Goal: Transaction & Acquisition: Purchase product/service

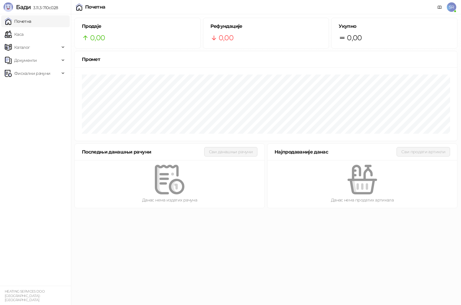
click at [453, 7] on span "SR" at bounding box center [451, 6] width 9 height 9
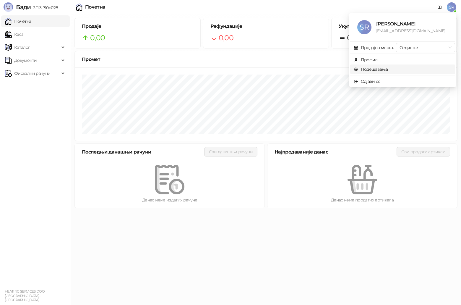
click at [379, 71] on link "Подешавања" at bounding box center [371, 69] width 34 height 5
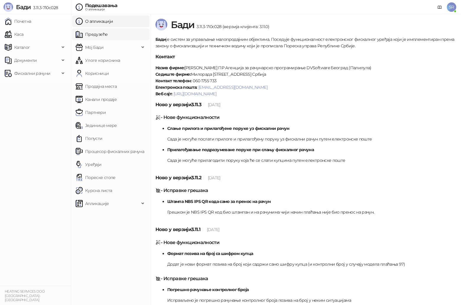
click at [108, 37] on link "Предузеће" at bounding box center [92, 34] width 32 height 12
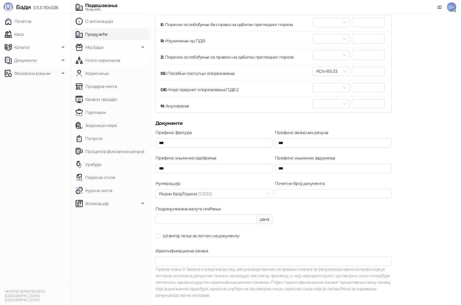
scroll to position [325, 0]
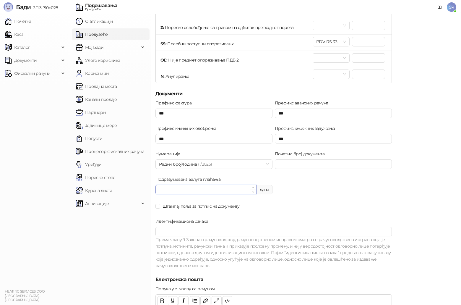
drag, startPoint x: 169, startPoint y: 190, endPoint x: 156, endPoint y: 190, distance: 13.6
click at [156, 190] on input "**" at bounding box center [206, 189] width 101 height 9
type input "*"
click at [304, 201] on div "Штампај поља за потпис на документу" at bounding box center [274, 205] width 237 height 9
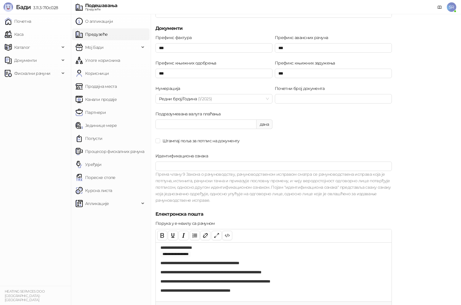
scroll to position [361, 0]
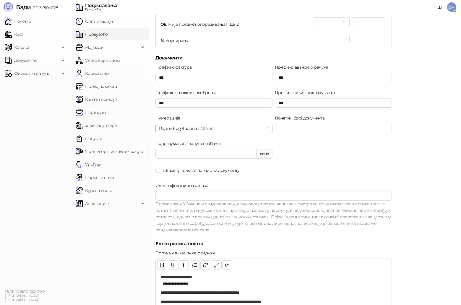
click at [269, 127] on div "Редни број/Година (1/ 2025 )" at bounding box center [214, 128] width 117 height 9
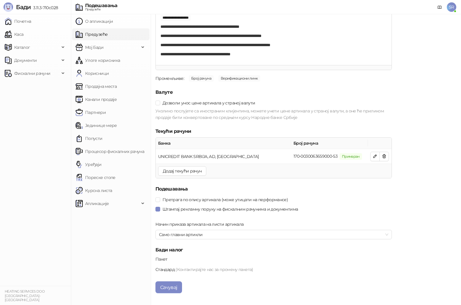
scroll to position [627, 0]
click at [176, 284] on button "Сачувај" at bounding box center [169, 287] width 27 height 12
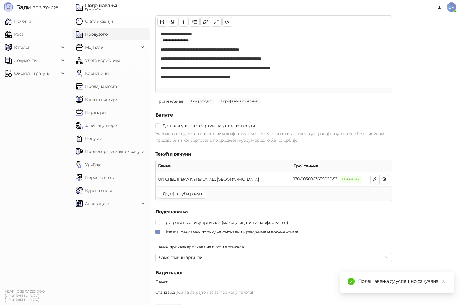
scroll to position [598, 0]
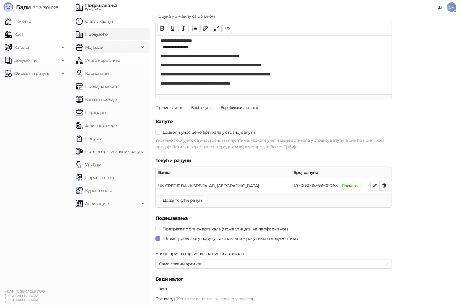
click at [119, 50] on span "Мој Бади" at bounding box center [108, 47] width 64 height 12
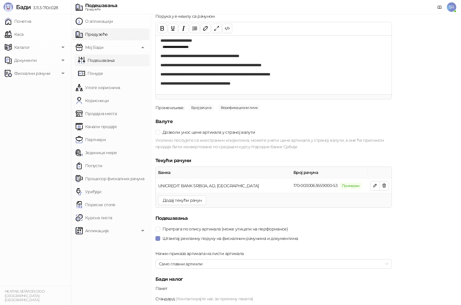
click at [115, 63] on link "Подешавања" at bounding box center [96, 60] width 37 height 12
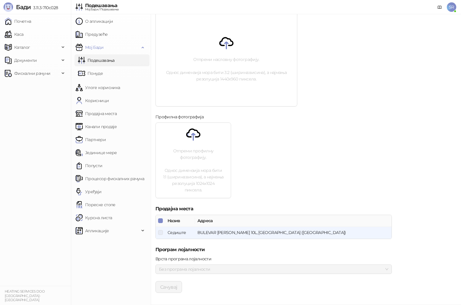
scroll to position [144, 0]
click at [95, 32] on link "Предузеће" at bounding box center [92, 34] width 32 height 12
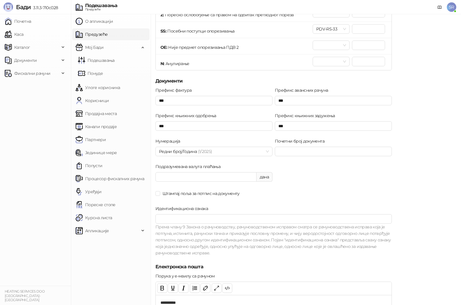
scroll to position [332, 0]
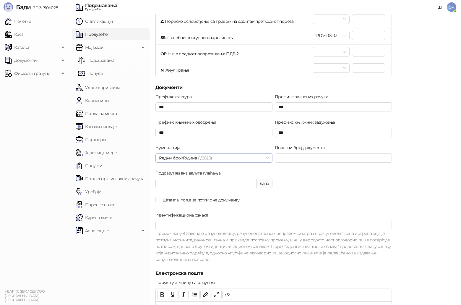
click at [267, 157] on span "Редни број/Година (1/ 2025 )" at bounding box center [214, 158] width 110 height 9
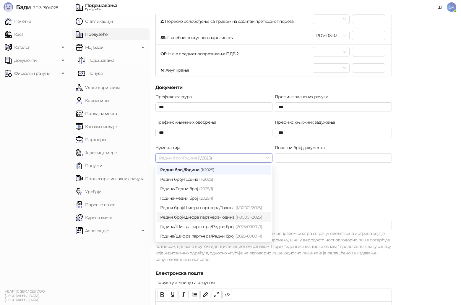
click at [319, 198] on div "Штампај поља за потпис на документу" at bounding box center [274, 200] width 237 height 7
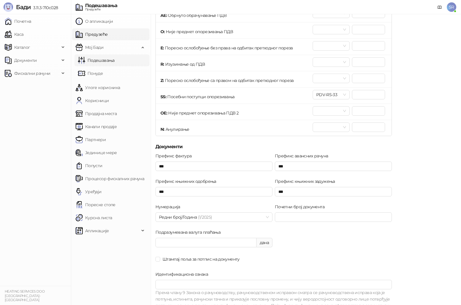
click at [94, 62] on link "Подешавања" at bounding box center [96, 60] width 37 height 12
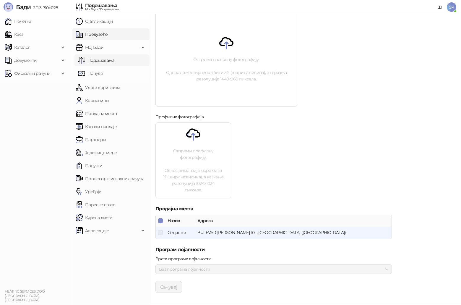
scroll to position [144, 0]
click at [113, 87] on link "Улоге корисника" at bounding box center [98, 88] width 44 height 12
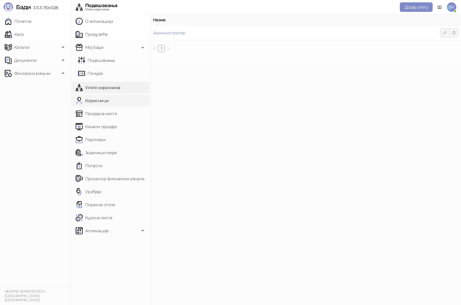
click at [109, 101] on link "Корисници" at bounding box center [92, 101] width 33 height 12
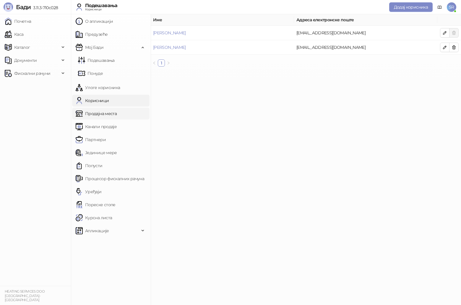
click at [109, 117] on link "Продајна места" at bounding box center [96, 114] width 41 height 12
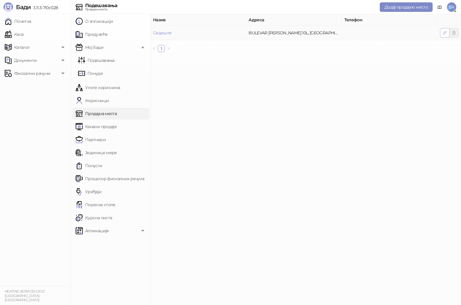
click at [448, 34] on button "button" at bounding box center [444, 32] width 9 height 9
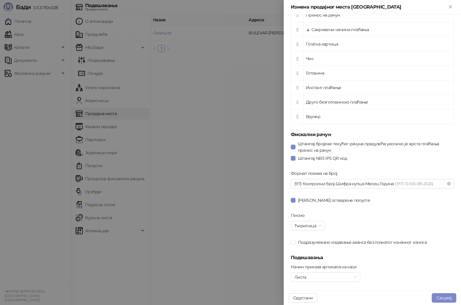
scroll to position [237, 0]
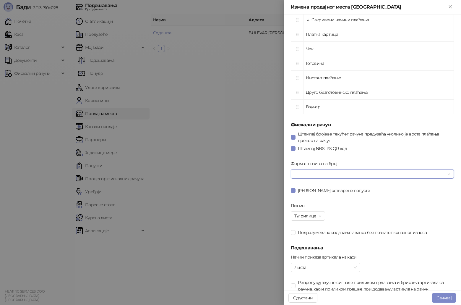
click at [445, 174] on span at bounding box center [373, 173] width 156 height 9
click at [398, 153] on div "Штампај NBS IPS QR код" at bounding box center [372, 148] width 163 height 9
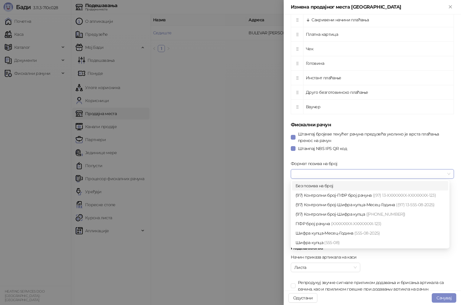
click at [403, 175] on input "Формат позива на број" at bounding box center [370, 173] width 151 height 9
click at [361, 235] on span "(555-08- 2025 )" at bounding box center [368, 232] width 26 height 5
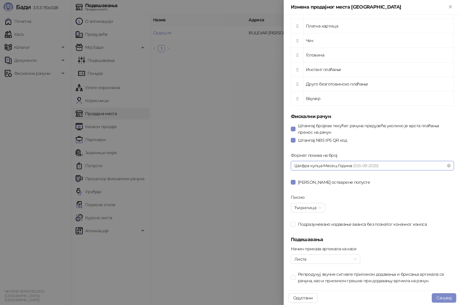
scroll to position [253, 0]
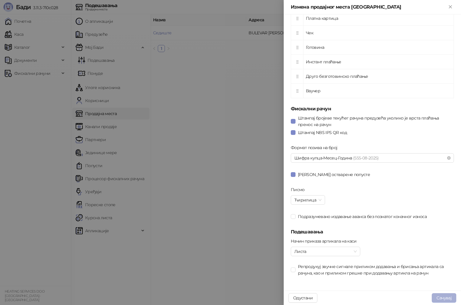
click at [446, 297] on button "Сачувај" at bounding box center [444, 297] width 25 height 9
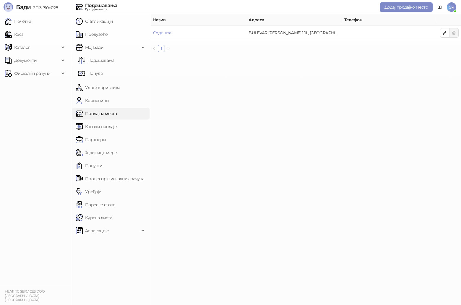
click at [106, 115] on link "Продајна места" at bounding box center [96, 114] width 41 height 12
click at [446, 34] on icon "button" at bounding box center [445, 32] width 5 height 5
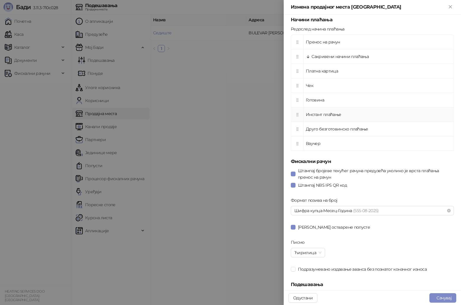
scroll to position [253, 0]
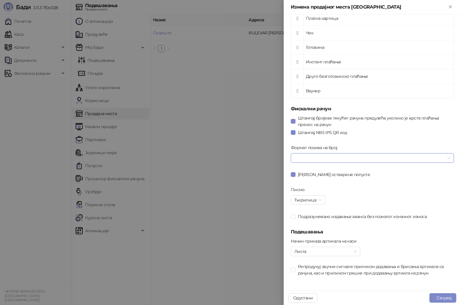
click at [445, 158] on span at bounding box center [373, 158] width 156 height 9
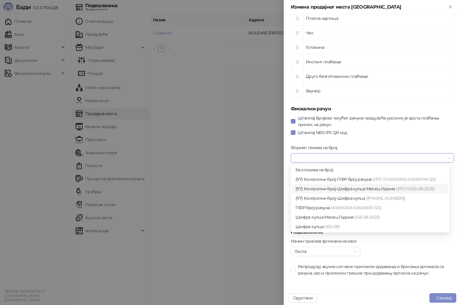
click at [407, 190] on span "((97) 13-555-08- 2025 )" at bounding box center [415, 188] width 39 height 5
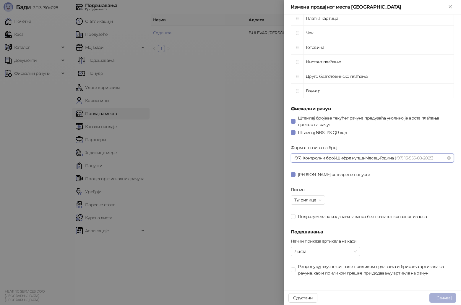
click at [448, 298] on button "Сачувај" at bounding box center [443, 297] width 27 height 9
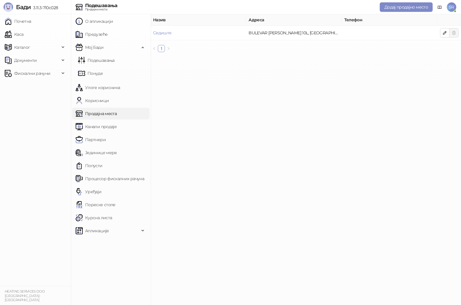
click at [294, 173] on main "Назив Адреса Телефон Седиште BULEVAR MIHAJLA PUPINA 10L, 11070 BEOGRAD (NOVI BE…" at bounding box center [306, 159] width 311 height 291
click at [19, 22] on link "Почетна" at bounding box center [18, 21] width 27 height 12
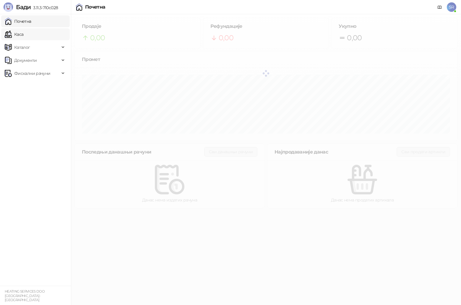
click at [19, 31] on link "Каса" at bounding box center [14, 34] width 19 height 12
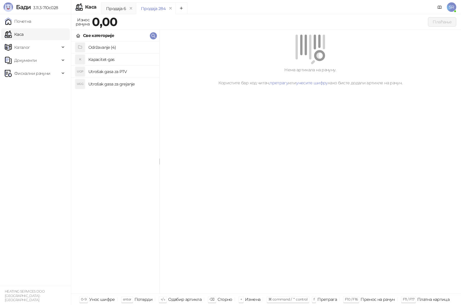
click at [102, 47] on h4 "Održavanje (4)" at bounding box center [121, 47] width 66 height 9
click at [110, 84] on h4 "Redovno održavanje gasne kotlarnice" at bounding box center [121, 83] width 66 height 9
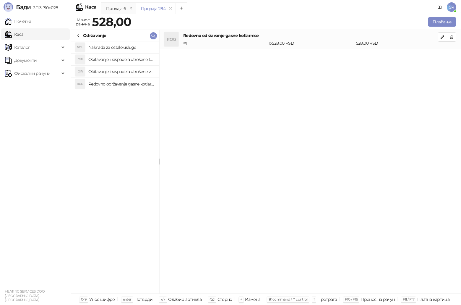
click at [110, 72] on h4 "Očitavanje i raspodela utrošene vode za PTV" at bounding box center [121, 71] width 66 height 9
click at [110, 61] on h4 "Očitavanje i raspodela utrošene toplotne energije" at bounding box center [121, 59] width 66 height 9
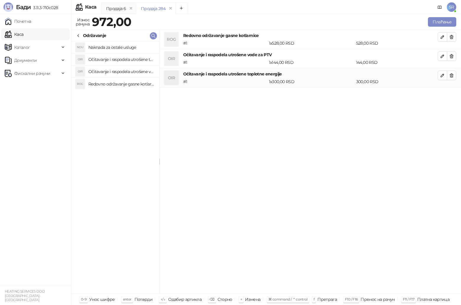
click at [110, 49] on h4 "Naknada za ostale usluge" at bounding box center [121, 47] width 66 height 9
click at [257, 135] on div "ROG Redovno održavanje gasne kotlarnice # 1 1 x 528,00 RSD 528,00 RSD OIR Očita…" at bounding box center [311, 162] width 302 height 264
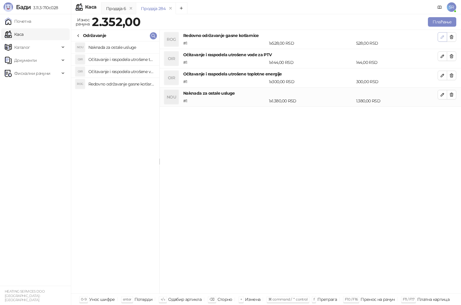
click at [442, 38] on icon "button" at bounding box center [442, 37] width 5 height 5
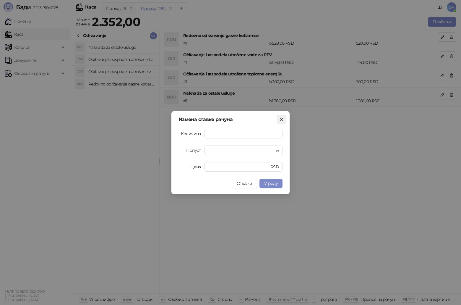
click at [285, 120] on span "Close" at bounding box center [281, 119] width 9 height 5
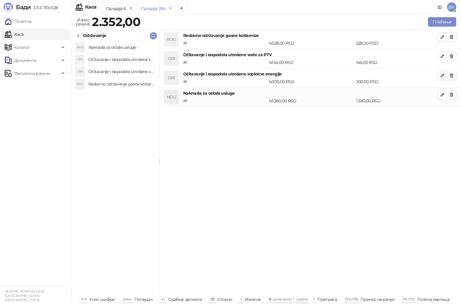
click at [452, 5] on span "SR" at bounding box center [451, 6] width 9 height 9
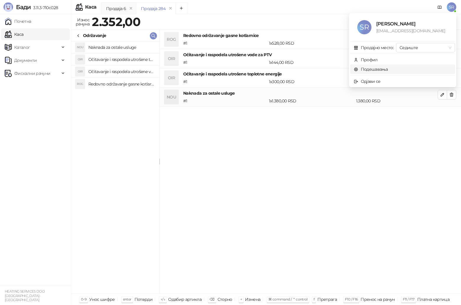
click at [377, 70] on link "Подешавања" at bounding box center [371, 69] width 34 height 5
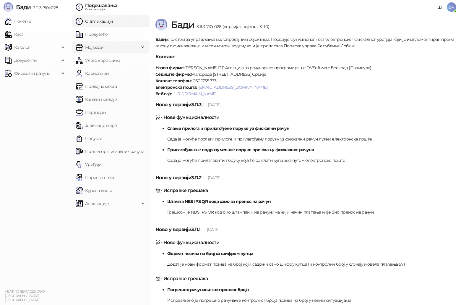
click at [132, 49] on span "Мој Бади" at bounding box center [108, 47] width 64 height 12
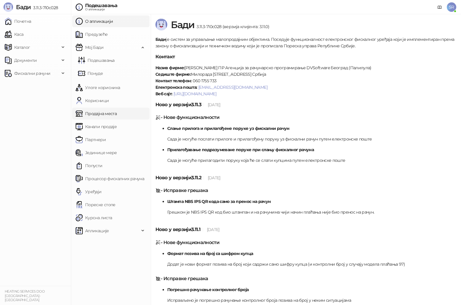
click at [113, 114] on link "Продајна места" at bounding box center [96, 114] width 41 height 12
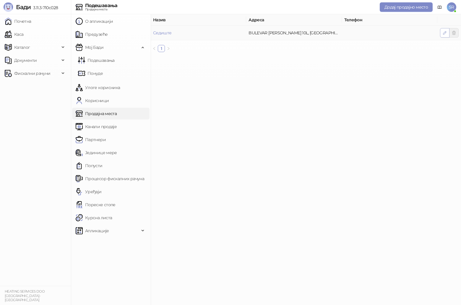
click at [447, 34] on icon "button" at bounding box center [445, 32] width 5 height 5
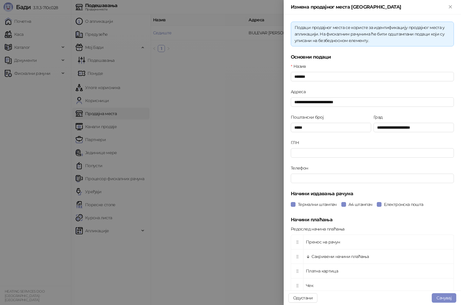
click at [109, 38] on div at bounding box center [230, 152] width 461 height 305
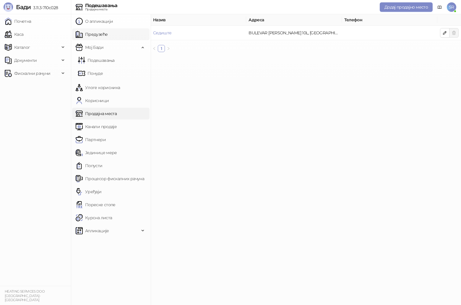
click at [95, 32] on link "Предузеће" at bounding box center [92, 34] width 32 height 12
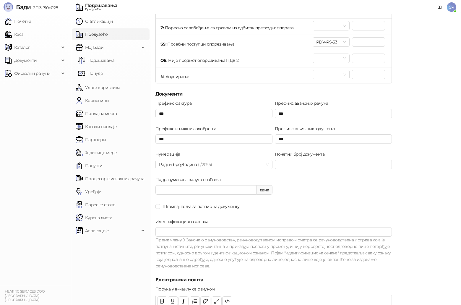
scroll to position [325, 0]
click at [238, 190] on input "*" at bounding box center [206, 189] width 101 height 9
type input "*"
click at [307, 190] on div "Префикс фактура *** Префикс авансних рачуна *** Префикс књижних одобрења *** Пр…" at bounding box center [273, 188] width 239 height 176
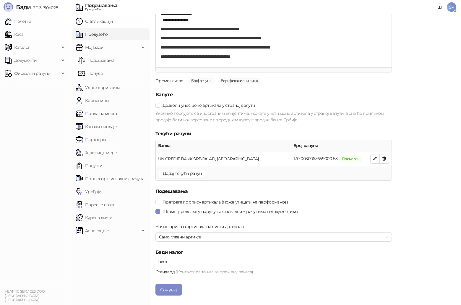
scroll to position [627, 0]
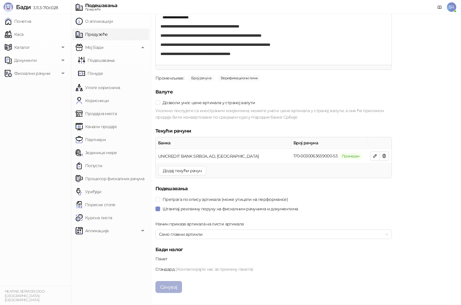
click at [172, 290] on button "Сачувај" at bounding box center [169, 287] width 27 height 12
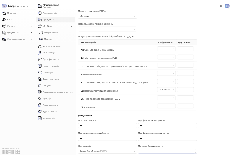
scroll to position [184, 0]
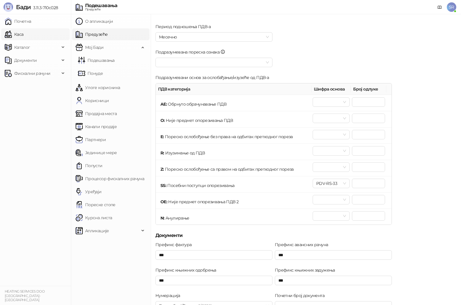
click at [23, 36] on link "Каса" at bounding box center [14, 34] width 19 height 12
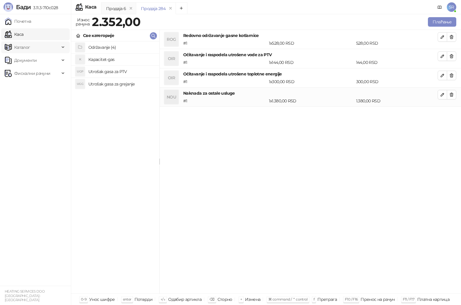
click at [51, 47] on span "Каталог" at bounding box center [32, 47] width 55 height 12
click at [34, 84] on link "Артикли" at bounding box center [20, 86] width 27 height 12
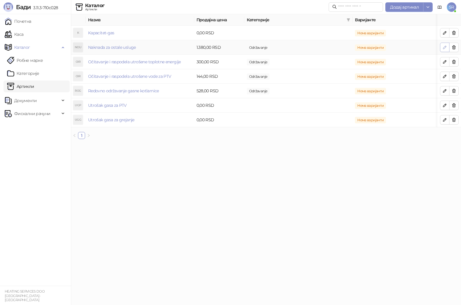
click at [445, 49] on icon "button" at bounding box center [445, 47] width 5 height 5
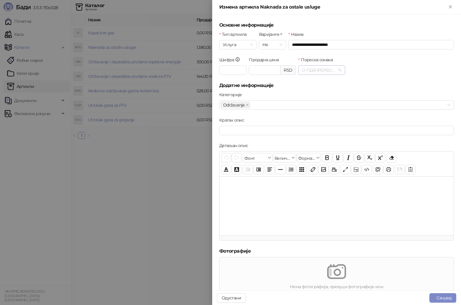
click at [338, 69] on span "О-ПДВ - Ђ ( 20,00 %)" at bounding box center [322, 70] width 40 height 9
click at [150, 212] on div at bounding box center [230, 152] width 461 height 305
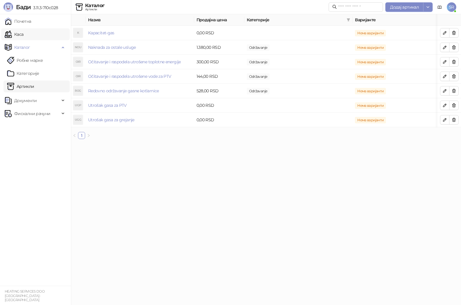
click at [23, 35] on link "Каса" at bounding box center [14, 34] width 19 height 12
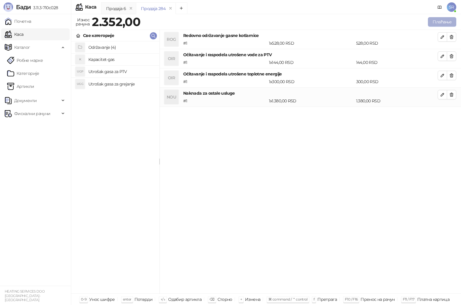
click at [439, 22] on button "Плаћање" at bounding box center [442, 21] width 28 height 9
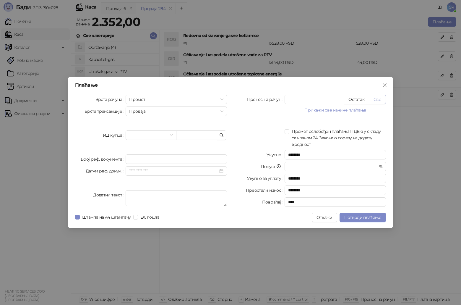
click at [377, 99] on button "Све" at bounding box center [377, 99] width 17 height 9
type input "****"
click at [225, 133] on button "button" at bounding box center [221, 134] width 9 height 9
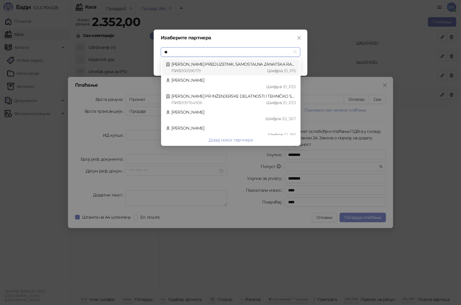
type input "***"
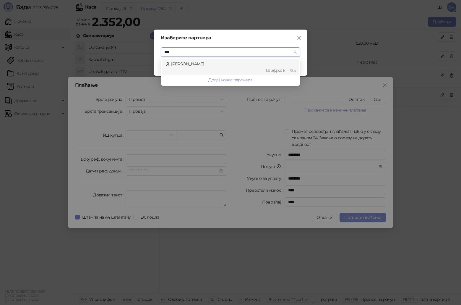
click at [222, 68] on div "Шифра : Е1_P25" at bounding box center [233, 70] width 125 height 7
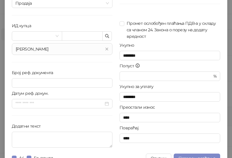
scroll to position [60, 0]
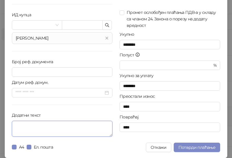
click at [52, 128] on textarea "Додатни текст" at bounding box center [62, 129] width 101 height 16
paste textarea "**********"
type textarea "**********"
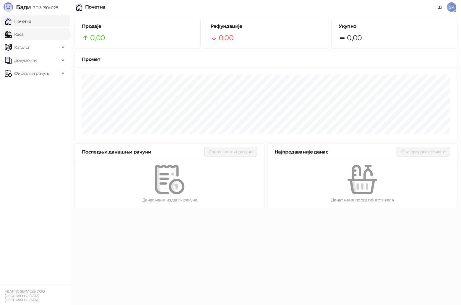
click at [23, 35] on link "Каса" at bounding box center [14, 34] width 19 height 12
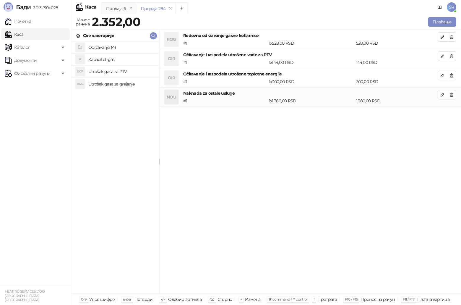
click at [116, 50] on h4 "Održavanje (4)" at bounding box center [121, 47] width 66 height 9
click at [448, 22] on button "Плаћање" at bounding box center [442, 21] width 28 height 9
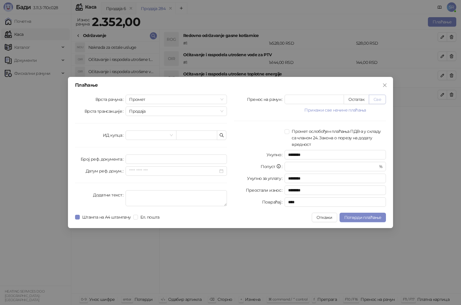
click at [379, 100] on button "Све" at bounding box center [377, 99] width 17 height 9
type input "****"
click at [172, 135] on span at bounding box center [150, 135] width 43 height 9
click at [221, 134] on icon "button" at bounding box center [221, 135] width 5 height 5
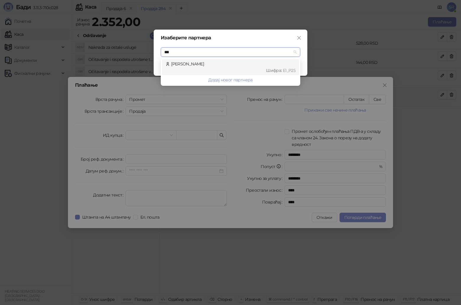
type input "****"
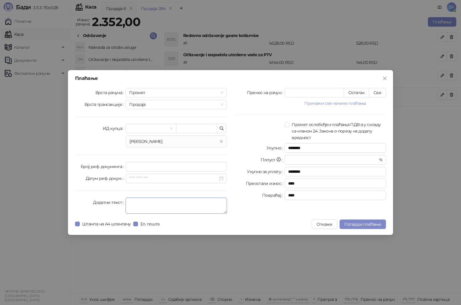
click at [166, 205] on textarea "Додатни текст" at bounding box center [176, 206] width 101 height 16
paste textarea "**********"
type textarea "**********"
click at [377, 91] on button "Све" at bounding box center [377, 92] width 17 height 9
click at [372, 225] on span "Потврди плаћање" at bounding box center [363, 224] width 37 height 5
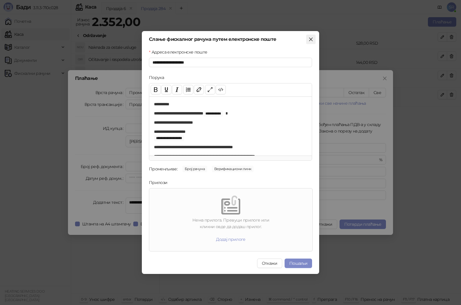
click at [314, 40] on span "Close" at bounding box center [310, 39] width 9 height 5
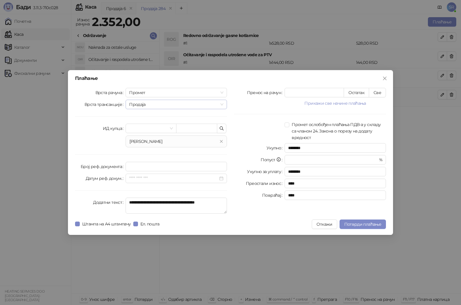
click at [177, 103] on span "Продаја" at bounding box center [176, 104] width 94 height 9
click at [179, 94] on span "Промет" at bounding box center [176, 92] width 94 height 9
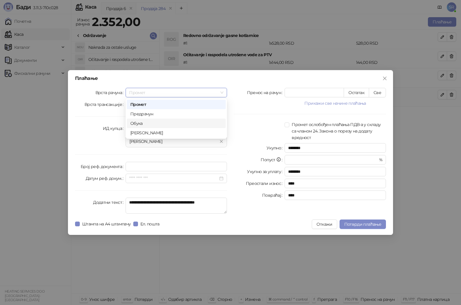
click at [159, 125] on div "Обука" at bounding box center [176, 123] width 92 height 7
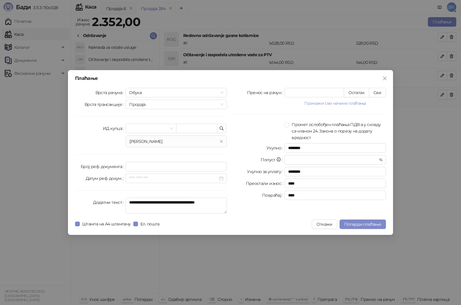
click at [178, 140] on div "[PERSON_NAME]" at bounding box center [174, 141] width 88 height 7
click at [223, 129] on icon "button" at bounding box center [222, 129] width 4 height 4
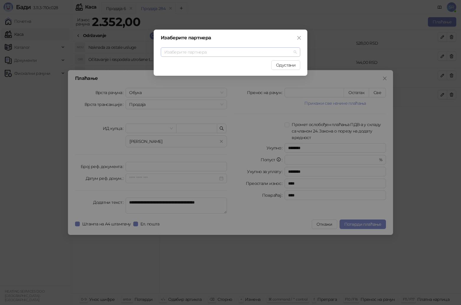
click at [206, 51] on input "search" at bounding box center [227, 52] width 127 height 9
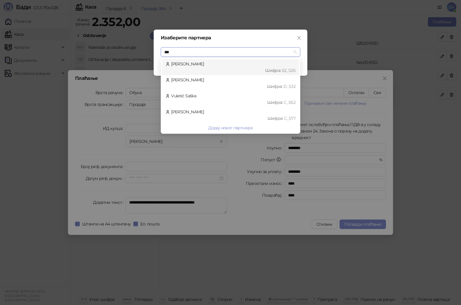
type input "****"
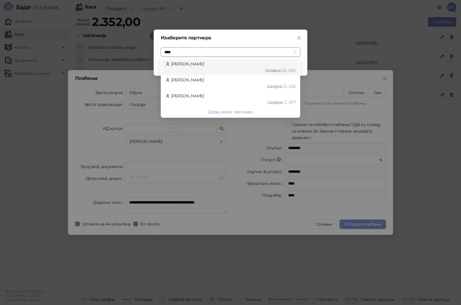
click at [221, 66] on div "[PERSON_NAME] : Е2_S26" at bounding box center [231, 67] width 130 height 13
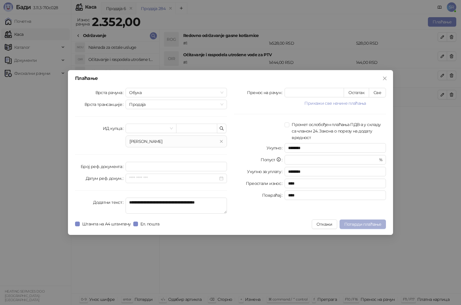
click at [366, 224] on span "Потврди плаћање" at bounding box center [363, 224] width 37 height 5
type input "**********"
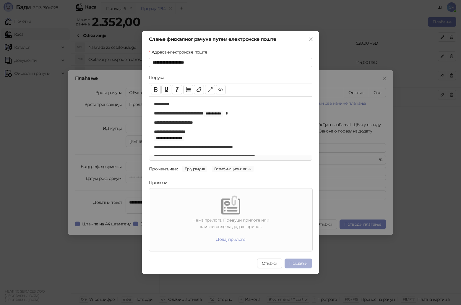
click at [297, 264] on button "Пошаљи" at bounding box center [299, 263] width 28 height 9
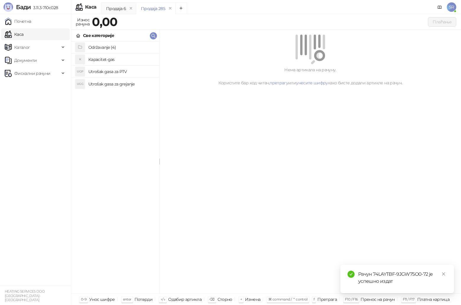
click at [384, 282] on div "Рачун 74LAYTBF-9JGW75O0-72 је успешно издат" at bounding box center [402, 278] width 89 height 14
click at [48, 73] on span "Фискални рачуни" at bounding box center [32, 73] width 36 height 12
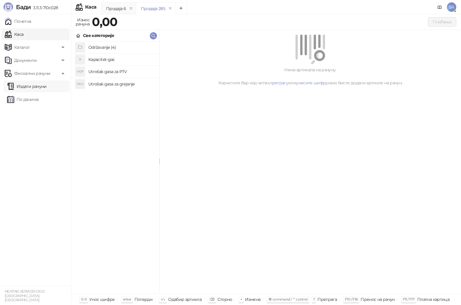
click at [47, 87] on link "Издати рачуни" at bounding box center [27, 86] width 40 height 12
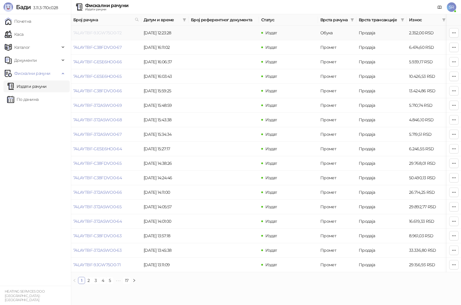
click at [114, 35] on link "74LAYTBF-9JGW75O0-72" at bounding box center [97, 32] width 48 height 5
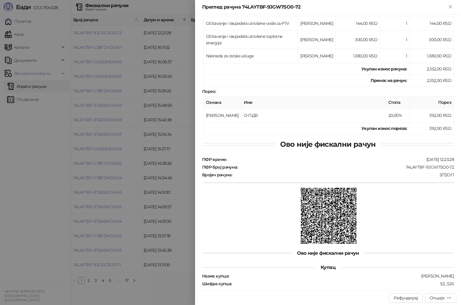
scroll to position [119, 0]
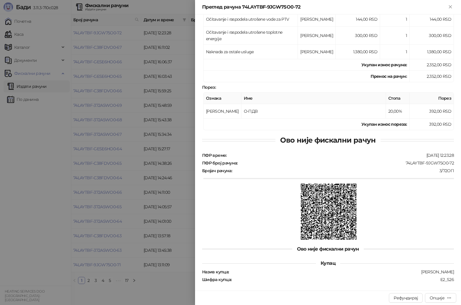
click at [434, 196] on div at bounding box center [328, 212] width 251 height 57
click at [434, 297] on div "Опције" at bounding box center [437, 297] width 15 height 5
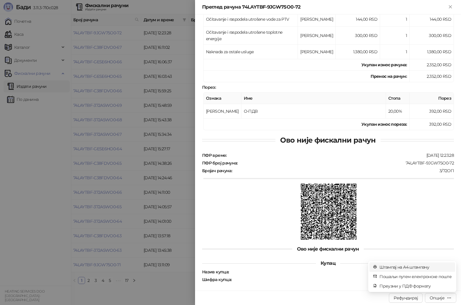
click at [423, 267] on span "Штампај на А4 штампачу" at bounding box center [416, 267] width 72 height 7
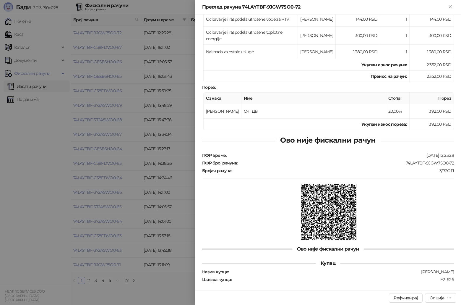
click at [182, 84] on div at bounding box center [230, 152] width 461 height 305
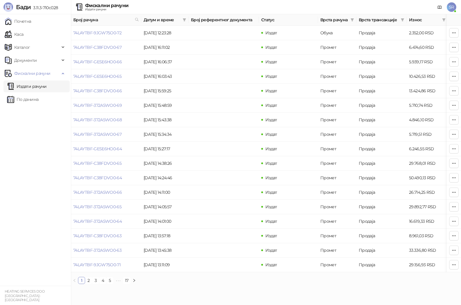
click at [456, 7] on span "SR" at bounding box center [451, 6] width 9 height 9
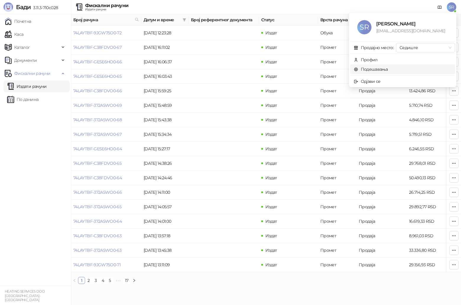
click at [373, 70] on link "Подешавања" at bounding box center [371, 69] width 34 height 5
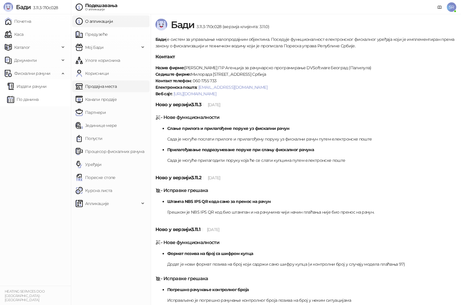
click at [114, 88] on link "Продајна места" at bounding box center [96, 86] width 41 height 12
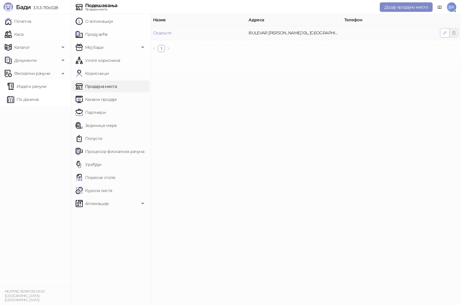
click at [444, 34] on icon "button" at bounding box center [445, 32] width 3 height 3
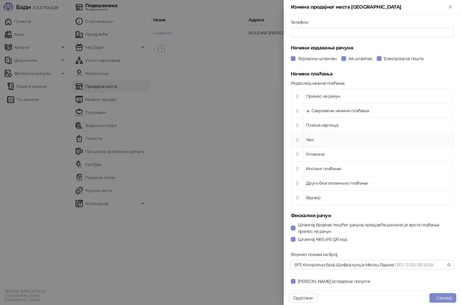
scroll to position [177, 0]
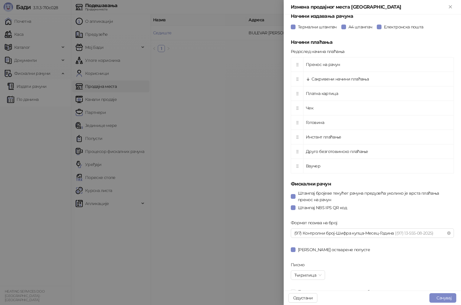
drag, startPoint x: 445, startPoint y: 296, endPoint x: 401, endPoint y: 266, distance: 52.2
click at [401, 266] on div "**********" at bounding box center [372, 152] width 177 height 305
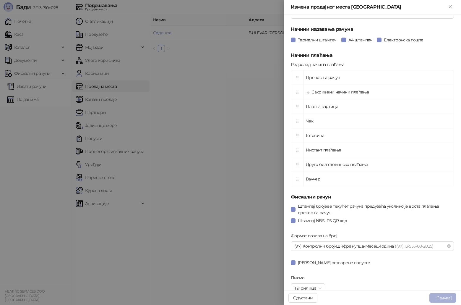
scroll to position [164, 0]
click at [445, 297] on button "Сачувај" at bounding box center [443, 297] width 27 height 9
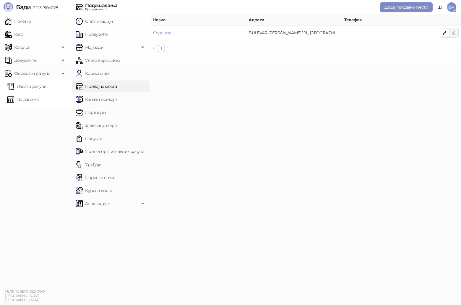
click at [117, 87] on link "Продајна места" at bounding box center [96, 86] width 41 height 12
click at [443, 34] on icon "button" at bounding box center [445, 32] width 5 height 5
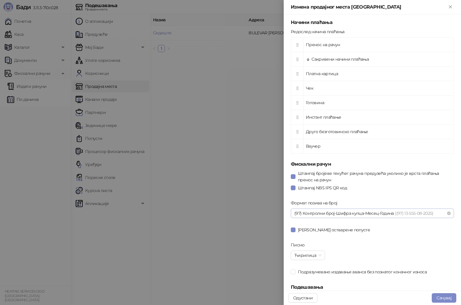
scroll to position [207, 0]
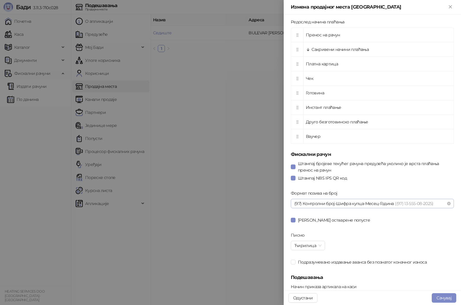
click at [431, 202] on span "((97) 13-555-08- 2025 )" at bounding box center [414, 203] width 39 height 5
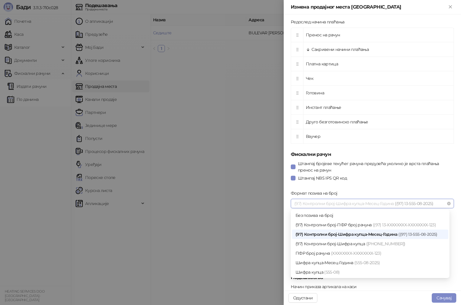
click at [380, 234] on div "(97) Контролни број-Шифра купца-Месец-Година ((97) 13-555-08- 2025 )" at bounding box center [370, 234] width 149 height 7
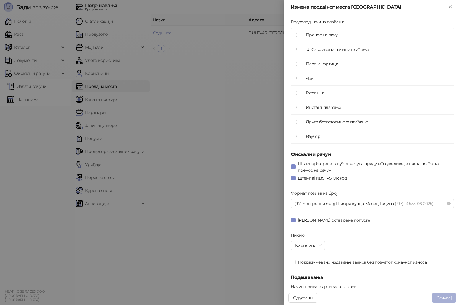
click at [447, 298] on button "Сачувај" at bounding box center [444, 297] width 25 height 9
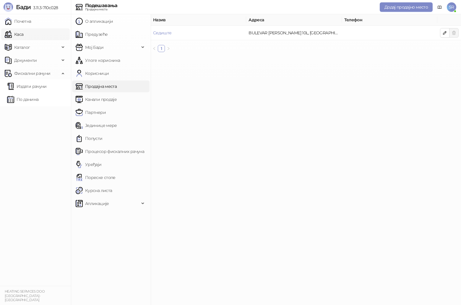
click at [23, 34] on link "Каса" at bounding box center [14, 34] width 19 height 12
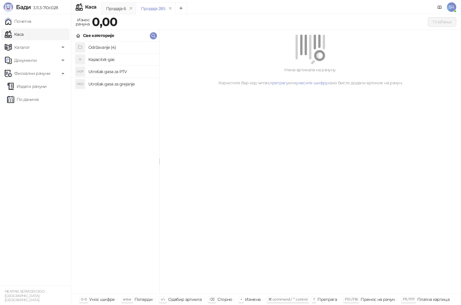
click at [118, 85] on h4 "Utrošak gasa za grejanje" at bounding box center [121, 83] width 66 height 9
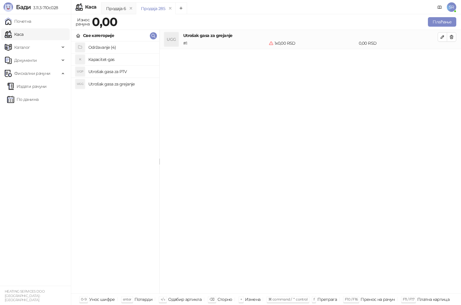
click at [112, 70] on h4 "Utrošak gasa za PTV" at bounding box center [121, 71] width 66 height 9
click at [110, 61] on h4 "Kapacitet-gas" at bounding box center [121, 59] width 66 height 9
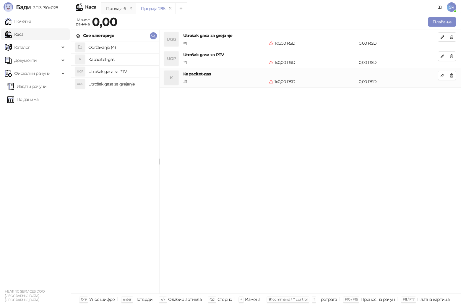
click at [110, 49] on h4 "Održavanje (4)" at bounding box center [121, 47] width 66 height 9
click at [454, 38] on icon "button" at bounding box center [452, 37] width 5 height 5
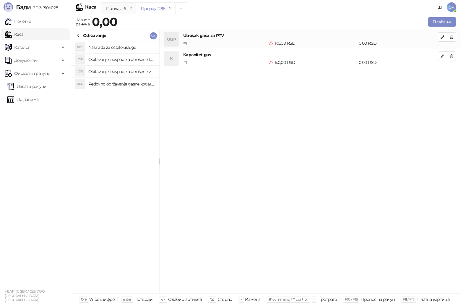
click at [454, 38] on icon "button" at bounding box center [452, 37] width 5 height 5
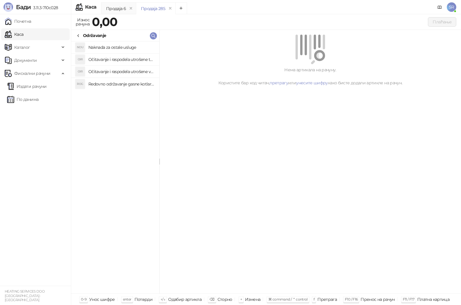
click at [100, 80] on h4 "Redovno održavanje gasne kotlarnice" at bounding box center [121, 83] width 66 height 9
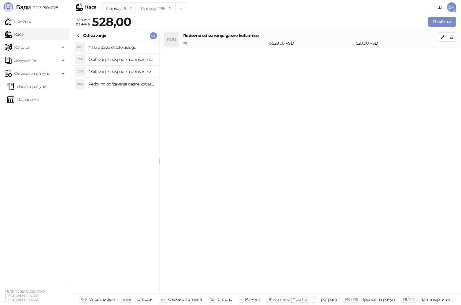
click at [104, 74] on h4 "Očitavanje i raspodela utrošene vode za PTV" at bounding box center [121, 71] width 66 height 9
click at [109, 60] on h4 "Očitavanje i raspodela utrošene toplotne energije" at bounding box center [121, 59] width 66 height 9
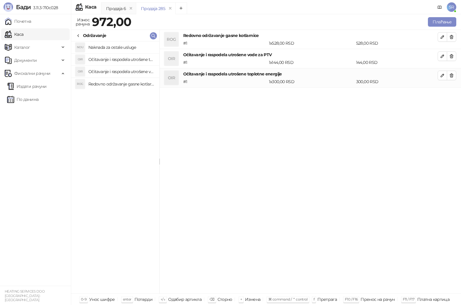
click at [109, 45] on h4 "Naknada za ostale usluge" at bounding box center [121, 47] width 66 height 9
click at [278, 146] on div "ROG Redovno održavanje gasne kotlarnice # 1 1 x 528,00 RSD 528,00 RSD OIR Očita…" at bounding box center [311, 162] width 302 height 264
click at [43, 49] on span "Каталог" at bounding box center [32, 47] width 55 height 12
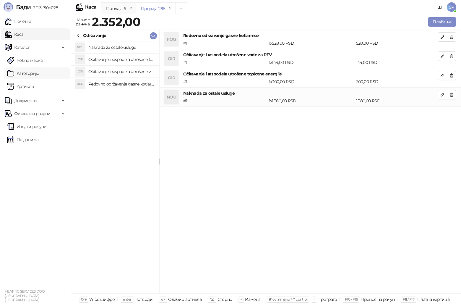
click at [39, 77] on link "Категорије" at bounding box center [23, 73] width 32 height 12
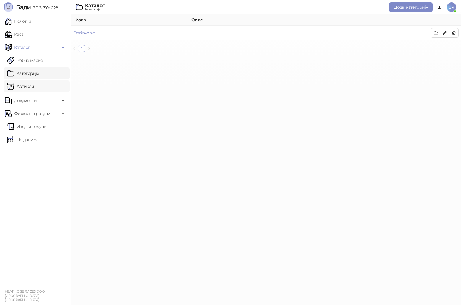
click at [27, 85] on link "Артикли" at bounding box center [20, 86] width 27 height 12
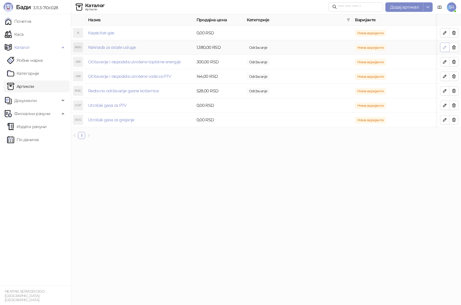
click at [445, 46] on icon "button" at bounding box center [445, 47] width 3 height 3
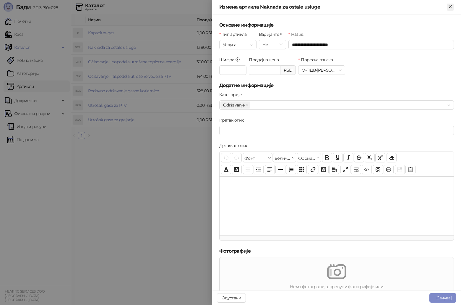
click at [448, 6] on icon "Close" at bounding box center [450, 6] width 5 height 5
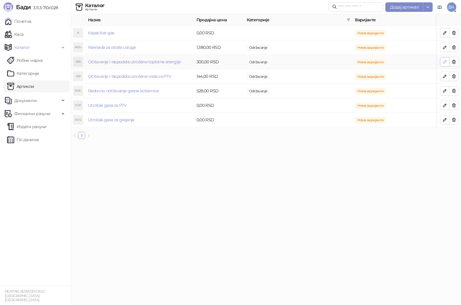
click at [445, 61] on icon "button" at bounding box center [445, 61] width 5 height 5
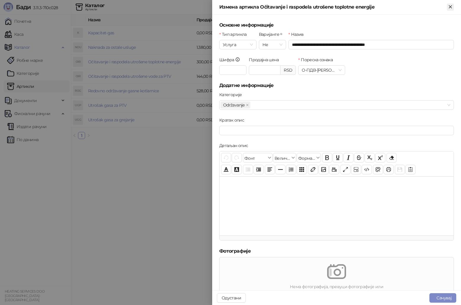
click at [450, 7] on icon "Close" at bounding box center [450, 6] width 3 height 3
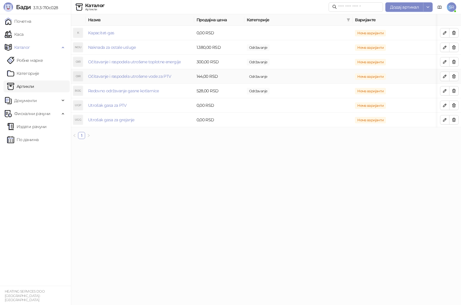
click at [444, 71] on td at bounding box center [450, 76] width 24 height 14
click at [444, 75] on icon "button" at bounding box center [445, 76] width 5 height 5
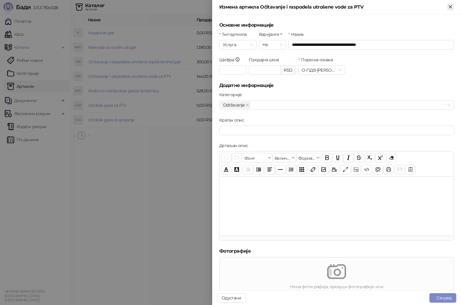
click at [452, 7] on icon "Close" at bounding box center [450, 6] width 5 height 5
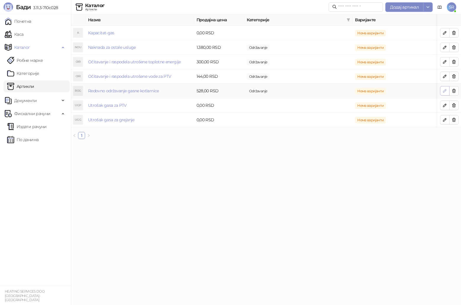
click at [445, 90] on icon "button" at bounding box center [445, 90] width 3 height 3
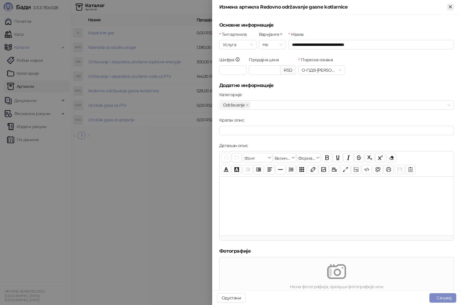
click at [449, 9] on icon "Close" at bounding box center [450, 6] width 5 height 5
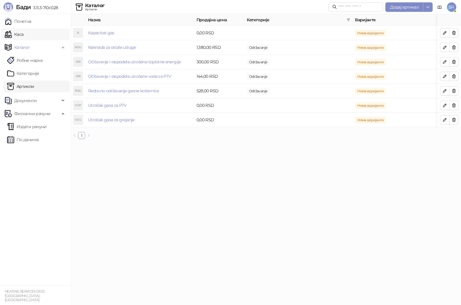
click at [23, 34] on link "Каса" at bounding box center [14, 34] width 19 height 12
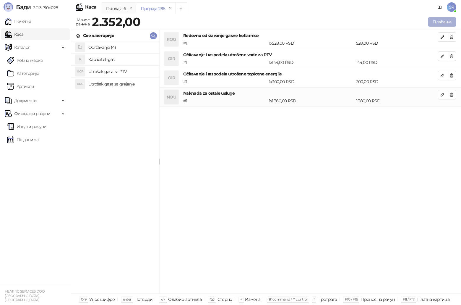
click at [443, 22] on button "Плаћање" at bounding box center [442, 21] width 28 height 9
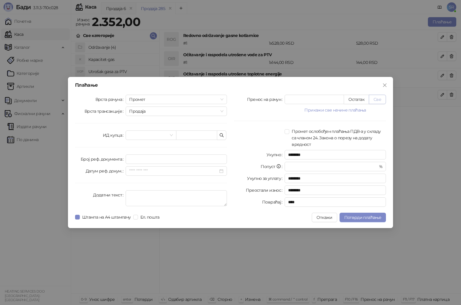
click at [380, 98] on button "Све" at bounding box center [377, 99] width 17 height 9
type input "****"
click at [224, 134] on icon "button" at bounding box center [221, 135] width 5 height 5
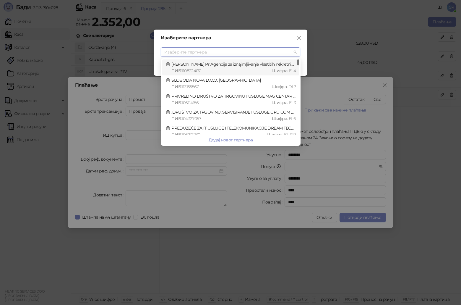
type input "*"
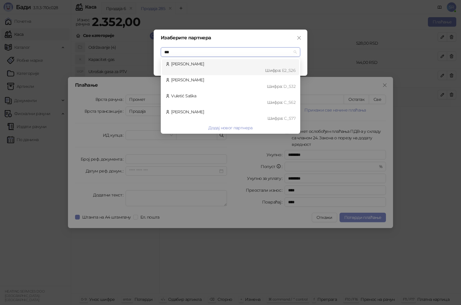
type input "****"
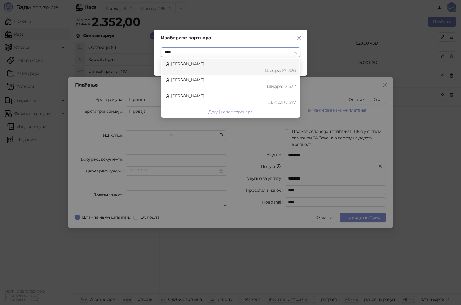
click at [206, 66] on div "[PERSON_NAME] : Е2_S26" at bounding box center [231, 67] width 130 height 13
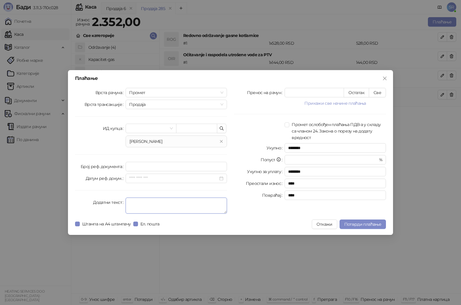
click at [172, 202] on textarea "Додатни текст" at bounding box center [176, 206] width 101 height 16
paste textarea "**********"
type textarea "**********"
drag, startPoint x: 354, startPoint y: 224, endPoint x: 232, endPoint y: 112, distance: 165.2
click at [232, 112] on div "**********" at bounding box center [230, 152] width 325 height 165
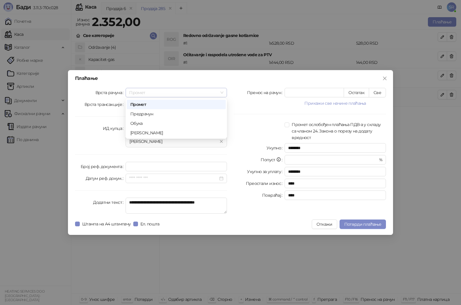
click at [223, 93] on span "Промет" at bounding box center [176, 92] width 94 height 9
click at [167, 124] on div "Обука" at bounding box center [176, 123] width 92 height 7
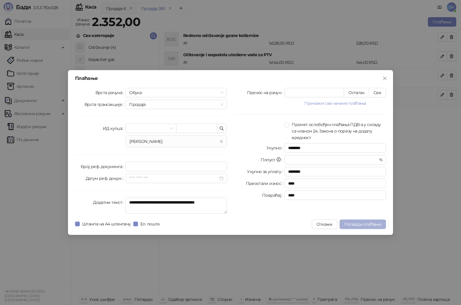
click at [371, 225] on span "Потврди плаћање" at bounding box center [363, 224] width 37 height 5
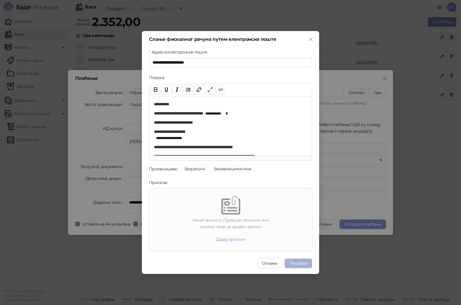
click at [302, 264] on button "Пошаљи" at bounding box center [299, 263] width 28 height 9
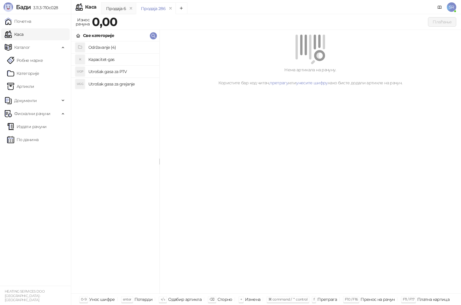
click at [455, 4] on span "SR" at bounding box center [451, 6] width 9 height 9
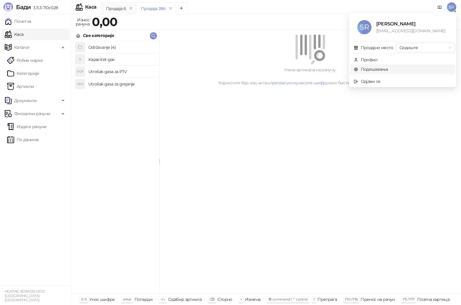
click at [379, 72] on link "Подешавања" at bounding box center [371, 69] width 34 height 5
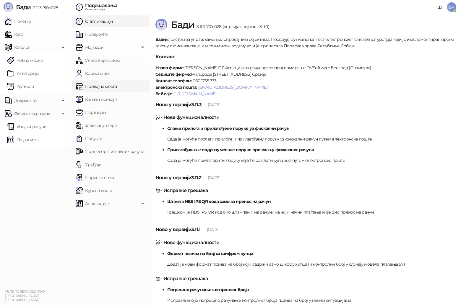
click at [109, 89] on link "Продајна места" at bounding box center [96, 86] width 41 height 12
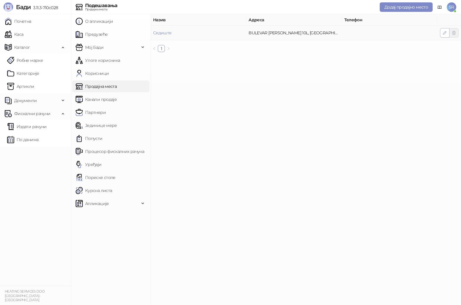
click at [446, 31] on icon "button" at bounding box center [445, 32] width 5 height 5
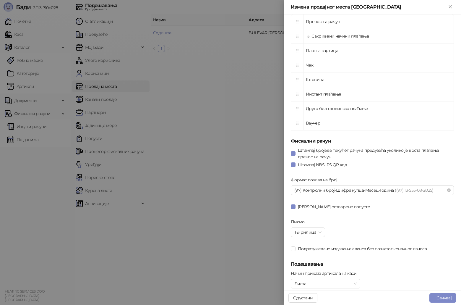
scroll to position [237, 0]
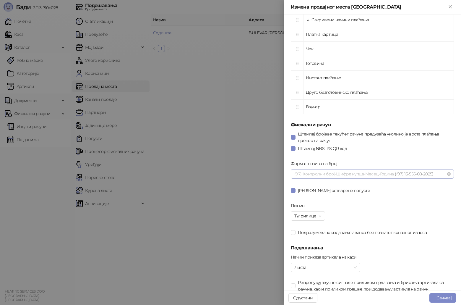
click at [409, 172] on span "((97) 13-555-08- 2025 )" at bounding box center [414, 173] width 39 height 5
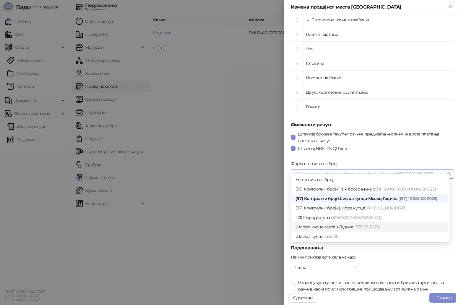
scroll to position [253, 0]
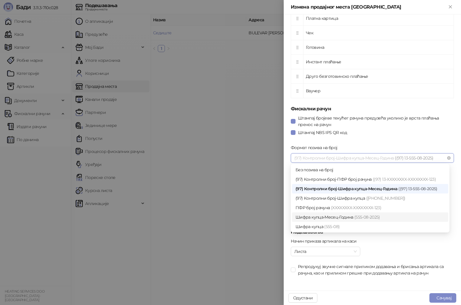
click at [352, 218] on div "Шифра купца-Месец-Година (555-08- 2025 )" at bounding box center [370, 217] width 149 height 7
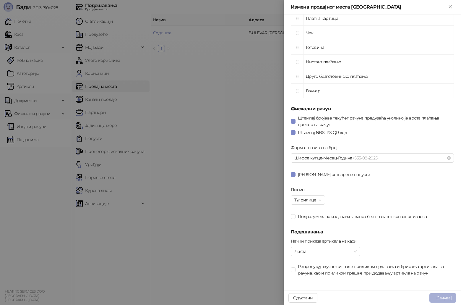
click at [442, 299] on button "Сачувај" at bounding box center [443, 297] width 27 height 9
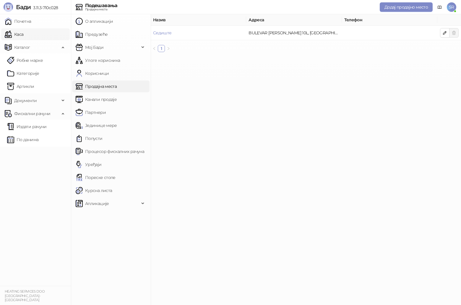
click at [23, 34] on link "Каса" at bounding box center [14, 34] width 19 height 12
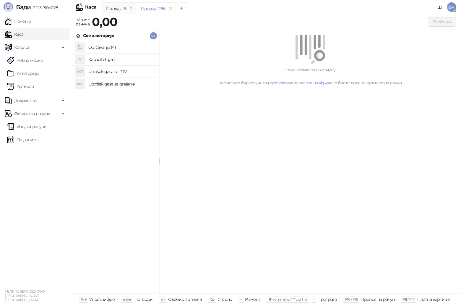
click at [117, 47] on h4 "Održavanje (4)" at bounding box center [121, 47] width 66 height 9
click at [131, 85] on h4 "Redovno održavanje gasne kotlarnice" at bounding box center [121, 83] width 66 height 9
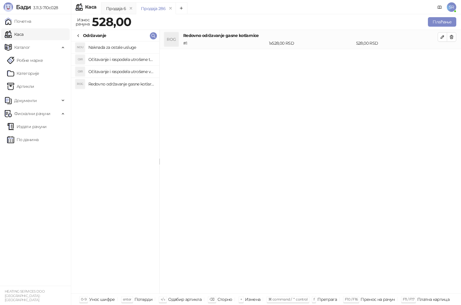
click at [130, 71] on h4 "Očitavanje i raspodela utrošene vode za PTV" at bounding box center [121, 71] width 66 height 9
click at [130, 58] on h4 "Očitavanje i raspodela utrošene toplotne energije" at bounding box center [121, 59] width 66 height 9
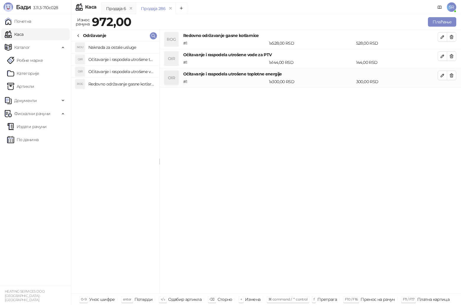
click at [127, 46] on h4 "Naknada za ostale usluge" at bounding box center [121, 47] width 66 height 9
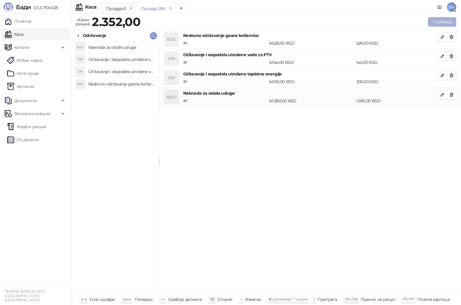
click at [446, 22] on button "Плаћање" at bounding box center [442, 21] width 28 height 9
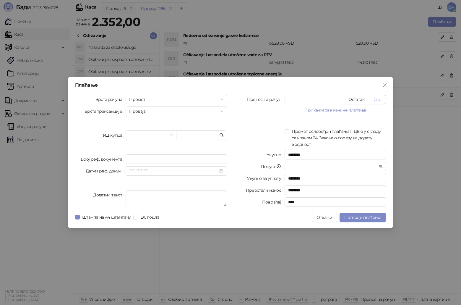
click at [378, 99] on button "Све" at bounding box center [377, 99] width 17 height 9
type input "****"
click at [221, 97] on span "Промет" at bounding box center [176, 99] width 94 height 9
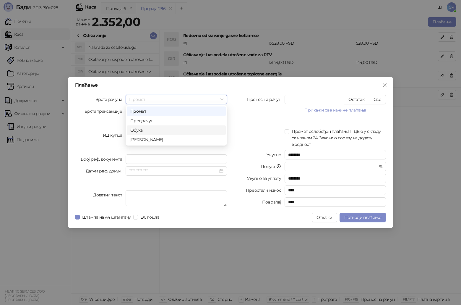
click at [165, 131] on div "Обука" at bounding box center [176, 130] width 92 height 7
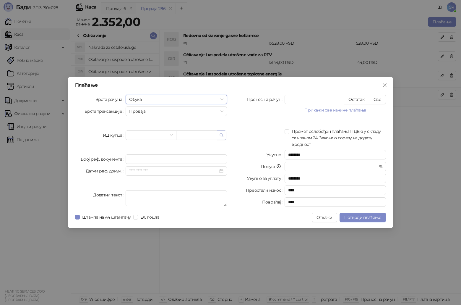
click at [222, 133] on icon "button" at bounding box center [221, 135] width 5 height 5
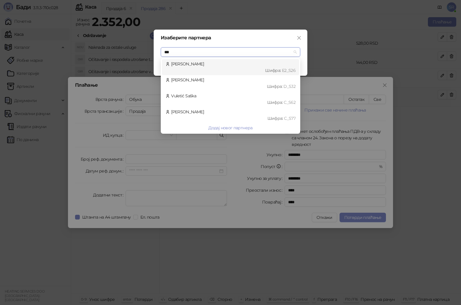
type input "****"
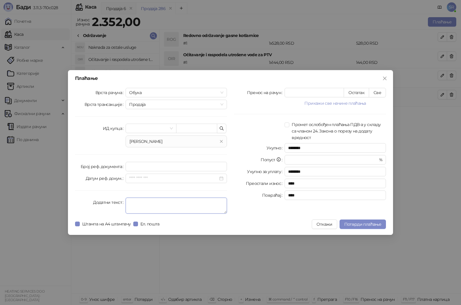
click at [164, 205] on textarea "Додатни текст" at bounding box center [176, 206] width 101 height 16
paste textarea "**********"
type textarea "**********"
click at [359, 224] on span "Потврди плаћање" at bounding box center [363, 224] width 37 height 5
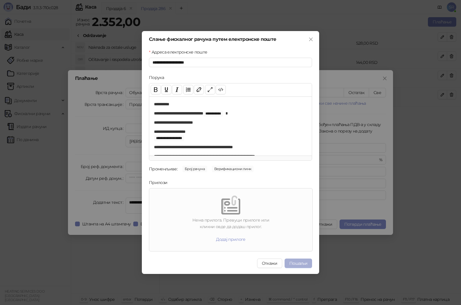
click at [306, 266] on button "Пошаљи" at bounding box center [299, 263] width 28 height 9
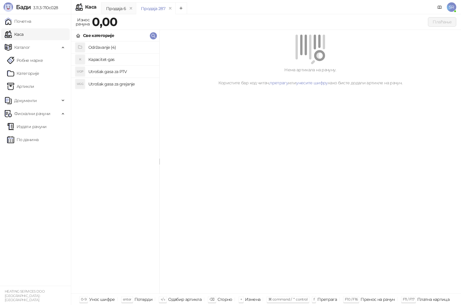
click at [114, 48] on h4 "Održavanje (4)" at bounding box center [121, 47] width 66 height 9
click at [136, 84] on h4 "Redovno održavanje gasne kotlarnice" at bounding box center [121, 83] width 66 height 9
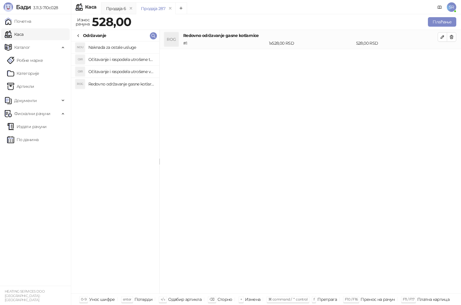
click at [136, 70] on h4 "Očitavanje i raspodela utrošene vode za PTV" at bounding box center [121, 71] width 66 height 9
click at [135, 53] on li "NOU Naknada za ostale usluge" at bounding box center [115, 47] width 88 height 12
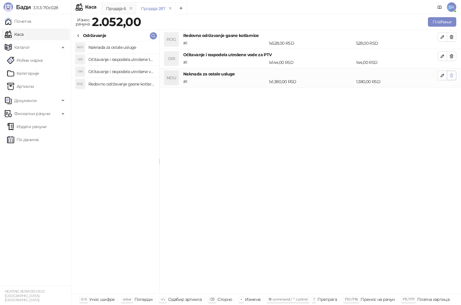
click at [452, 76] on icon "button" at bounding box center [451, 76] width 3 height 4
click at [132, 63] on h4 "Očitavanje i raspodela utrošene toplotne energije" at bounding box center [121, 59] width 66 height 9
click at [129, 46] on h4 "Naknada za ostale usluge" at bounding box center [121, 47] width 66 height 9
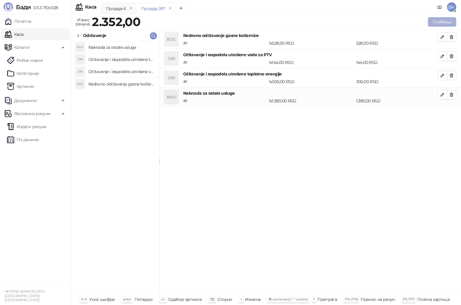
click at [440, 21] on button "Плаћање" at bounding box center [442, 21] width 28 height 9
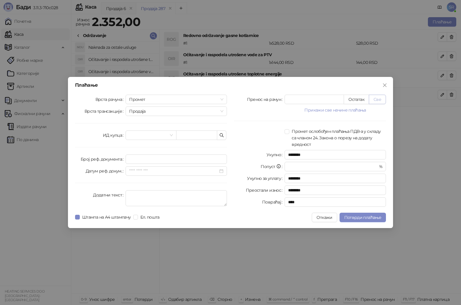
click at [379, 97] on button "Све" at bounding box center [377, 99] width 17 height 9
type input "****"
click at [222, 135] on icon "button" at bounding box center [221, 135] width 5 height 5
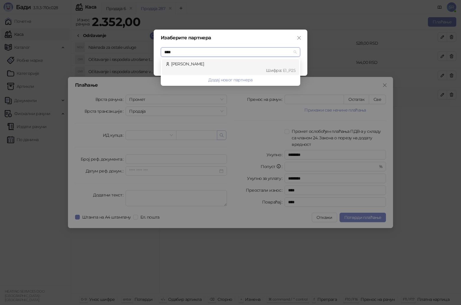
type input "*****"
click at [237, 66] on div "[PERSON_NAME] Шифра : Е1_P25" at bounding box center [231, 67] width 130 height 13
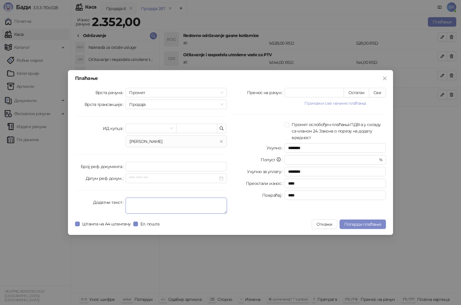
click at [164, 202] on textarea "Додатни текст" at bounding box center [176, 206] width 101 height 16
paste textarea "**********"
type textarea "**********"
click at [369, 223] on span "Потврди плаћање" at bounding box center [363, 224] width 37 height 5
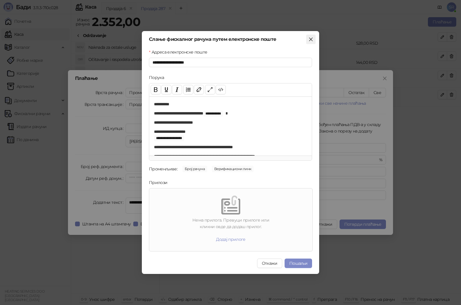
click at [311, 39] on icon "close" at bounding box center [311, 40] width 4 height 4
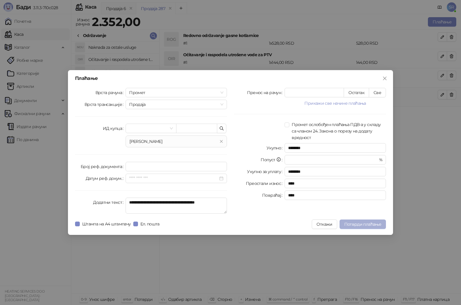
click at [369, 224] on span "Потврди плаћање" at bounding box center [363, 224] width 37 height 5
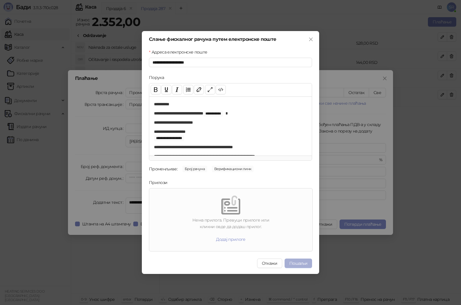
click at [296, 263] on button "Пошаљи" at bounding box center [299, 263] width 28 height 9
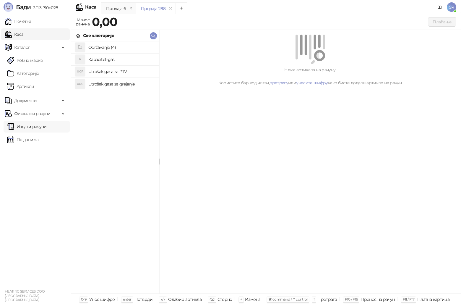
click at [37, 129] on link "Издати рачуни" at bounding box center [27, 127] width 40 height 12
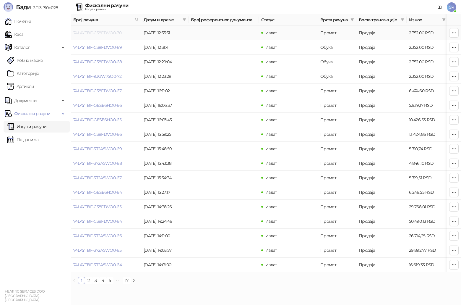
click at [118, 34] on link "74LAYTBF-C38FDVO0-70" at bounding box center [97, 32] width 48 height 5
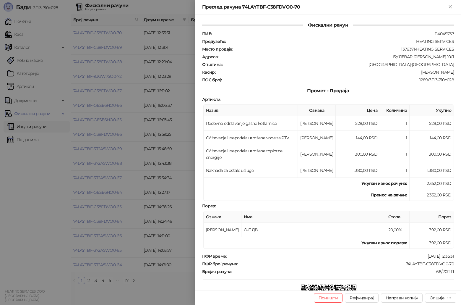
click at [151, 103] on div at bounding box center [230, 152] width 461 height 305
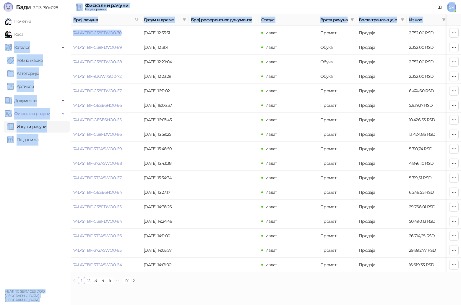
drag, startPoint x: 125, startPoint y: 35, endPoint x: 70, endPoint y: 37, distance: 55.1
click at [70, 37] on div "[PERSON_NAME] 3.11.3-710c028 Почетна Каса Каталог Робне марке Категорије Артикл…" at bounding box center [230, 144] width 461 height 289
click at [129, 37] on td "74LAYTBF-C38FDVO0-70" at bounding box center [106, 33] width 70 height 14
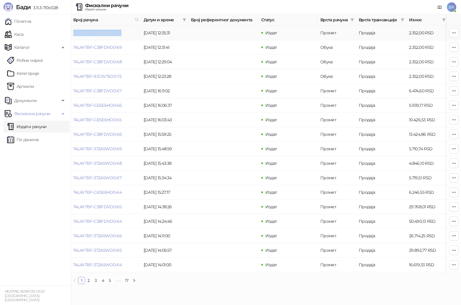
drag, startPoint x: 124, startPoint y: 32, endPoint x: 74, endPoint y: 34, distance: 49.7
click at [74, 34] on td "74LAYTBF-C38FDVO0-70" at bounding box center [106, 33] width 70 height 14
copy link "74LAYTBF-C38FDVO0-70"
click at [23, 34] on link "Каса" at bounding box center [14, 34] width 19 height 12
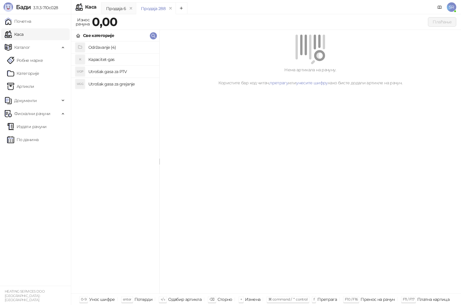
click at [96, 45] on h4 "Održavanje (4)" at bounding box center [121, 47] width 66 height 9
click at [133, 84] on h4 "Redovno održavanje gasne kotlarnice" at bounding box center [121, 83] width 66 height 9
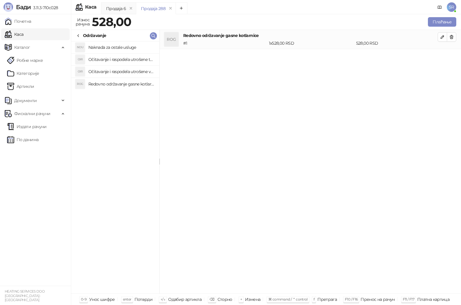
click at [133, 70] on h4 "Očitavanje i raspodela utrošene vode za PTV" at bounding box center [121, 71] width 66 height 9
click at [132, 60] on h4 "Očitavanje i raspodela utrošene toplotne energije" at bounding box center [121, 59] width 66 height 9
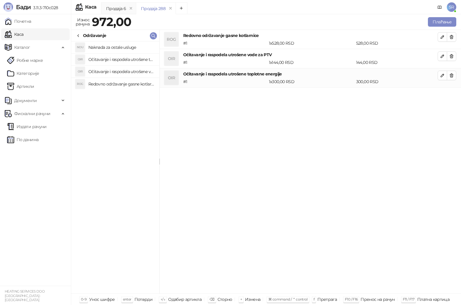
click at [128, 49] on h4 "Naknada za ostale usluge" at bounding box center [121, 47] width 66 height 9
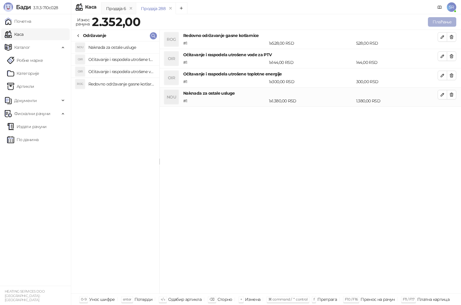
click at [440, 19] on button "Плаћање" at bounding box center [442, 21] width 28 height 9
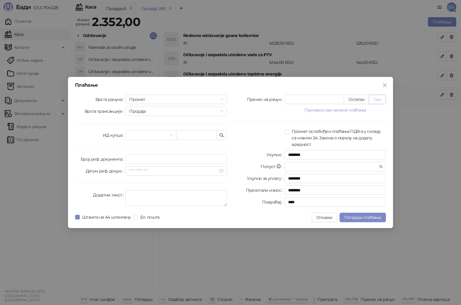
click at [379, 99] on button "Све" at bounding box center [377, 99] width 17 height 9
type input "****"
click at [180, 194] on textarea "Додатни текст" at bounding box center [176, 198] width 101 height 16
click at [218, 195] on textarea "Додатни текст" at bounding box center [176, 198] width 101 height 16
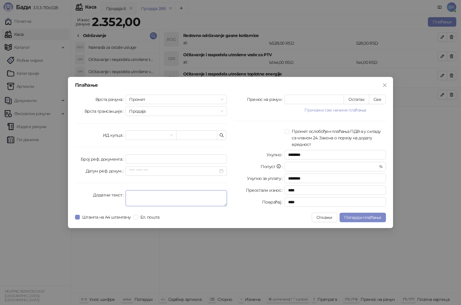
paste textarea "**********"
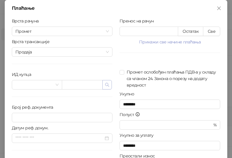
type textarea "**********"
click at [105, 84] on icon "button" at bounding box center [107, 85] width 5 height 5
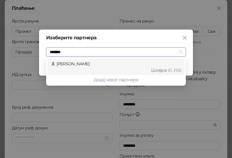
type input "********"
click at [81, 64] on div "[PERSON_NAME] : Е1_P26" at bounding box center [116, 67] width 130 height 13
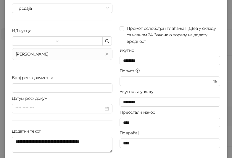
scroll to position [60, 0]
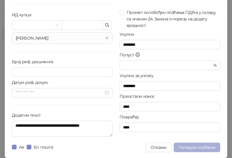
click at [201, 148] on span "Потврди плаћање" at bounding box center [196, 147] width 37 height 5
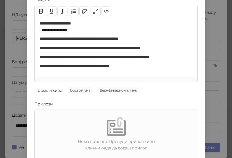
scroll to position [85, 0]
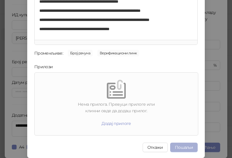
click at [182, 146] on button "Пошаљи" at bounding box center [184, 147] width 28 height 9
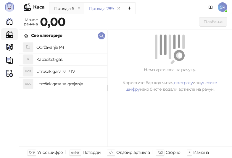
click at [54, 47] on h4 "Održavanje (4)" at bounding box center [69, 47] width 66 height 9
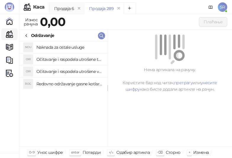
click at [67, 85] on h4 "Redovno održavanje gasne kotlarnice" at bounding box center [69, 83] width 66 height 9
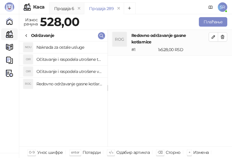
click at [69, 70] on h4 "Očitavanje i raspodela utrošene vode za PTV" at bounding box center [69, 71] width 66 height 9
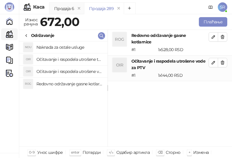
click at [67, 55] on h4 "Očitavanje i raspodela utrošene toplotne energije" at bounding box center [69, 59] width 66 height 9
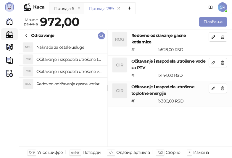
click at [65, 47] on h4 "Naknada za ostale usluge" at bounding box center [69, 47] width 66 height 9
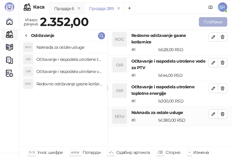
click at [211, 23] on button "Плаћање" at bounding box center [213, 21] width 28 height 9
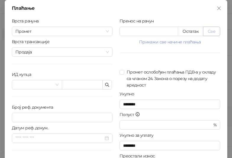
click at [210, 31] on button "Све" at bounding box center [211, 31] width 17 height 9
type input "****"
click at [105, 85] on icon "button" at bounding box center [107, 85] width 5 height 5
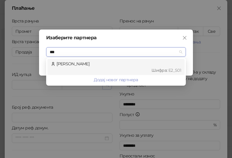
type input "****"
click at [103, 66] on div "[PERSON_NAME] : Е2_S01" at bounding box center [116, 67] width 130 height 13
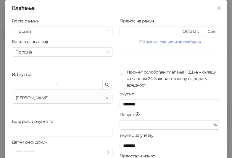
scroll to position [59, 0]
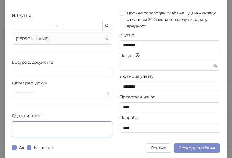
click at [58, 129] on textarea "Додатни текст" at bounding box center [62, 130] width 101 height 16
paste textarea "**********"
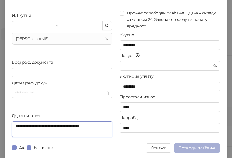
type textarea "**********"
click at [196, 148] on span "Потврди плаћање" at bounding box center [196, 148] width 37 height 5
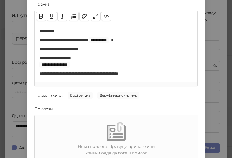
scroll to position [85, 0]
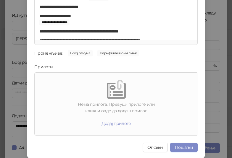
click at [212, 85] on div "**********" at bounding box center [116, 79] width 232 height 158
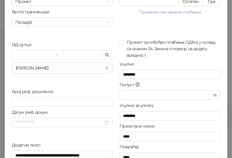
scroll to position [60, 0]
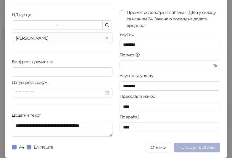
click at [192, 149] on span "Потврди плаћање" at bounding box center [196, 147] width 37 height 5
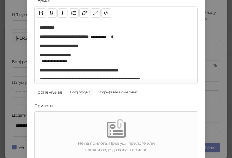
scroll to position [85, 0]
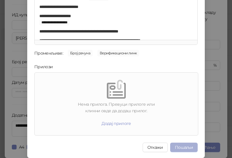
click at [189, 147] on button "Пошаљи" at bounding box center [184, 147] width 28 height 9
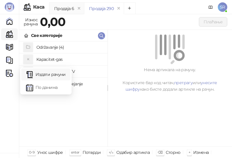
click at [50, 74] on link "Издати рачуни" at bounding box center [46, 75] width 40 height 12
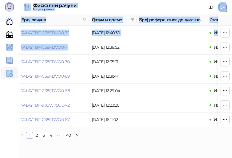
drag, startPoint x: 78, startPoint y: 46, endPoint x: 19, endPoint y: 48, distance: 59.2
click at [19, 48] on div "[PERSON_NAME] 3.11.3-710c028 Почетна Каса Каталог Документи Фискални рачуни HEA…" at bounding box center [116, 72] width 232 height 144
click at [76, 46] on td "74LAYTBF-C38FDVO0-71" at bounding box center [54, 47] width 70 height 14
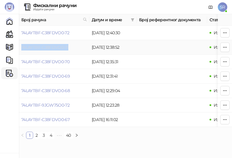
drag, startPoint x: 76, startPoint y: 46, endPoint x: 30, endPoint y: 49, distance: 46.8
click at [30, 49] on td "74LAYTBF-C38FDVO0-71" at bounding box center [54, 47] width 70 height 14
copy link "74LAYTBF-C38FDVO0-71"
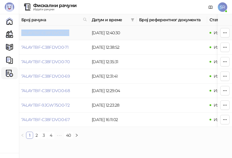
drag, startPoint x: 72, startPoint y: 33, endPoint x: 21, endPoint y: 33, distance: 51.2
click at [21, 33] on td "74LAYTBF-C38FDVO0-72" at bounding box center [54, 33] width 70 height 14
copy link "74LAYTBF-C38FDVO0-72"
click at [14, 36] on link "Каса" at bounding box center [10, 34] width 12 height 12
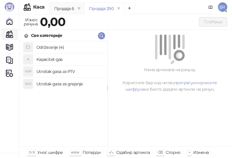
click at [54, 46] on h4 "Održavanje (4)" at bounding box center [69, 47] width 66 height 9
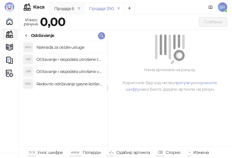
click at [70, 81] on h4 "Redovno održavanje gasne kotlarnice" at bounding box center [69, 83] width 66 height 9
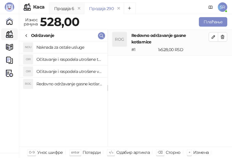
click at [69, 72] on h4 "Očitavanje i raspodela utrošene vode za PTV" at bounding box center [69, 71] width 66 height 9
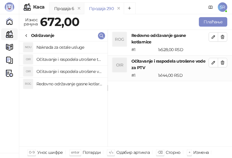
click at [67, 59] on h4 "Očitavanje i raspodela utrošene toplotne energije" at bounding box center [69, 59] width 66 height 9
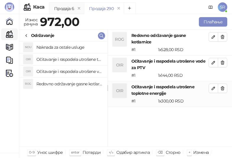
click at [64, 44] on h4 "Naknada za ostale usluge" at bounding box center [69, 47] width 66 height 9
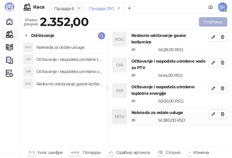
click at [208, 20] on button "Плаћање" at bounding box center [213, 21] width 28 height 9
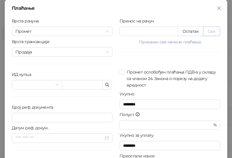
click at [214, 33] on button "Све" at bounding box center [211, 31] width 17 height 9
type input "****"
click at [108, 83] on button "button" at bounding box center [106, 84] width 9 height 9
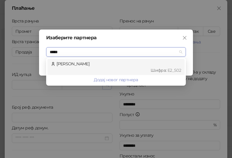
type input "******"
click at [94, 67] on div "[PERSON_NAME] : Е2_S02" at bounding box center [116, 67] width 130 height 13
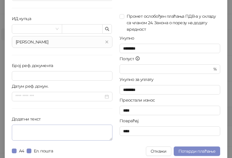
scroll to position [60, 0]
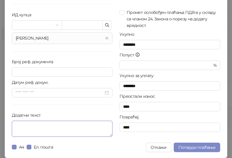
click at [66, 130] on textarea "Додатни текст" at bounding box center [62, 129] width 101 height 16
click at [91, 127] on textarea "Додатни текст" at bounding box center [62, 129] width 101 height 16
paste textarea "**********"
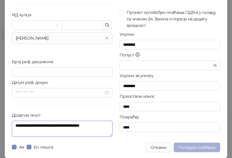
type textarea "**********"
click at [201, 148] on span "Потврди плаћање" at bounding box center [196, 147] width 37 height 5
type input "**********"
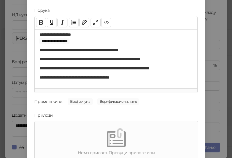
scroll to position [85, 0]
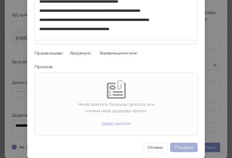
click at [186, 146] on button "Пошаљи" at bounding box center [184, 147] width 28 height 9
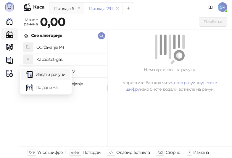
click at [38, 75] on link "Издати рачуни" at bounding box center [46, 75] width 40 height 12
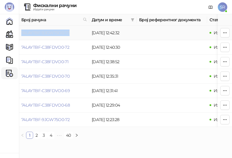
drag, startPoint x: 73, startPoint y: 34, endPoint x: 22, endPoint y: 35, distance: 50.9
click at [22, 35] on td "74LAYTBF-9JGW75O0-73" at bounding box center [54, 33] width 70 height 14
copy link "74LAYTBF-9JGW75O0-73"
click at [11, 74] on img at bounding box center [9, 73] width 7 height 7
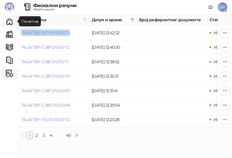
click at [9, 22] on link "Почетна" at bounding box center [10, 21] width 12 height 12
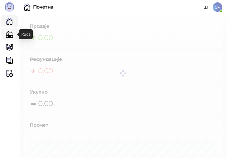
click at [8, 32] on link "Каса" at bounding box center [10, 34] width 12 height 12
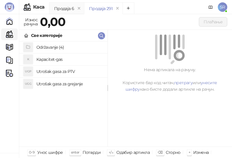
click at [59, 47] on h4 "Održavanje (4)" at bounding box center [69, 47] width 66 height 9
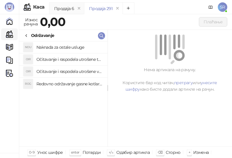
click at [69, 83] on h4 "Redovno održavanje gasne kotlarnice" at bounding box center [69, 83] width 66 height 9
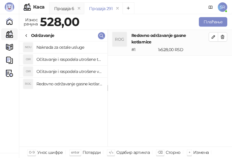
click at [67, 70] on h4 "Očitavanje i raspodela utrošene vode za PTV" at bounding box center [69, 71] width 66 height 9
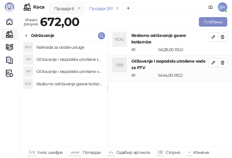
click at [65, 59] on h4 "Očitavanje i raspodela utrošene toplotne energije" at bounding box center [69, 59] width 66 height 9
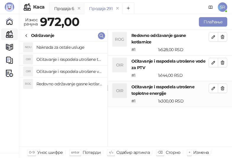
click at [64, 48] on h4 "Naknada za ostale usluge" at bounding box center [69, 47] width 66 height 9
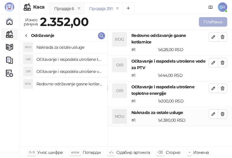
click at [214, 21] on button "Плаћање" at bounding box center [213, 21] width 28 height 9
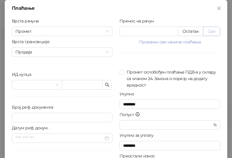
click at [209, 31] on button "Све" at bounding box center [211, 31] width 17 height 9
type input "****"
click at [106, 85] on icon "button" at bounding box center [107, 85] width 5 height 5
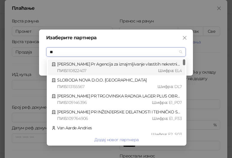
type input "***"
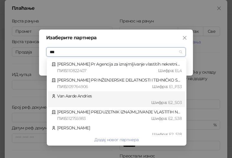
click at [88, 99] on div "Van Aarde Andries Шифра : Е2_S03" at bounding box center [116, 99] width 130 height 13
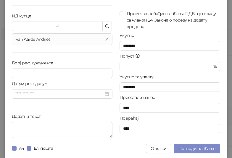
scroll to position [60, 0]
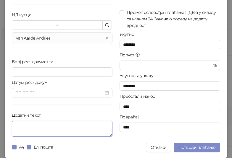
click at [74, 127] on textarea "Додатни текст" at bounding box center [62, 129] width 101 height 16
paste textarea "**********"
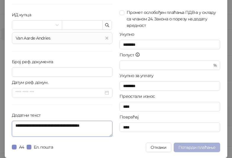
type textarea "**********"
click at [201, 146] on span "Потврди плаћање" at bounding box center [196, 147] width 37 height 5
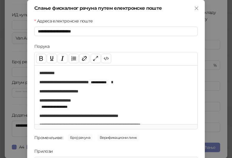
scroll to position [85, 0]
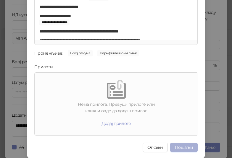
click at [182, 147] on button "Пошаљи" at bounding box center [184, 147] width 28 height 9
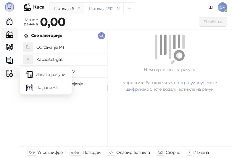
click at [8, 72] on img at bounding box center [9, 73] width 7 height 7
click at [55, 75] on link "Издати рачуни" at bounding box center [46, 75] width 40 height 12
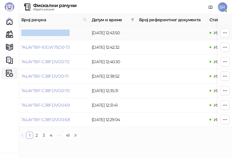
drag, startPoint x: 83, startPoint y: 35, endPoint x: 21, endPoint y: 33, distance: 61.5
click at [21, 33] on td "74LAYTBF-9JGW75O0-74" at bounding box center [54, 33] width 70 height 14
copy link "74LAYTBF-9JGW75O0-74"
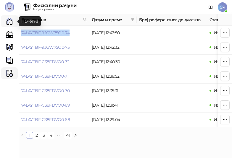
click at [13, 19] on link "Почетна" at bounding box center [10, 21] width 12 height 12
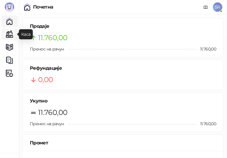
click at [10, 35] on link "Каса" at bounding box center [10, 34] width 12 height 12
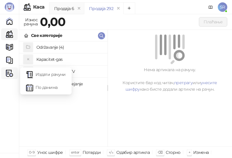
click at [10, 77] on div "Фискални рачуни" at bounding box center [10, 73] width 12 height 12
click at [47, 79] on link "Издати рачуни" at bounding box center [46, 75] width 40 height 12
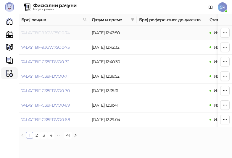
click at [58, 35] on link "74LAYTBF-9JGW75O0-74" at bounding box center [45, 32] width 48 height 5
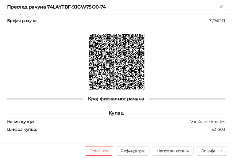
scroll to position [258, 0]
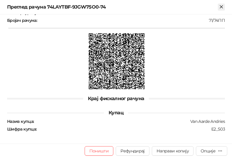
click at [222, 8] on icon "Close" at bounding box center [221, 6] width 3 height 3
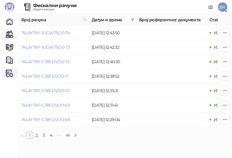
click at [10, 37] on link "Каса" at bounding box center [10, 34] width 12 height 12
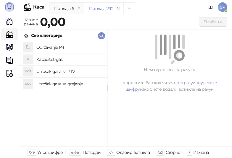
click at [58, 47] on h4 "Održavanje (4)" at bounding box center [69, 47] width 66 height 9
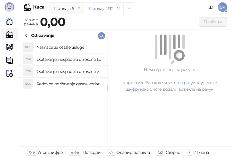
click at [65, 83] on h4 "Redovno održavanje gasne kotlarnice" at bounding box center [69, 83] width 66 height 9
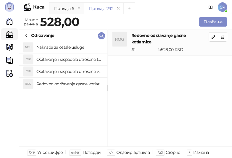
click at [64, 69] on h4 "Očitavanje i raspodela utrošene vode za PTV" at bounding box center [69, 71] width 66 height 9
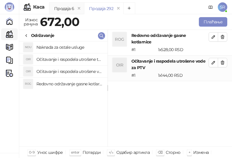
click at [64, 60] on h4 "Očitavanje i raspodela utrošene toplotne energije" at bounding box center [69, 59] width 66 height 9
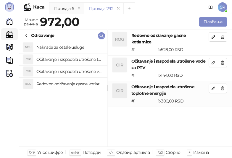
click at [64, 46] on h4 "Naknada za ostale usluge" at bounding box center [69, 47] width 66 height 9
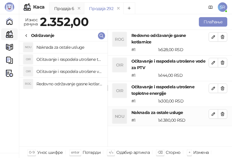
click at [165, 130] on div "ROG Redovno održavanje gasne kotlarnice # 1 1 x 528,00 RSD 528,00 RSD OIR Očita…" at bounding box center [170, 88] width 124 height 117
click at [210, 22] on button "Плаћање" at bounding box center [213, 21] width 28 height 9
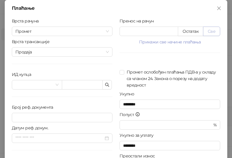
click at [210, 29] on button "Све" at bounding box center [211, 31] width 17 height 9
type input "****"
click at [56, 87] on span at bounding box center [36, 84] width 43 height 9
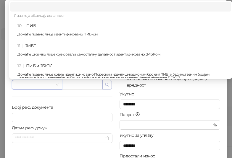
click at [106, 88] on button "button" at bounding box center [106, 84] width 9 height 9
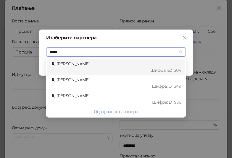
type input "******"
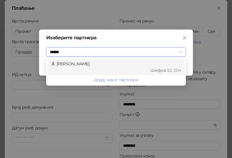
click at [99, 68] on div "Шифра : Е2_S04" at bounding box center [118, 70] width 125 height 7
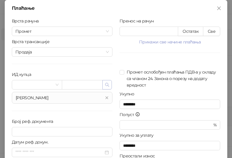
click at [107, 87] on icon "button" at bounding box center [107, 85] width 5 height 5
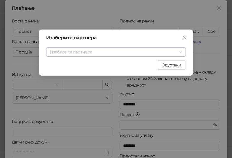
click at [98, 55] on input "search" at bounding box center [113, 52] width 127 height 9
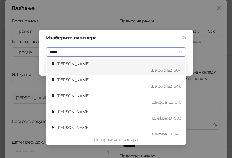
type input "******"
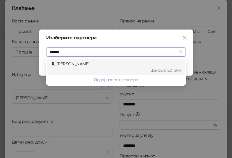
click at [98, 67] on div "[PERSON_NAME] : Е2_S04" at bounding box center [116, 67] width 130 height 13
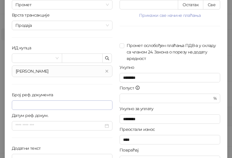
scroll to position [60, 0]
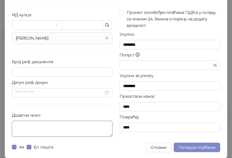
click at [81, 132] on textarea "Додатни текст" at bounding box center [62, 129] width 101 height 16
paste textarea "**********"
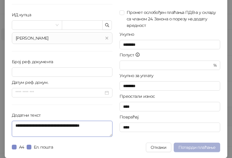
type textarea "**********"
click at [205, 148] on span "Потврди плаћање" at bounding box center [196, 147] width 37 height 5
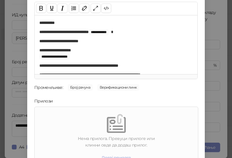
scroll to position [85, 0]
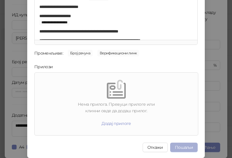
click at [176, 146] on button "Пошаљи" at bounding box center [184, 147] width 28 height 9
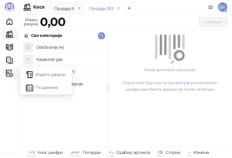
click at [8, 74] on img at bounding box center [9, 73] width 7 height 7
click at [41, 72] on link "Издати рачуни" at bounding box center [46, 75] width 40 height 12
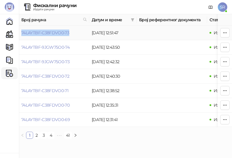
drag, startPoint x: 76, startPoint y: 32, endPoint x: 21, endPoint y: 36, distance: 55.2
click at [21, 36] on td "74LAYTBF-C38FDVO0-73" at bounding box center [54, 33] width 70 height 14
copy link "74LAYTBF-C38FDVO0-73"
click at [10, 32] on link "Каса" at bounding box center [10, 34] width 12 height 12
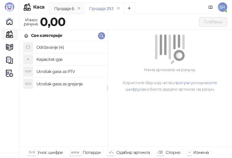
click at [53, 45] on h4 "Održavanje (4)" at bounding box center [69, 47] width 66 height 9
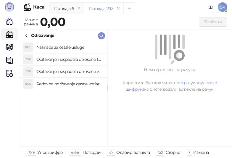
click at [64, 82] on h4 "Redovno održavanje gasne kotlarnice" at bounding box center [69, 83] width 66 height 9
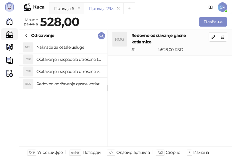
click at [60, 71] on h4 "Očitavanje i raspodela utrošene vode za PTV" at bounding box center [69, 71] width 66 height 9
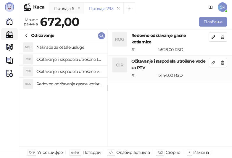
click at [60, 59] on h4 "Očitavanje i raspodela utrošene toplotne energije" at bounding box center [69, 59] width 66 height 9
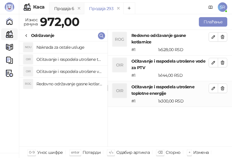
click at [59, 51] on h4 "Naknada za ostale usluge" at bounding box center [69, 47] width 66 height 9
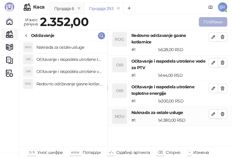
click at [209, 24] on button "Плаћање" at bounding box center [213, 21] width 28 height 9
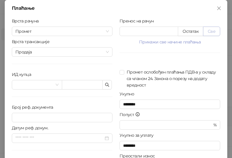
click at [211, 30] on button "Све" at bounding box center [211, 31] width 17 height 9
type input "****"
click at [105, 86] on icon "button" at bounding box center [107, 85] width 5 height 5
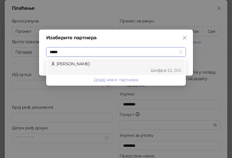
type input "******"
click at [173, 67] on span "Шифра : Е2_S05" at bounding box center [166, 70] width 30 height 7
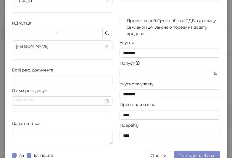
scroll to position [59, 0]
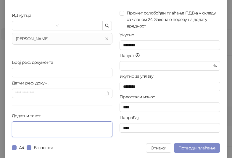
click at [60, 128] on textarea "Додатни текст" at bounding box center [62, 130] width 101 height 16
paste textarea "**********"
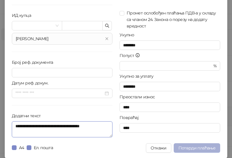
type textarea "**********"
click at [192, 146] on span "Потврди плаћање" at bounding box center [196, 148] width 37 height 5
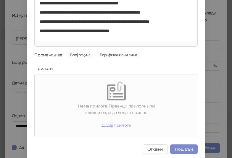
scroll to position [85, 0]
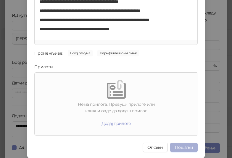
click at [182, 148] on button "Пошаљи" at bounding box center [184, 147] width 28 height 9
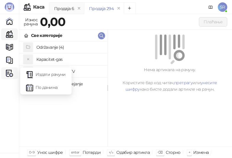
click at [10, 73] on icon at bounding box center [11, 73] width 3 height 0
click at [55, 78] on link "Издати рачуни" at bounding box center [46, 75] width 40 height 12
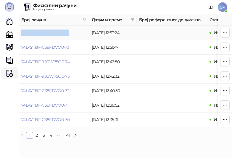
drag, startPoint x: 75, startPoint y: 35, endPoint x: 22, endPoint y: 35, distance: 53.5
click at [22, 35] on td "74LAYTBF-C38FDVO0-74" at bounding box center [54, 33] width 70 height 14
copy link "74LAYTBF-C38FDVO0-74"
click at [10, 34] on link "Каса" at bounding box center [10, 34] width 12 height 12
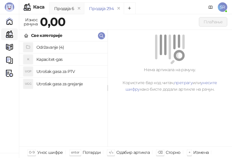
click at [50, 45] on h4 "Održavanje (4)" at bounding box center [69, 47] width 66 height 9
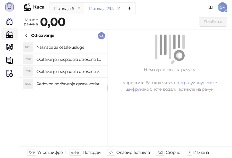
click at [83, 85] on h4 "Redovno održavanje gasne kotlarnice" at bounding box center [69, 83] width 66 height 9
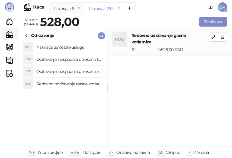
click at [78, 72] on h4 "Očitavanje i raspodela utrošene vode za PTV" at bounding box center [69, 71] width 66 height 9
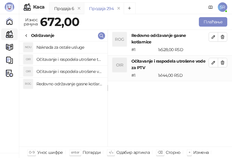
click at [77, 59] on h4 "Očitavanje i raspodela utrošene toplotne energije" at bounding box center [69, 59] width 66 height 9
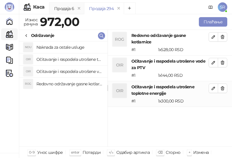
click at [72, 46] on h4 "Naknada za ostale usluge" at bounding box center [69, 47] width 66 height 9
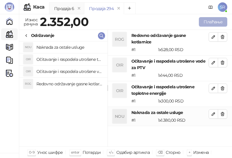
click at [210, 23] on button "Плаћање" at bounding box center [213, 21] width 28 height 9
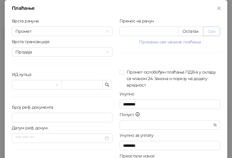
click at [208, 34] on button "Све" at bounding box center [211, 31] width 17 height 9
type input "****"
click at [109, 86] on button "button" at bounding box center [106, 84] width 9 height 9
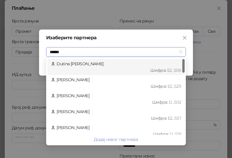
type input "*******"
click at [82, 65] on div "Dutinа [PERSON_NAME] : Е2_S06" at bounding box center [116, 67] width 130 height 13
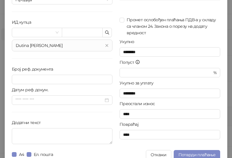
scroll to position [60, 0]
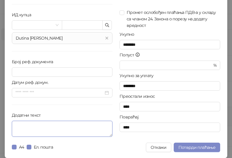
click at [50, 130] on textarea "Додатни текст" at bounding box center [62, 129] width 101 height 16
paste textarea "**********"
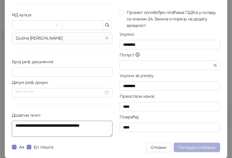
type textarea "**********"
click at [201, 146] on span "Потврди плаћање" at bounding box center [196, 147] width 37 height 5
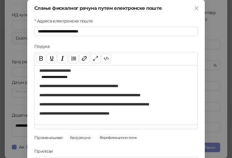
scroll to position [85, 0]
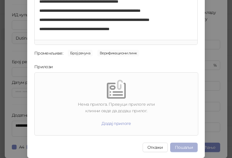
click at [187, 148] on button "Пошаљи" at bounding box center [184, 147] width 28 height 9
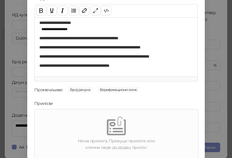
scroll to position [0, 0]
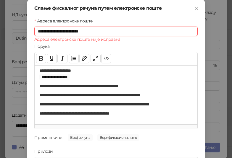
click at [111, 31] on input "**********" at bounding box center [115, 31] width 163 height 9
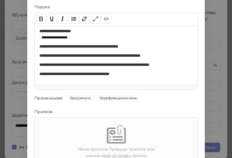
scroll to position [85, 0]
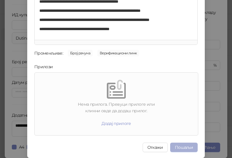
type input "**********"
click at [183, 146] on button "Пошаљи" at bounding box center [184, 147] width 28 height 9
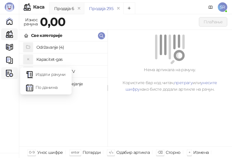
click at [11, 74] on img at bounding box center [9, 73] width 7 height 7
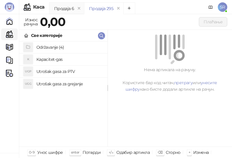
click at [66, 73] on h4 "Utrošak gasa za PTV" at bounding box center [69, 71] width 66 height 9
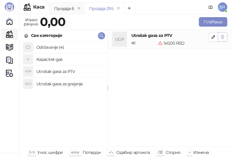
click at [224, 37] on icon "button" at bounding box center [222, 37] width 3 height 4
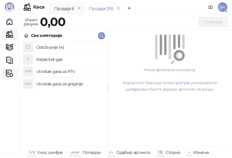
click at [8, 72] on img at bounding box center [9, 73] width 7 height 7
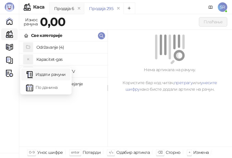
click at [38, 74] on link "Издати рачуни" at bounding box center [46, 75] width 40 height 12
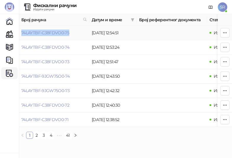
drag, startPoint x: 74, startPoint y: 32, endPoint x: 21, endPoint y: 34, distance: 53.3
click at [21, 34] on td "74LAYTBF-C38FDVO0-75" at bounding box center [54, 33] width 70 height 14
copy link "74LAYTBF-C38FDVO0-75"
click at [9, 33] on link "Каса" at bounding box center [10, 34] width 12 height 12
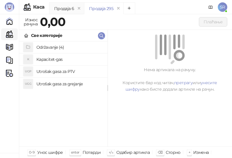
click at [52, 47] on h4 "Održavanje (4)" at bounding box center [69, 47] width 66 height 9
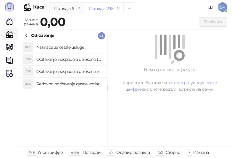
click at [77, 82] on h4 "Redovno održavanje gasne kotlarnice" at bounding box center [69, 83] width 66 height 9
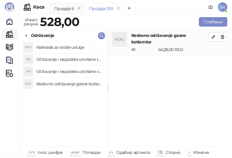
click at [72, 71] on h4 "Očitavanje i raspodela utrošene vode za PTV" at bounding box center [69, 71] width 66 height 9
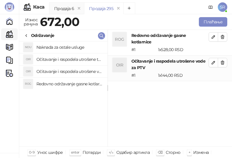
click at [71, 59] on h4 "Očitavanje i raspodela utrošene toplotne energije" at bounding box center [69, 59] width 66 height 9
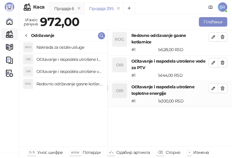
click at [69, 47] on h4 "Naknada za ostale usluge" at bounding box center [69, 47] width 66 height 9
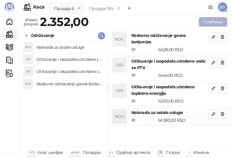
click at [218, 21] on button "Плаћање" at bounding box center [213, 21] width 28 height 9
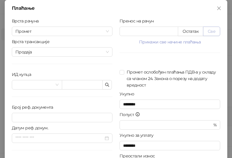
click at [213, 32] on button "Све" at bounding box center [211, 31] width 17 height 9
type input "****"
click at [105, 85] on icon "button" at bounding box center [107, 85] width 5 height 5
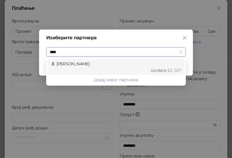
type input "*****"
click at [95, 66] on div "[PERSON_NAME] : Е2_S07" at bounding box center [116, 67] width 130 height 13
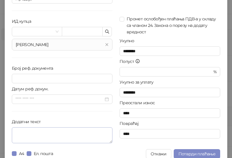
scroll to position [60, 0]
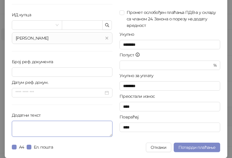
click at [68, 126] on textarea "Додатни текст" at bounding box center [62, 129] width 101 height 16
paste textarea "**********"
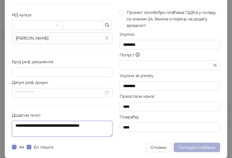
type textarea "**********"
click at [199, 146] on span "Потврди плаћање" at bounding box center [196, 147] width 37 height 5
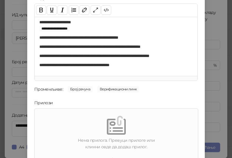
scroll to position [85, 0]
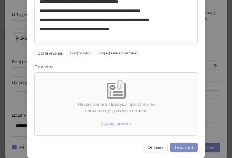
click at [214, 62] on div "**********" at bounding box center [116, 79] width 232 height 158
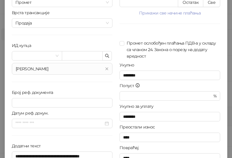
scroll to position [60, 0]
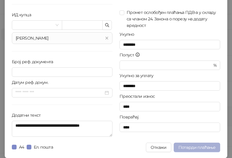
click at [192, 146] on span "Потврди плаћање" at bounding box center [196, 147] width 37 height 5
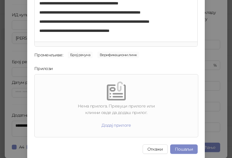
scroll to position [85, 0]
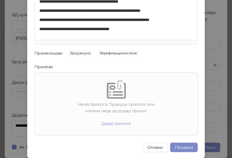
drag, startPoint x: 113, startPoint y: 125, endPoint x: 116, endPoint y: 151, distance: 26.4
click at [116, 151] on div "**********" at bounding box center [115, 36] width 177 height 243
click at [184, 147] on button "Пошаљи" at bounding box center [184, 147] width 28 height 9
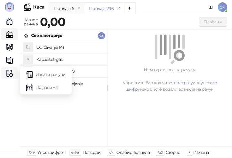
click at [12, 75] on img at bounding box center [9, 73] width 7 height 7
click at [46, 76] on link "Издати рачуни" at bounding box center [46, 75] width 40 height 12
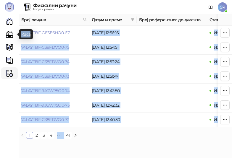
drag, startPoint x: 72, startPoint y: 32, endPoint x: 31, endPoint y: 37, distance: 41.5
click at [31, 37] on body "[PERSON_NAME] 3.11.3-710c028 Почетна Каса Каталог Документи Фискални рачуни HEA…" at bounding box center [116, 72] width 232 height 144
click at [75, 36] on td "74LAYTBF-GESE6HO0-67" at bounding box center [54, 33] width 70 height 14
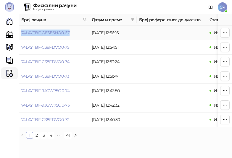
drag, startPoint x: 74, startPoint y: 32, endPoint x: 19, endPoint y: 37, distance: 55.2
click at [19, 37] on td "74LAYTBF-GESE6HO0-67" at bounding box center [54, 33] width 70 height 14
copy link "74LAYTBF-GESE6HO0-67"
drag, startPoint x: 10, startPoint y: 32, endPoint x: 21, endPoint y: 34, distance: 11.4
click at [10, 32] on link "Каса" at bounding box center [10, 34] width 12 height 12
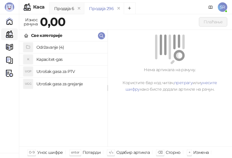
click at [56, 47] on h4 "Održavanje (4)" at bounding box center [69, 47] width 66 height 9
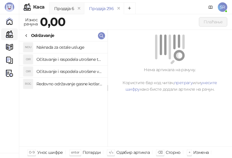
click at [69, 83] on h4 "Redovno održavanje gasne kotlarnice" at bounding box center [69, 83] width 66 height 9
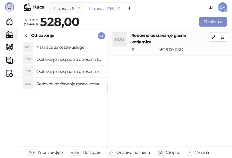
click at [69, 70] on h4 "Očitavanje i raspodela utrošene vode za PTV" at bounding box center [69, 71] width 66 height 9
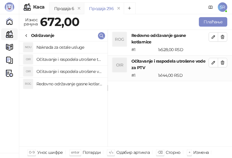
click at [65, 55] on h4 "Očitavanje i raspodela utrošene toplotne energije" at bounding box center [69, 59] width 66 height 9
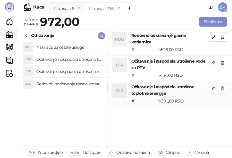
click at [64, 46] on h4 "Naknada za ostale usluge" at bounding box center [69, 47] width 66 height 9
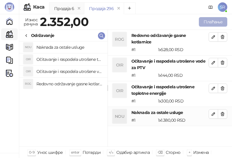
click at [208, 20] on button "Плаћање" at bounding box center [213, 21] width 28 height 9
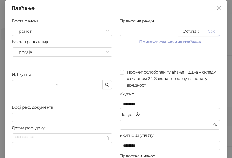
click at [208, 32] on button "Све" at bounding box center [211, 31] width 17 height 9
type input "****"
click at [54, 117] on input "Број реф. документа" at bounding box center [62, 117] width 101 height 9
click at [106, 85] on icon "button" at bounding box center [107, 85] width 4 height 4
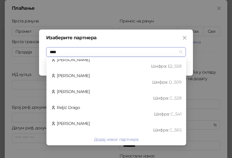
scroll to position [36, 0]
type input "*****"
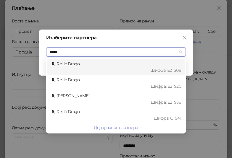
scroll to position [0, 0]
click at [102, 64] on div "[PERSON_NAME] : Е2_S08" at bounding box center [116, 67] width 130 height 13
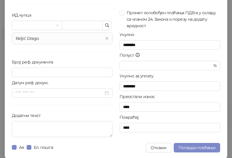
scroll to position [60, 0]
click at [62, 117] on div "Додатни текст" at bounding box center [62, 116] width 101 height 9
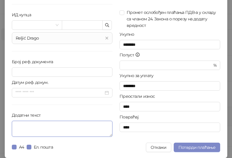
click at [58, 126] on textarea "Додатни текст" at bounding box center [62, 129] width 101 height 16
paste textarea "**********"
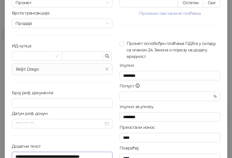
scroll to position [0, 0]
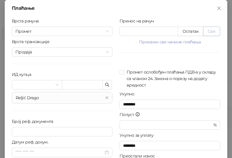
type textarea "**********"
click at [213, 32] on button "Све" at bounding box center [211, 31] width 17 height 9
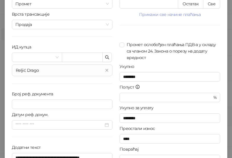
scroll to position [60, 0]
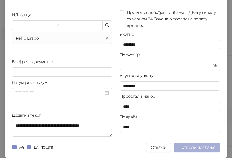
click at [195, 146] on span "Потврди плаћање" at bounding box center [196, 147] width 37 height 5
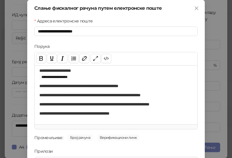
scroll to position [85, 0]
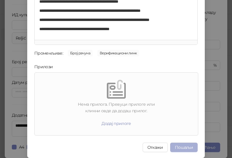
click at [184, 147] on button "Пошаљи" at bounding box center [184, 147] width 28 height 9
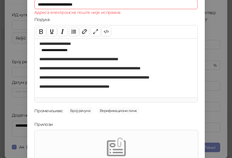
scroll to position [0, 0]
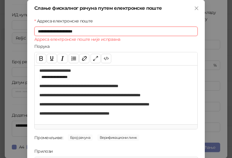
click at [101, 32] on input "**********" at bounding box center [115, 31] width 163 height 9
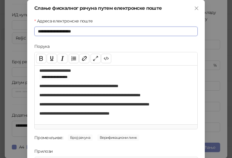
scroll to position [85, 0]
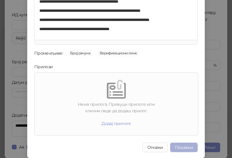
type input "**********"
click at [178, 147] on button "Пошаљи" at bounding box center [184, 147] width 28 height 9
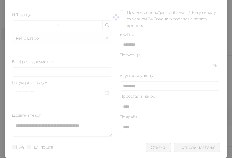
scroll to position [0, 0]
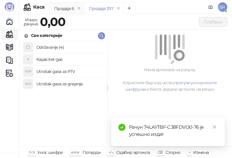
click at [58, 122] on div "Održavanje (4) K Kapacitet-gas UGP Utrošak gasa za PTV UGG Utrošak gasa za grej…" at bounding box center [63, 93] width 88 height 105
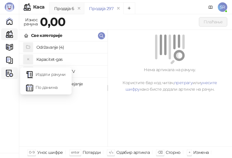
click at [11, 75] on img at bounding box center [9, 73] width 7 height 7
click at [43, 74] on link "Издати рачуни" at bounding box center [46, 75] width 40 height 12
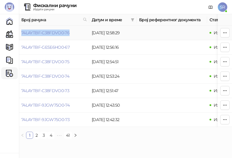
drag, startPoint x: 77, startPoint y: 30, endPoint x: 21, endPoint y: 32, distance: 55.9
click at [21, 32] on td "74LAYTBF-C38FDVO0-76" at bounding box center [54, 33] width 70 height 14
copy link "74LAYTBF-C38FDVO0-76"
drag, startPoint x: 9, startPoint y: 36, endPoint x: 13, endPoint y: 35, distance: 4.0
click at [9, 36] on link "Каса" at bounding box center [10, 34] width 12 height 12
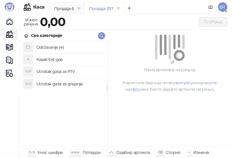
click at [46, 47] on h4 "Održavanje (4)" at bounding box center [69, 47] width 66 height 9
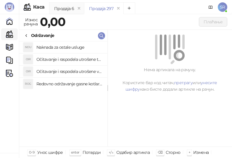
click at [58, 84] on h4 "Redovno održavanje gasne kotlarnice" at bounding box center [69, 83] width 66 height 9
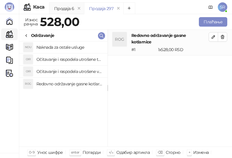
click at [59, 71] on h4 "Očitavanje i raspodela utrošene vode za PTV" at bounding box center [69, 71] width 66 height 9
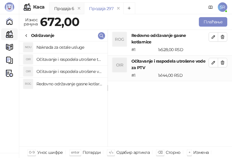
click at [59, 59] on h4 "Očitavanje i raspodela utrošene toplotne energije" at bounding box center [69, 59] width 66 height 9
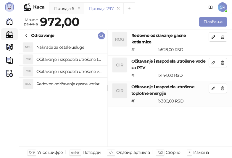
click at [59, 47] on h4 "Naknada za ostale usluge" at bounding box center [69, 47] width 66 height 9
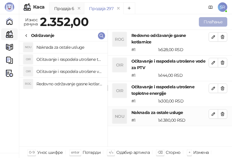
click at [211, 21] on button "Плаћање" at bounding box center [213, 21] width 28 height 9
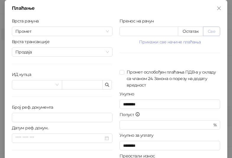
click at [208, 33] on button "Све" at bounding box center [211, 31] width 17 height 9
type input "****"
click at [105, 87] on span "button" at bounding box center [107, 85] width 5 height 6
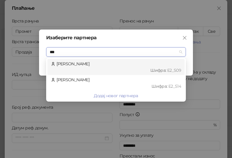
type input "****"
click at [93, 66] on div "[PERSON_NAME] : Е2_S09" at bounding box center [116, 67] width 130 height 13
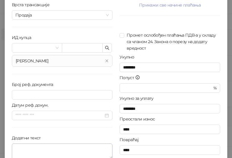
scroll to position [60, 0]
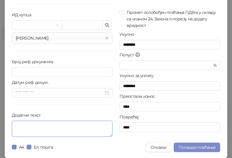
click at [80, 130] on textarea "Додатни текст" at bounding box center [62, 129] width 101 height 16
paste textarea "**********"
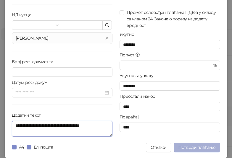
type textarea "**********"
click at [210, 145] on span "Потврди плаћање" at bounding box center [196, 147] width 37 height 5
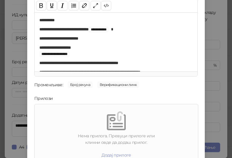
scroll to position [85, 0]
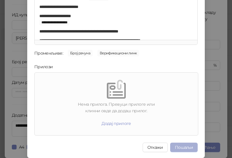
click at [181, 149] on button "Пошаљи" at bounding box center [184, 147] width 28 height 9
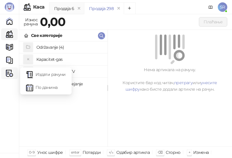
click at [10, 74] on img at bounding box center [9, 73] width 7 height 7
click at [48, 74] on link "Издати рачуни" at bounding box center [46, 75] width 40 height 12
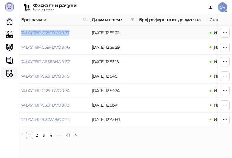
drag, startPoint x: 75, startPoint y: 33, endPoint x: 22, endPoint y: 39, distance: 53.3
click at [22, 39] on td "74LAYTBF-C38FDVO0-77" at bounding box center [54, 33] width 70 height 14
drag, startPoint x: 12, startPoint y: 22, endPoint x: 17, endPoint y: 22, distance: 5.0
click at [12, 22] on link "Почетна" at bounding box center [10, 21] width 12 height 12
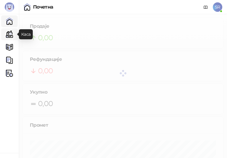
click at [11, 34] on link "Каса" at bounding box center [10, 34] width 12 height 12
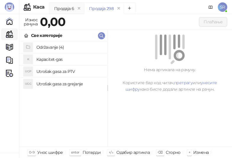
click at [51, 46] on h4 "Održavanje (4)" at bounding box center [69, 47] width 66 height 9
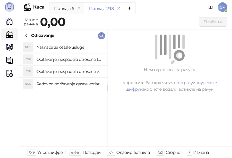
click at [79, 83] on h4 "Redovno održavanje gasne kotlarnice" at bounding box center [69, 83] width 66 height 9
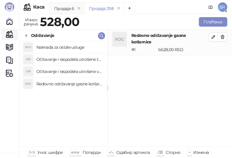
click at [79, 71] on h4 "Očitavanje i raspodela utrošene vode za PTV" at bounding box center [69, 71] width 66 height 9
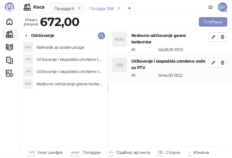
click at [78, 60] on h4 "Očitavanje i raspodela utrošene toplotne energije" at bounding box center [69, 59] width 66 height 9
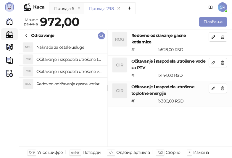
click at [73, 47] on h4 "Naknada za ostale usluge" at bounding box center [69, 47] width 66 height 9
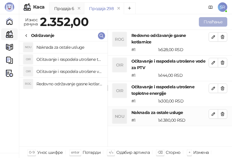
click at [215, 20] on button "Плаћање" at bounding box center [213, 21] width 28 height 9
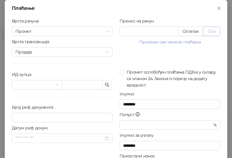
click at [211, 32] on button "Све" at bounding box center [211, 31] width 17 height 9
type input "****"
click at [95, 85] on input "text" at bounding box center [82, 84] width 41 height 9
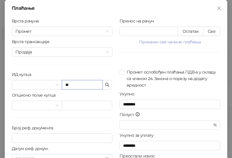
type input "*"
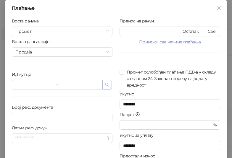
click at [108, 86] on button "button" at bounding box center [106, 84] width 9 height 9
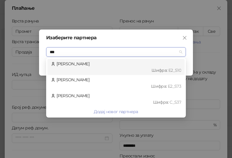
type input "****"
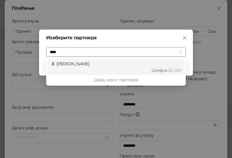
click at [98, 70] on div "Шифра : Е2_S10" at bounding box center [118, 70] width 125 height 7
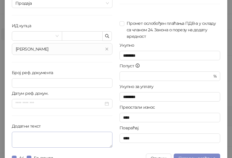
scroll to position [60, 0]
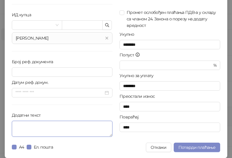
click at [46, 127] on textarea "Додатни текст" at bounding box center [62, 129] width 101 height 16
paste textarea "**********"
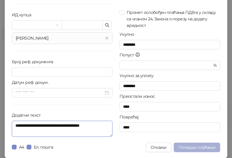
type textarea "**********"
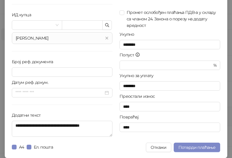
drag, startPoint x: 197, startPoint y: 148, endPoint x: 132, endPoint y: 150, distance: 64.8
click at [132, 150] on div "А4 Ел. пошта Откажи Потврди плаћање" at bounding box center [116, 147] width 208 height 9
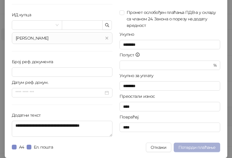
click at [201, 148] on span "Потврди плаћање" at bounding box center [196, 147] width 37 height 5
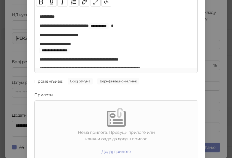
scroll to position [85, 0]
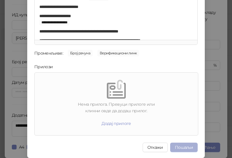
click at [191, 147] on button "Пошаљи" at bounding box center [184, 147] width 28 height 9
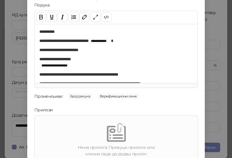
scroll to position [0, 0]
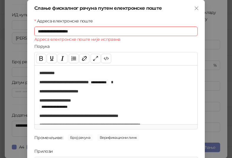
click at [84, 32] on input "**********" at bounding box center [115, 31] width 163 height 9
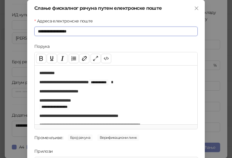
scroll to position [85, 0]
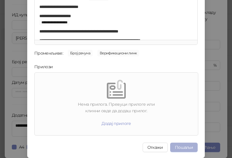
type input "**********"
click at [185, 143] on button "Пошаљи" at bounding box center [184, 147] width 28 height 9
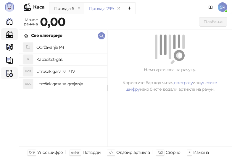
click at [12, 74] on img at bounding box center [9, 73] width 7 height 7
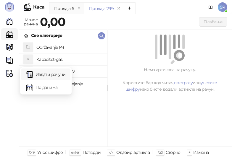
click at [53, 75] on link "Издати рачуни" at bounding box center [46, 75] width 40 height 12
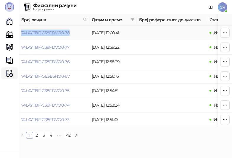
drag, startPoint x: 75, startPoint y: 31, endPoint x: 21, endPoint y: 36, distance: 53.8
click at [21, 36] on td "74LAYTBF-C38FDVO0-78" at bounding box center [54, 33] width 70 height 14
drag, startPoint x: 8, startPoint y: 36, endPoint x: 20, endPoint y: 34, distance: 12.5
click at [8, 36] on link "Каса" at bounding box center [10, 34] width 12 height 12
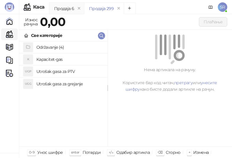
click at [62, 84] on h4 "Utrošak gasa za grejanje" at bounding box center [69, 83] width 66 height 9
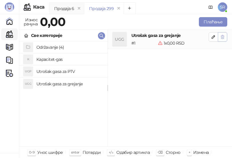
click at [223, 38] on icon "button" at bounding box center [222, 37] width 5 height 5
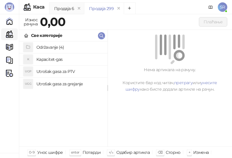
click at [46, 48] on h4 "Održavanje (4)" at bounding box center [69, 47] width 66 height 9
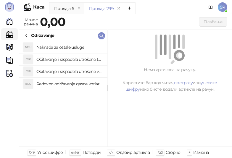
click at [80, 86] on h4 "Redovno održavanje gasne kotlarnice" at bounding box center [69, 83] width 66 height 9
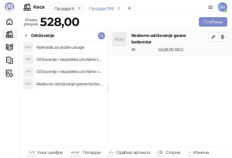
click at [80, 71] on h4 "Očitavanje i raspodela utrošene vode za PTV" at bounding box center [69, 71] width 66 height 9
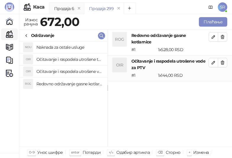
click at [77, 60] on h4 "Očitavanje i raspodela utrošene toplotne energije" at bounding box center [69, 59] width 66 height 9
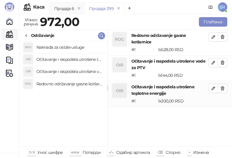
click at [71, 47] on h4 "Naknada za ostale usluge" at bounding box center [69, 47] width 66 height 9
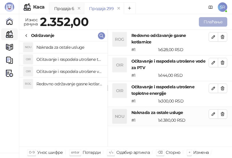
click at [206, 20] on button "Плаћање" at bounding box center [213, 21] width 28 height 9
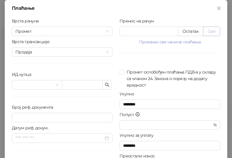
click at [212, 31] on button "Све" at bounding box center [211, 31] width 17 height 9
type input "****"
click at [109, 84] on button "button" at bounding box center [106, 84] width 9 height 9
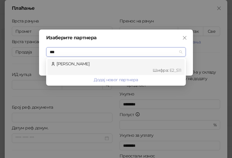
type input "****"
click at [94, 68] on div "Шифра : Е2_S11" at bounding box center [118, 70] width 125 height 7
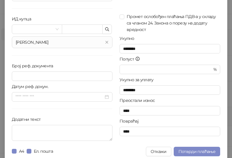
scroll to position [60, 0]
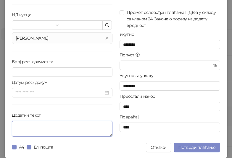
click at [64, 127] on textarea "Додатни текст" at bounding box center [62, 129] width 101 height 16
paste textarea "**********"
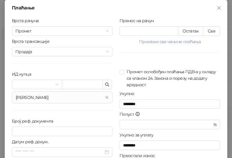
scroll to position [0, 0]
type textarea "**********"
click at [211, 32] on button "Све" at bounding box center [211, 31] width 17 height 9
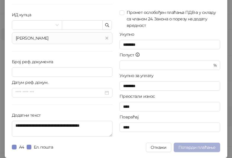
click at [196, 148] on span "Потврди плаћање" at bounding box center [196, 147] width 37 height 5
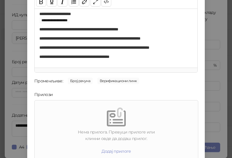
scroll to position [85, 0]
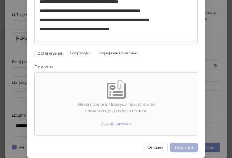
click at [178, 147] on button "Пошаљи" at bounding box center [184, 147] width 28 height 9
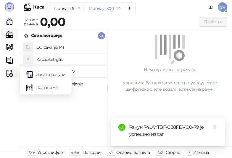
click at [9, 75] on img at bounding box center [9, 73] width 7 height 7
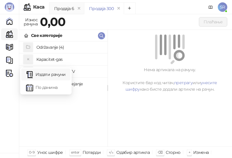
click at [41, 76] on link "Издати рачуни" at bounding box center [46, 75] width 40 height 12
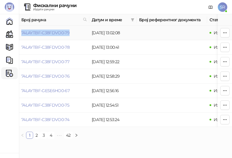
drag, startPoint x: 73, startPoint y: 30, endPoint x: 19, endPoint y: 35, distance: 54.3
click at [19, 35] on td "74LAYTBF-C38FDVO0-79" at bounding box center [54, 33] width 70 height 14
click at [12, 23] on link "Почетна" at bounding box center [10, 21] width 12 height 12
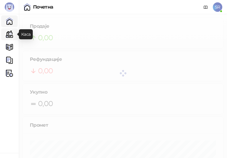
click at [9, 35] on link "Каса" at bounding box center [10, 34] width 12 height 12
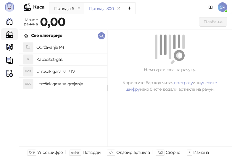
click at [51, 48] on h4 "Održavanje (4)" at bounding box center [69, 47] width 66 height 9
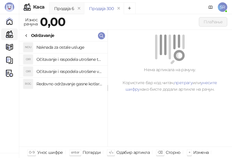
click at [67, 84] on h4 "Redovno održavanje gasne kotlarnice" at bounding box center [69, 83] width 66 height 9
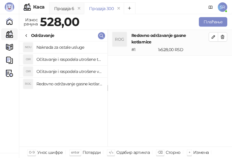
click at [67, 73] on h4 "Očitavanje i raspodela utrošene vode za PTV" at bounding box center [69, 71] width 66 height 9
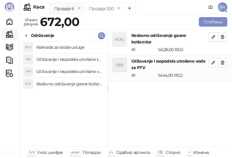
click at [64, 54] on li "OIR Očitavanje i raspodela utrošene toplotne energije" at bounding box center [63, 60] width 88 height 12
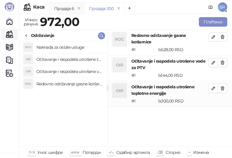
click at [63, 47] on h4 "Naknada za ostale usluge" at bounding box center [69, 47] width 66 height 9
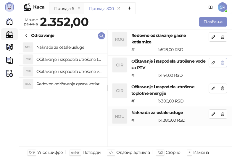
click at [224, 60] on icon "button" at bounding box center [222, 62] width 5 height 5
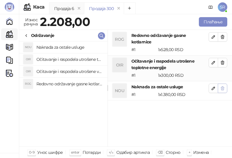
click at [223, 86] on icon "button" at bounding box center [222, 88] width 5 height 5
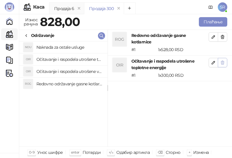
click at [222, 60] on icon "button" at bounding box center [222, 62] width 5 height 5
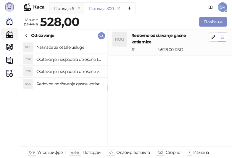
click at [224, 37] on icon "button" at bounding box center [222, 37] width 3 height 4
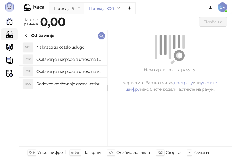
click at [45, 84] on h4 "Redovno održavanje gasne kotlarnice" at bounding box center [69, 83] width 66 height 9
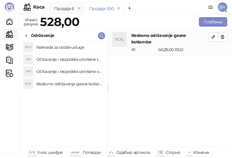
click at [49, 73] on h4 "Očitavanje i raspodela utrošene vode za PTV" at bounding box center [69, 71] width 66 height 9
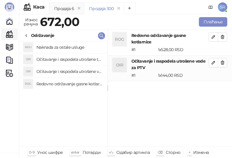
click at [52, 61] on h4 "Očitavanje i raspodela utrošene toplotne energije" at bounding box center [69, 59] width 66 height 9
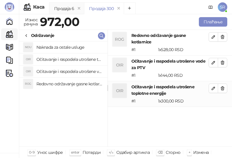
click at [51, 46] on h4 "Naknada za ostale usluge" at bounding box center [69, 47] width 66 height 9
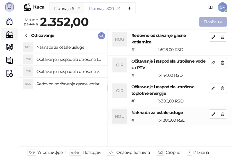
click at [213, 22] on button "Плаћање" at bounding box center [213, 21] width 28 height 9
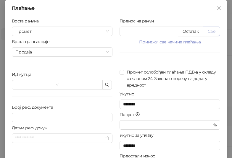
click at [211, 29] on button "Све" at bounding box center [211, 31] width 17 height 9
type input "****"
click at [105, 84] on icon "button" at bounding box center [107, 85] width 4 height 4
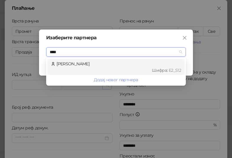
type input "*****"
click at [98, 65] on div "[PERSON_NAME] : Е2_S12" at bounding box center [116, 67] width 130 height 13
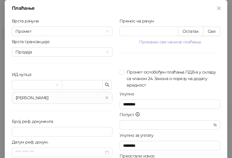
scroll to position [60, 0]
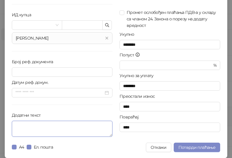
click at [54, 128] on textarea "Додатни текст" at bounding box center [62, 129] width 101 height 16
paste textarea "**********"
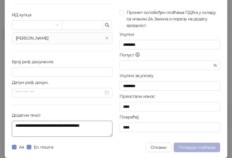
type textarea "**********"
click at [185, 145] on span "Потврди плаћање" at bounding box center [196, 147] width 37 height 5
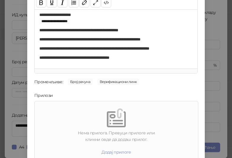
scroll to position [85, 0]
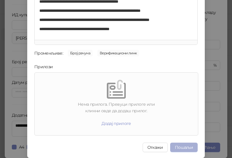
click at [180, 146] on button "Пошаљи" at bounding box center [184, 147] width 28 height 9
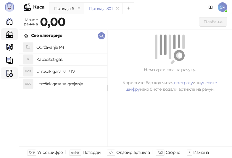
click at [9, 75] on img at bounding box center [9, 73] width 7 height 7
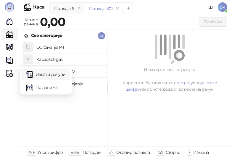
click at [36, 75] on link "Издати рачуни" at bounding box center [46, 75] width 40 height 12
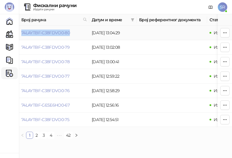
drag, startPoint x: 78, startPoint y: 34, endPoint x: 22, endPoint y: 36, distance: 56.3
click at [22, 36] on td "74LAYTBF-C38FDVO0-80" at bounding box center [54, 33] width 70 height 14
click at [8, 33] on link "Каса" at bounding box center [10, 34] width 12 height 12
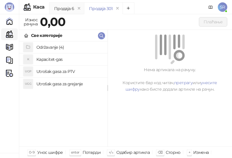
click at [54, 47] on h4 "Održavanje (4)" at bounding box center [69, 47] width 66 height 9
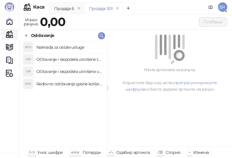
click at [69, 83] on h4 "Redovno održavanje gasne kotlarnice" at bounding box center [69, 83] width 66 height 9
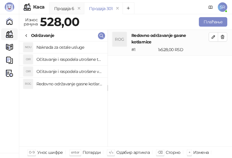
click at [65, 71] on h4 "Očitavanje i raspodela utrošene vode za PTV" at bounding box center [69, 71] width 66 height 9
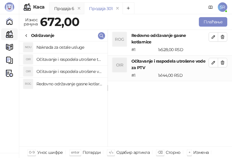
click at [61, 60] on h4 "Očitavanje i raspodela utrošene toplotne energije" at bounding box center [69, 59] width 66 height 9
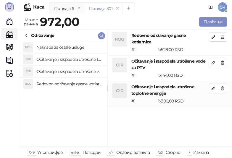
click at [59, 49] on h4 "Naknada za ostale usluge" at bounding box center [69, 47] width 66 height 9
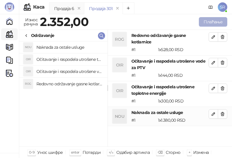
click at [209, 22] on button "Плаћање" at bounding box center [213, 21] width 28 height 9
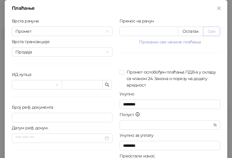
click at [212, 31] on button "Све" at bounding box center [211, 31] width 17 height 9
type input "****"
click at [105, 84] on icon "button" at bounding box center [107, 85] width 5 height 5
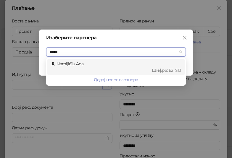
type input "******"
click at [101, 69] on div "Шифра : Е2_S13" at bounding box center [118, 70] width 125 height 7
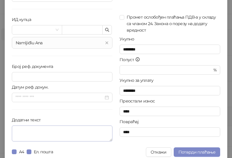
scroll to position [59, 0]
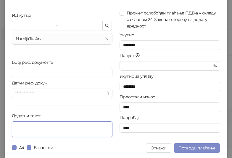
click at [75, 129] on textarea "Додатни текст" at bounding box center [62, 130] width 101 height 16
paste textarea "**********"
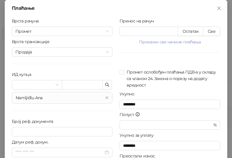
scroll to position [60, 0]
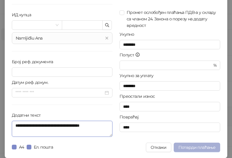
type textarea "**********"
click at [189, 147] on span "Потврди плаћање" at bounding box center [196, 147] width 37 height 5
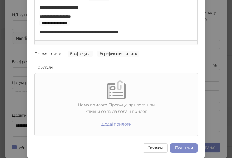
scroll to position [85, 0]
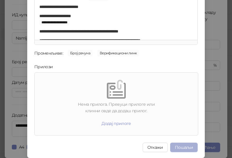
click at [182, 148] on button "Пошаљи" at bounding box center [184, 147] width 28 height 9
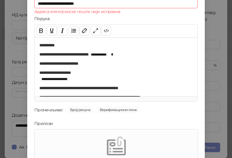
scroll to position [0, 0]
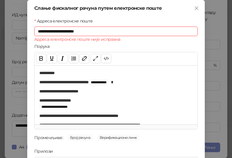
click at [103, 33] on input "**********" at bounding box center [115, 31] width 163 height 9
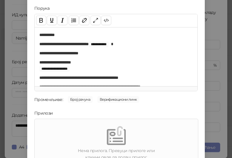
scroll to position [85, 0]
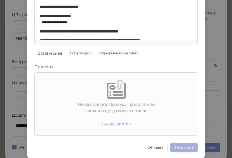
type input "**********"
click at [185, 146] on button "Пошаљи" at bounding box center [184, 147] width 28 height 9
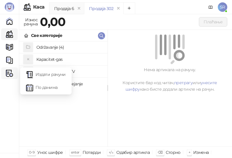
click at [9, 72] on img at bounding box center [9, 73] width 7 height 7
click at [39, 74] on link "Издати рачуни" at bounding box center [46, 75] width 40 height 12
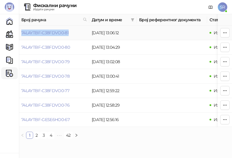
drag, startPoint x: 70, startPoint y: 33, endPoint x: 21, endPoint y: 37, distance: 48.7
click at [21, 37] on td "74LAYTBF-C38FDVO0-81" at bounding box center [54, 33] width 70 height 14
click at [9, 34] on link "Каса" at bounding box center [10, 34] width 12 height 12
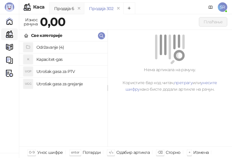
click at [68, 87] on h4 "Utrošak gasa za grejanje" at bounding box center [69, 83] width 66 height 9
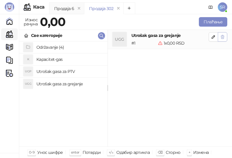
click at [224, 36] on icon "button" at bounding box center [222, 37] width 3 height 4
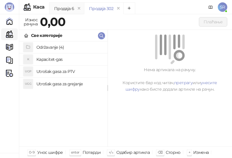
click at [77, 47] on h4 "Održavanje (4)" at bounding box center [69, 47] width 66 height 9
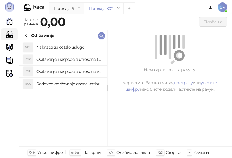
click at [77, 85] on h4 "Redovno održavanje gasne kotlarnice" at bounding box center [69, 83] width 66 height 9
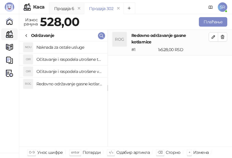
click at [75, 72] on h4 "Očitavanje i raspodela utrošene vode za PTV" at bounding box center [69, 71] width 66 height 9
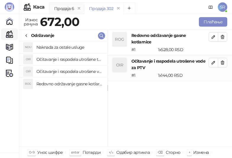
click at [73, 61] on h4 "Očitavanje i raspodela utrošene toplotne energije" at bounding box center [69, 59] width 66 height 9
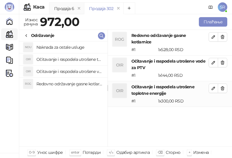
click at [72, 46] on h4 "Naknada za ostale usluge" at bounding box center [69, 47] width 66 height 9
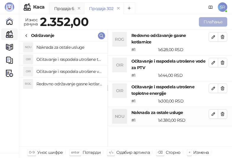
click at [204, 22] on button "Плаћање" at bounding box center [213, 21] width 28 height 9
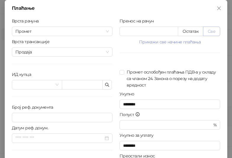
click at [211, 31] on button "Све" at bounding box center [211, 31] width 17 height 9
type input "****"
click at [107, 85] on icon "button" at bounding box center [107, 85] width 5 height 5
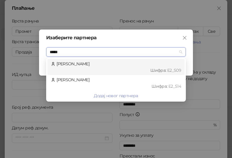
type input "******"
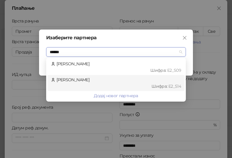
click at [102, 82] on div "[PERSON_NAME] : Е2_S14" at bounding box center [116, 83] width 130 height 13
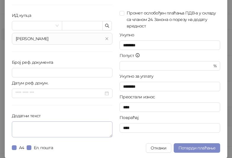
scroll to position [60, 0]
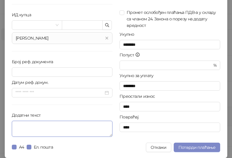
click at [28, 129] on textarea "Додатни текст" at bounding box center [62, 129] width 101 height 16
paste textarea "**********"
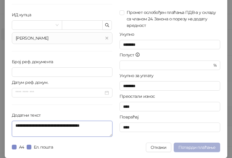
type textarea "**********"
click at [192, 148] on span "Потврди плаћање" at bounding box center [196, 147] width 37 height 5
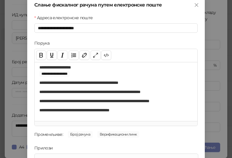
scroll to position [0, 0]
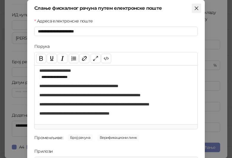
click at [192, 10] on span "Close" at bounding box center [196, 8] width 9 height 5
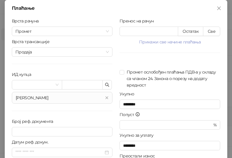
scroll to position [60, 0]
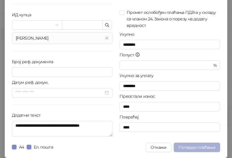
click at [201, 148] on span "Потврди плаћање" at bounding box center [196, 147] width 37 height 5
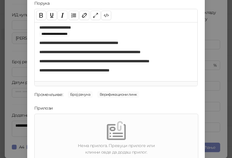
scroll to position [85, 0]
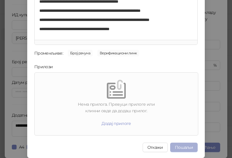
click at [190, 148] on button "Пошаљи" at bounding box center [184, 147] width 28 height 9
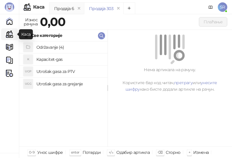
click at [11, 35] on link "Каса" at bounding box center [10, 34] width 12 height 12
click at [54, 47] on h4 "Održavanje (4)" at bounding box center [69, 47] width 66 height 9
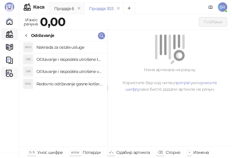
click at [10, 74] on div "Фискални рачуни" at bounding box center [9, 73] width 17 height 12
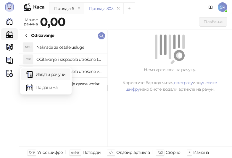
click at [41, 73] on link "Издати рачуни" at bounding box center [46, 75] width 40 height 12
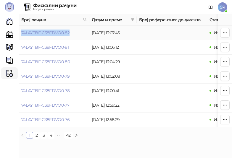
drag, startPoint x: 74, startPoint y: 30, endPoint x: 20, endPoint y: 32, distance: 54.5
click at [20, 32] on td "74LAYTBF-C38FDVO0-82" at bounding box center [54, 33] width 70 height 14
drag, startPoint x: 9, startPoint y: 23, endPoint x: 13, endPoint y: 24, distance: 4.4
click at [9, 23] on link "Почетна" at bounding box center [10, 21] width 12 height 12
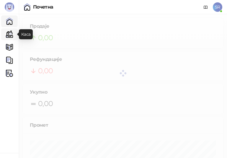
click at [7, 34] on link "Каса" at bounding box center [10, 34] width 12 height 12
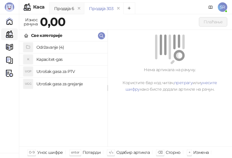
click at [64, 84] on h4 "Utrošak gasa za grejanje" at bounding box center [69, 83] width 66 height 9
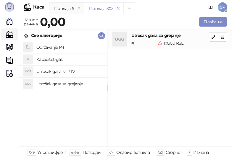
click at [57, 70] on h4 "Utrošak gasa za PTV" at bounding box center [69, 71] width 66 height 9
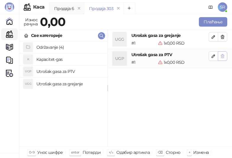
click at [222, 56] on icon "button" at bounding box center [222, 56] width 5 height 5
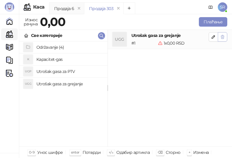
click at [222, 38] on icon "button" at bounding box center [222, 37] width 5 height 5
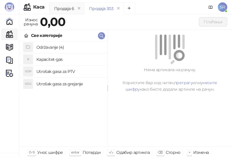
click at [52, 47] on h4 "Održavanje (4)" at bounding box center [69, 47] width 66 height 9
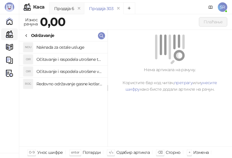
click at [67, 85] on h4 "Redovno održavanje gasne kotlarnice" at bounding box center [69, 83] width 66 height 9
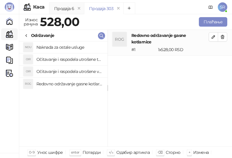
click at [62, 71] on h4 "Očitavanje i raspodela utrošene vode za PTV" at bounding box center [69, 71] width 66 height 9
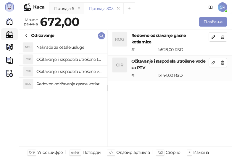
click at [60, 58] on h4 "Očitavanje i raspodela utrošene toplotne energije" at bounding box center [69, 59] width 66 height 9
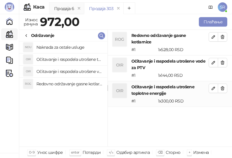
click at [57, 49] on h4 "Naknada za ostale usluge" at bounding box center [69, 47] width 66 height 9
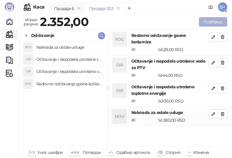
click at [211, 23] on button "Плаћање" at bounding box center [213, 21] width 28 height 9
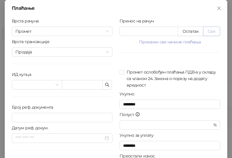
click at [211, 29] on button "Све" at bounding box center [211, 31] width 17 height 9
type input "****"
click at [105, 85] on icon "button" at bounding box center [107, 85] width 5 height 5
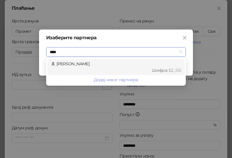
type input "*****"
click at [101, 60] on div "[PERSON_NAME] : Е2_S15" at bounding box center [115, 67] width 137 height 16
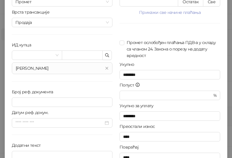
scroll to position [59, 0]
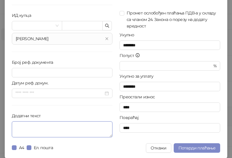
click at [86, 131] on textarea "Додатни текст" at bounding box center [62, 130] width 101 height 16
paste textarea "**********"
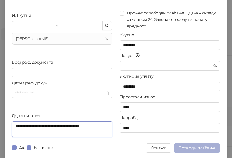
type textarea "**********"
click at [191, 147] on span "Потврди плаћање" at bounding box center [196, 148] width 37 height 5
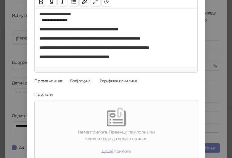
scroll to position [85, 0]
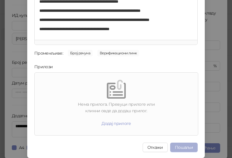
click at [182, 144] on button "Пошаљи" at bounding box center [184, 147] width 28 height 9
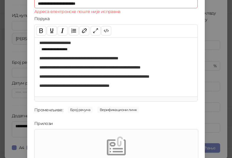
scroll to position [0, 0]
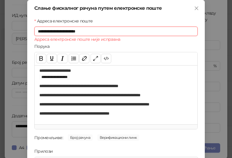
click at [93, 34] on input "**********" at bounding box center [115, 31] width 163 height 9
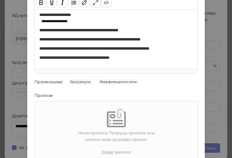
scroll to position [85, 0]
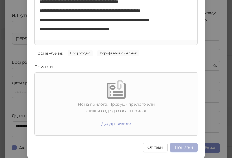
type input "**********"
click at [180, 147] on button "Пошаљи" at bounding box center [184, 147] width 28 height 9
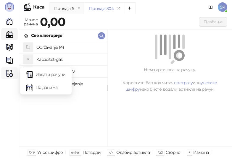
click at [10, 73] on icon at bounding box center [11, 73] width 3 height 0
click at [42, 77] on link "Издати рачуни" at bounding box center [46, 75] width 40 height 12
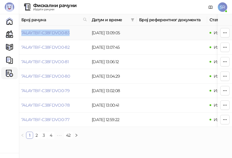
drag, startPoint x: 75, startPoint y: 34, endPoint x: 21, endPoint y: 35, distance: 53.8
click at [21, 35] on td "74LAYTBF-C38FDVO0-83" at bounding box center [54, 33] width 70 height 14
click at [10, 34] on link "Каса" at bounding box center [10, 34] width 12 height 12
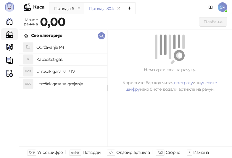
click at [55, 46] on h4 "Održavanje (4)" at bounding box center [69, 47] width 66 height 9
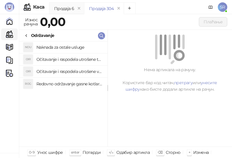
click at [70, 83] on h4 "Redovno održavanje gasne kotlarnice" at bounding box center [69, 83] width 66 height 9
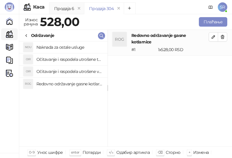
click at [65, 71] on h4 "Očitavanje i raspodela utrošene vode za PTV" at bounding box center [69, 71] width 66 height 9
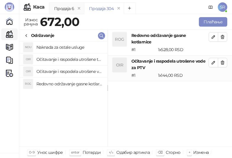
click at [62, 58] on h4 "Očitavanje i raspodela utrošene toplotne energije" at bounding box center [69, 59] width 66 height 9
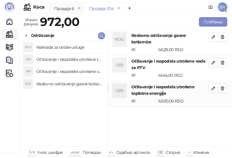
click at [61, 46] on h4 "Naknada za ostale usluge" at bounding box center [69, 47] width 66 height 9
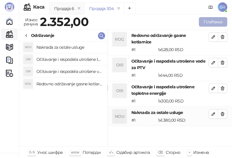
click at [218, 24] on button "Плаћање" at bounding box center [213, 21] width 28 height 9
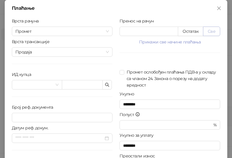
click at [210, 29] on button "Све" at bounding box center [211, 31] width 17 height 9
type input "****"
click at [105, 84] on icon "button" at bounding box center [107, 85] width 5 height 5
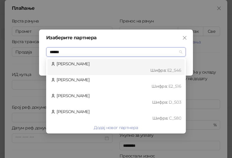
type input "*******"
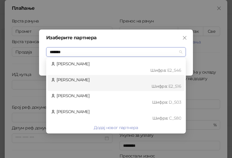
click at [94, 83] on div "[PERSON_NAME] : Е2_S16" at bounding box center [116, 83] width 130 height 13
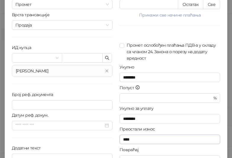
scroll to position [60, 0]
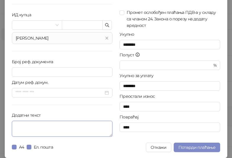
click at [70, 129] on textarea "Додатни текст" at bounding box center [62, 129] width 101 height 16
paste textarea "**********"
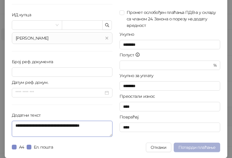
type textarea "**********"
click at [211, 147] on span "Потврди плаћање" at bounding box center [196, 147] width 37 height 5
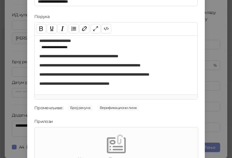
scroll to position [85, 0]
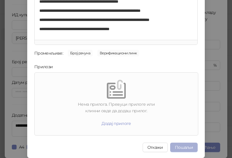
click at [185, 144] on button "Пошаљи" at bounding box center [184, 147] width 28 height 9
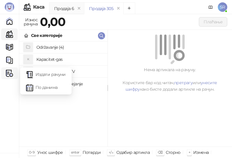
click at [9, 73] on img at bounding box center [9, 73] width 7 height 7
click at [41, 78] on link "Издати рачуни" at bounding box center [46, 75] width 40 height 12
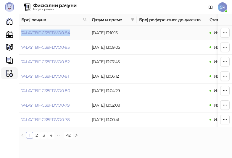
drag, startPoint x: 74, startPoint y: 33, endPoint x: 22, endPoint y: 36, distance: 52.4
click at [22, 36] on td "74LAYTBF-C38FDVO0-84" at bounding box center [54, 33] width 70 height 14
drag, startPoint x: 9, startPoint y: 34, endPoint x: 17, endPoint y: 34, distance: 8.3
click at [9, 34] on link "Каса" at bounding box center [10, 34] width 12 height 12
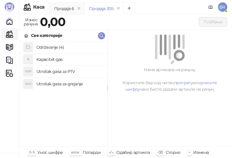
click at [53, 47] on h4 "Održavanje (4)" at bounding box center [69, 47] width 66 height 9
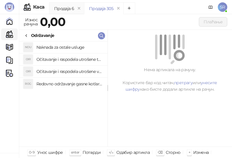
click at [62, 85] on h4 "Redovno održavanje gasne kotlarnice" at bounding box center [69, 83] width 66 height 9
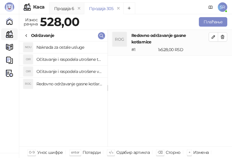
click at [60, 68] on h4 "Očitavanje i raspodela utrošene vode za PTV" at bounding box center [69, 71] width 66 height 9
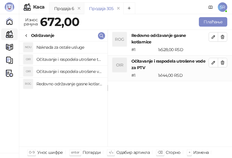
click at [57, 58] on h4 "Očitavanje i raspodela utrošene toplotne energije" at bounding box center [69, 59] width 66 height 9
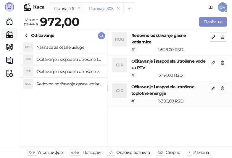
click at [56, 49] on h4 "Naknada za ostale usluge" at bounding box center [69, 47] width 66 height 9
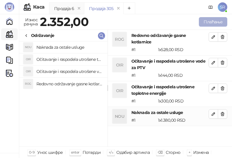
click at [212, 22] on button "Плаћање" at bounding box center [213, 21] width 28 height 9
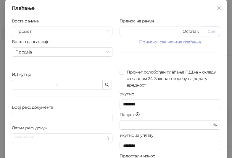
click at [210, 29] on button "Све" at bounding box center [211, 31] width 17 height 9
type input "****"
click at [107, 86] on icon "button" at bounding box center [107, 85] width 5 height 5
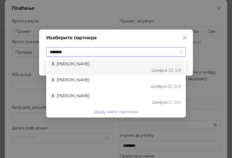
type input "*********"
click at [96, 70] on div "Шифра : Е2_S18" at bounding box center [118, 70] width 125 height 7
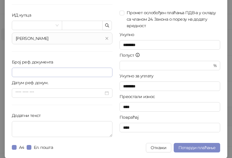
scroll to position [60, 0]
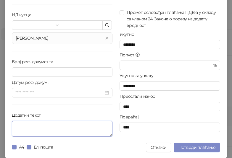
click at [74, 127] on textarea "Додатни текст" at bounding box center [62, 129] width 101 height 16
click at [65, 126] on textarea "Додатни текст" at bounding box center [62, 129] width 101 height 16
paste textarea "**********"
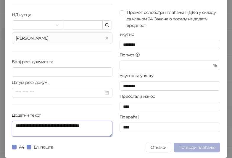
type textarea "**********"
click at [192, 147] on span "Потврди плаћање" at bounding box center [196, 147] width 37 height 5
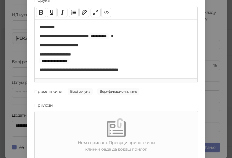
scroll to position [85, 0]
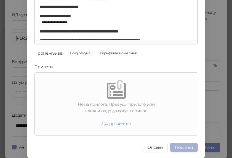
click at [185, 148] on button "Пошаљи" at bounding box center [184, 147] width 28 height 9
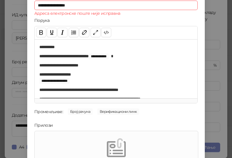
scroll to position [0, 0]
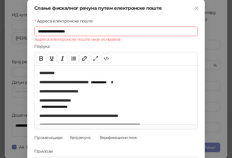
click at [108, 33] on input "**********" at bounding box center [115, 31] width 163 height 9
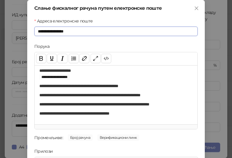
scroll to position [85, 0]
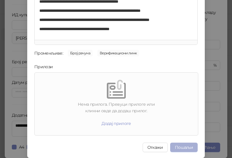
type input "**********"
click at [177, 148] on button "Пошаљи" at bounding box center [184, 147] width 28 height 9
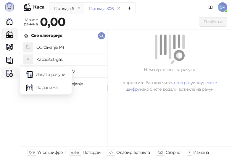
click at [7, 75] on img at bounding box center [9, 73] width 7 height 7
click at [48, 74] on link "Издати рачуни" at bounding box center [46, 75] width 40 height 12
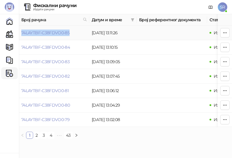
drag, startPoint x: 71, startPoint y: 35, endPoint x: 21, endPoint y: 37, distance: 50.0
click at [21, 37] on td "74LAYTBF-C38FDVO0-85" at bounding box center [54, 33] width 70 height 14
click at [9, 34] on link "Каса" at bounding box center [10, 34] width 12 height 12
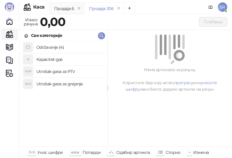
click at [50, 46] on h4 "Održavanje (4)" at bounding box center [69, 47] width 66 height 9
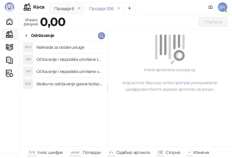
click at [72, 85] on h4 "Redovno održavanje gasne kotlarnice" at bounding box center [69, 83] width 66 height 9
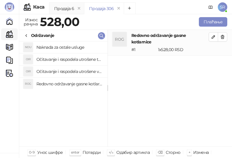
click at [67, 71] on h4 "Očitavanje i raspodela utrošene vode za PTV" at bounding box center [69, 71] width 66 height 9
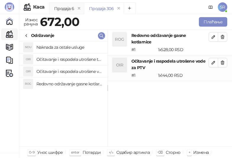
click at [67, 59] on h4 "Očitavanje i raspodela utrošene toplotne energije" at bounding box center [69, 59] width 66 height 9
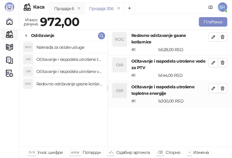
click at [64, 48] on h4 "Naknada za ostale usluge" at bounding box center [69, 47] width 66 height 9
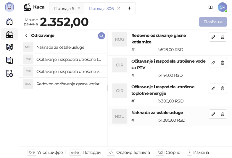
click at [204, 20] on button "Плаћање" at bounding box center [213, 21] width 28 height 9
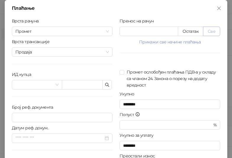
click at [214, 31] on button "Све" at bounding box center [211, 31] width 17 height 9
type input "****"
click at [106, 83] on icon "button" at bounding box center [107, 85] width 5 height 5
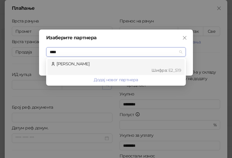
type input "*****"
click at [139, 64] on div "[PERSON_NAME] : Е2_S19" at bounding box center [116, 67] width 130 height 13
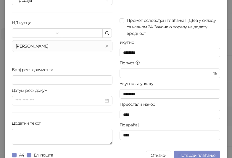
scroll to position [60, 0]
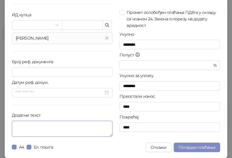
click at [74, 130] on textarea "Додатни текст" at bounding box center [62, 129] width 101 height 16
click at [77, 129] on textarea "Додатни текст" at bounding box center [62, 129] width 101 height 16
paste textarea "**********"
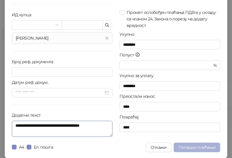
type textarea "**********"
click at [194, 148] on span "Потврди плаћање" at bounding box center [196, 147] width 37 height 5
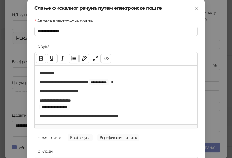
scroll to position [85, 0]
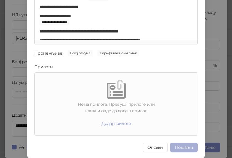
click at [188, 146] on button "Пошаљи" at bounding box center [184, 147] width 28 height 9
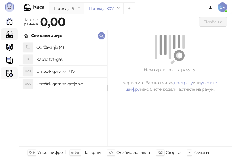
click at [11, 74] on img at bounding box center [9, 73] width 7 height 7
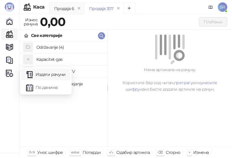
click at [51, 76] on link "Издати рачуни" at bounding box center [46, 75] width 40 height 12
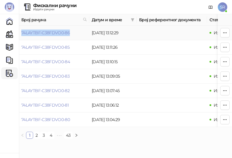
drag, startPoint x: 73, startPoint y: 35, endPoint x: 21, endPoint y: 39, distance: 52.5
click at [21, 39] on td "74LAYTBF-C38FDVO0-86" at bounding box center [54, 33] width 70 height 14
drag, startPoint x: 8, startPoint y: 37, endPoint x: 29, endPoint y: 34, distance: 21.3
click at [8, 37] on link "Каса" at bounding box center [10, 34] width 12 height 12
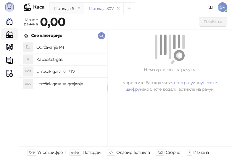
click at [56, 47] on h4 "Održavanje (4)" at bounding box center [69, 47] width 66 height 9
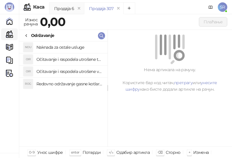
click at [74, 85] on h4 "Redovno održavanje gasne kotlarnice" at bounding box center [69, 83] width 66 height 9
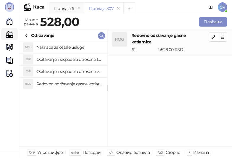
click at [71, 70] on h4 "Očitavanje i raspodela utrošene vode za PTV" at bounding box center [69, 71] width 66 height 9
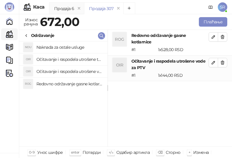
click at [69, 59] on h4 "Očitavanje i raspodela utrošene toplotne energije" at bounding box center [69, 59] width 66 height 9
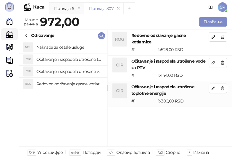
click at [65, 46] on h4 "Naknada za ostale usluge" at bounding box center [69, 47] width 66 height 9
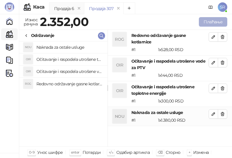
click at [205, 19] on button "Плаћање" at bounding box center [213, 21] width 28 height 9
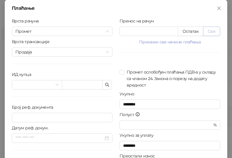
click at [207, 32] on button "Све" at bounding box center [211, 31] width 17 height 9
type input "****"
click at [102, 88] on button "button" at bounding box center [106, 84] width 9 height 9
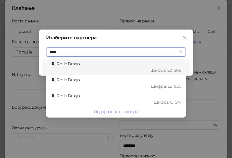
type input "*****"
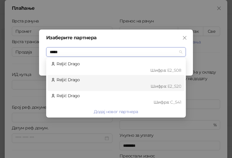
click at [130, 86] on div "Шифра : Е2_S20" at bounding box center [118, 86] width 125 height 7
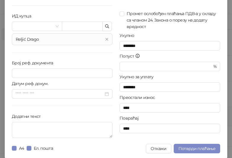
scroll to position [59, 0]
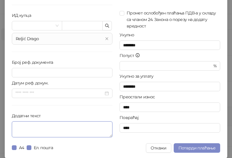
click at [78, 126] on textarea "Додатни текст" at bounding box center [62, 130] width 101 height 16
paste textarea "**********"
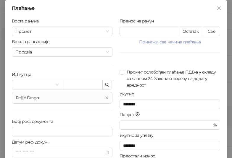
scroll to position [60, 0]
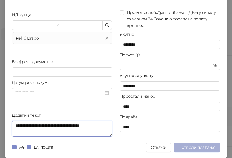
type textarea "**********"
click at [192, 146] on span "Потврди плаћање" at bounding box center [196, 147] width 37 height 5
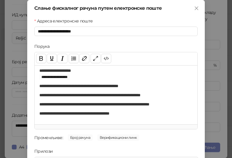
scroll to position [85, 0]
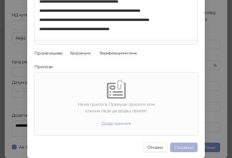
click at [185, 147] on button "Пошаљи" at bounding box center [184, 147] width 28 height 9
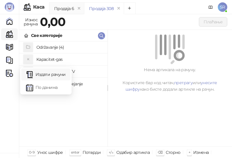
click at [54, 76] on link "Издати рачуни" at bounding box center [46, 75] width 40 height 12
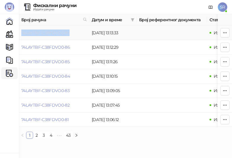
drag, startPoint x: 73, startPoint y: 33, endPoint x: 22, endPoint y: 33, distance: 50.9
click at [22, 33] on td "74LAYTBF-C38FDVO0-87" at bounding box center [54, 33] width 70 height 14
drag, startPoint x: 8, startPoint y: 32, endPoint x: 22, endPoint y: 36, distance: 14.5
click at [8, 32] on link "Каса" at bounding box center [10, 34] width 12 height 12
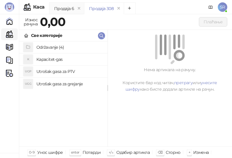
click at [59, 44] on h4 "Održavanje (4)" at bounding box center [69, 47] width 66 height 9
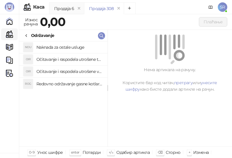
click at [74, 82] on h4 "Redovno održavanje gasne kotlarnice" at bounding box center [69, 83] width 66 height 9
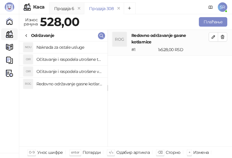
click at [71, 68] on h4 "Očitavanje i raspodela utrošene vode za PTV" at bounding box center [69, 71] width 66 height 9
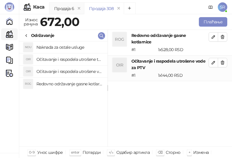
click at [68, 59] on h4 "Očitavanje i raspodela utrošene toplotne energije" at bounding box center [69, 59] width 66 height 9
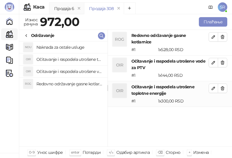
click at [67, 46] on h4 "Naknada za ostale usluge" at bounding box center [69, 47] width 66 height 9
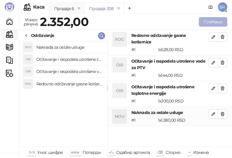
click at [214, 20] on button "Плаћање" at bounding box center [213, 21] width 28 height 9
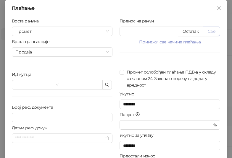
click at [210, 31] on button "Све" at bounding box center [211, 31] width 17 height 9
type input "****"
click at [106, 85] on icon "button" at bounding box center [107, 85] width 5 height 5
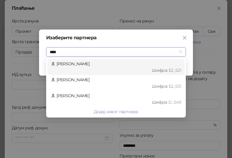
type input "*****"
click at [105, 70] on div "Шифра : Е2_S21" at bounding box center [118, 70] width 125 height 7
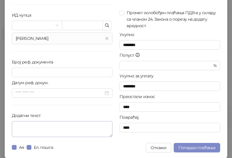
scroll to position [60, 0]
click at [37, 130] on textarea "Додатни текст" at bounding box center [62, 129] width 101 height 16
paste textarea "**********"
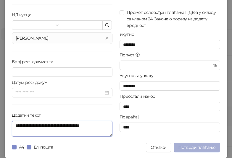
type textarea "**********"
click at [196, 146] on span "Потврди плаћање" at bounding box center [196, 147] width 37 height 5
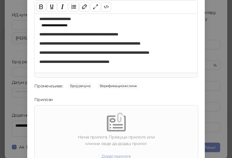
scroll to position [85, 0]
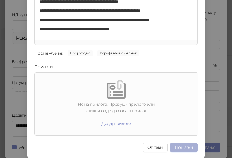
click at [185, 148] on button "Пошаљи" at bounding box center [184, 147] width 28 height 9
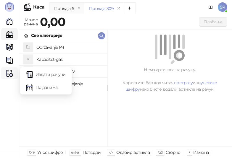
click at [11, 75] on img at bounding box center [9, 73] width 7 height 7
click at [35, 74] on link "Издати рачуни" at bounding box center [46, 75] width 40 height 12
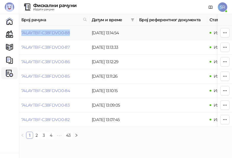
drag, startPoint x: 75, startPoint y: 34, endPoint x: 22, endPoint y: 38, distance: 53.7
click at [22, 38] on td "74LAYTBF-C38FDVO0-88" at bounding box center [54, 33] width 70 height 14
click at [13, 33] on link "Каса" at bounding box center [10, 34] width 12 height 12
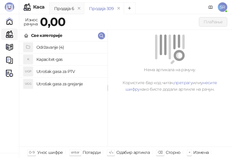
click at [50, 48] on h4 "Održavanje (4)" at bounding box center [69, 47] width 66 height 9
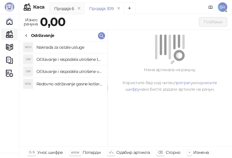
click at [60, 84] on h4 "Redovno održavanje gasne kotlarnice" at bounding box center [69, 83] width 66 height 9
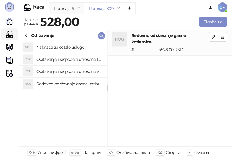
click at [58, 71] on h4 "Očitavanje i raspodela utrošene vode za PTV" at bounding box center [69, 71] width 66 height 9
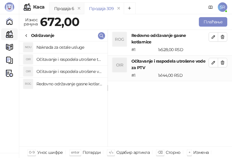
click at [56, 58] on h4 "Očitavanje i raspodela utrošene toplotne energije" at bounding box center [69, 59] width 66 height 9
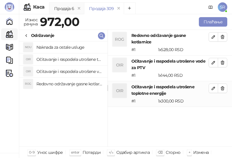
click at [54, 46] on h4 "Naknada za ostale usluge" at bounding box center [69, 47] width 66 height 9
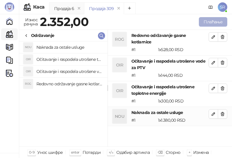
click at [203, 24] on button "Плаћање" at bounding box center [213, 21] width 28 height 9
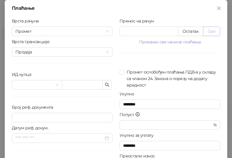
click at [213, 32] on button "Све" at bounding box center [211, 31] width 17 height 9
type input "****"
click at [105, 85] on icon "button" at bounding box center [107, 85] width 5 height 5
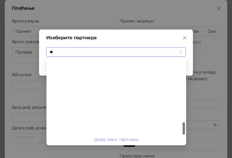
scroll to position [160, 0]
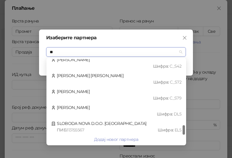
type input "***"
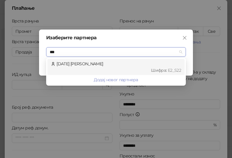
click at [74, 62] on div "[DATE] [PERSON_NAME] : Е2_S22" at bounding box center [116, 67] width 130 height 13
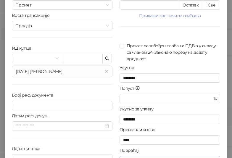
scroll to position [60, 0]
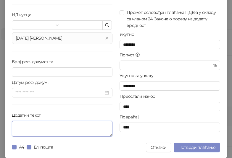
click at [67, 129] on textarea "Додатни текст" at bounding box center [62, 129] width 101 height 16
paste textarea "**********"
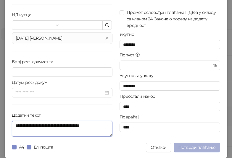
type textarea "**********"
click at [191, 147] on span "Потврди плаћање" at bounding box center [196, 147] width 37 height 5
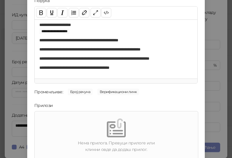
scroll to position [85, 0]
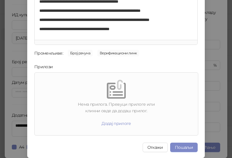
click at [223, 24] on div "**********" at bounding box center [116, 79] width 232 height 158
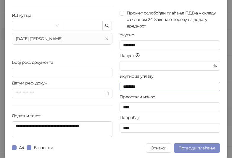
scroll to position [60, 0]
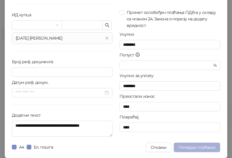
click at [193, 148] on span "Потврди плаћање" at bounding box center [196, 147] width 37 height 5
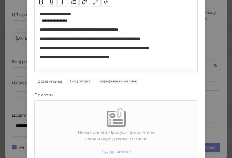
scroll to position [85, 0]
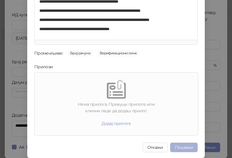
click at [185, 148] on button "Пошаљи" at bounding box center [184, 147] width 28 height 9
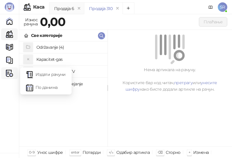
click at [9, 75] on img at bounding box center [9, 73] width 7 height 7
click at [55, 75] on link "Издати рачуни" at bounding box center [46, 75] width 40 height 12
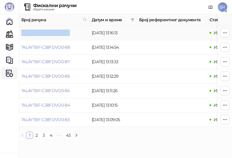
drag, startPoint x: 74, startPoint y: 31, endPoint x: 21, endPoint y: 34, distance: 52.7
click at [21, 34] on td "74LAYTBF-C38FDVO0-89" at bounding box center [54, 33] width 70 height 14
click at [70, 35] on td "74LAYTBF-C38FDVO0-89" at bounding box center [54, 33] width 70 height 14
drag, startPoint x: 70, startPoint y: 35, endPoint x: 22, endPoint y: 36, distance: 47.6
click at [22, 36] on td "74LAYTBF-C38FDVO0-89" at bounding box center [54, 33] width 70 height 14
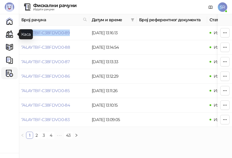
drag, startPoint x: 9, startPoint y: 35, endPoint x: 19, endPoint y: 34, distance: 9.8
click at [9, 35] on link "Каса" at bounding box center [10, 34] width 12 height 12
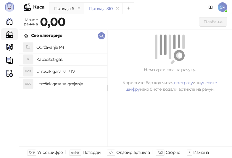
click at [58, 50] on h4 "Održavanje (4)" at bounding box center [69, 47] width 66 height 9
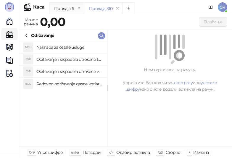
click at [72, 84] on h4 "Redovno održavanje gasne kotlarnice" at bounding box center [69, 83] width 66 height 9
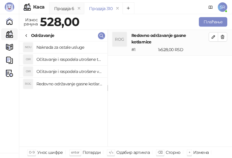
drag, startPoint x: 71, startPoint y: 69, endPoint x: 67, endPoint y: 57, distance: 12.1
click at [71, 68] on h4 "Očitavanje i raspodela utrošene vode za PTV" at bounding box center [69, 71] width 66 height 9
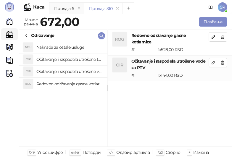
click at [67, 56] on h4 "Očitavanje i raspodela utrošene toplotne energije" at bounding box center [69, 59] width 66 height 9
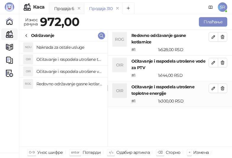
click at [67, 48] on h4 "Naknada za ostale usluge" at bounding box center [69, 47] width 66 height 9
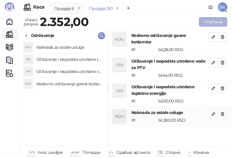
click at [213, 23] on button "Плаћање" at bounding box center [213, 21] width 28 height 9
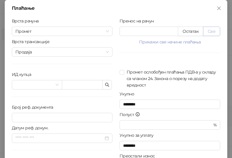
drag, startPoint x: 212, startPoint y: 29, endPoint x: 208, endPoint y: 31, distance: 4.1
click at [212, 29] on button "Све" at bounding box center [211, 31] width 17 height 9
type input "****"
click at [105, 86] on icon "button" at bounding box center [107, 85] width 5 height 5
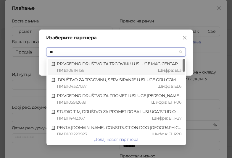
type input "***"
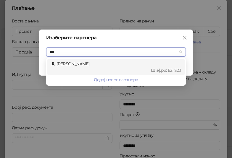
click at [111, 68] on div "Шифра : Е2_S23" at bounding box center [118, 70] width 125 height 7
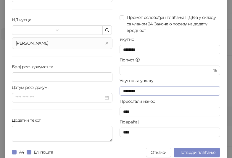
scroll to position [60, 0]
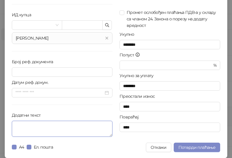
click at [62, 132] on textarea "Додатни текст" at bounding box center [62, 129] width 101 height 16
paste textarea "**********"
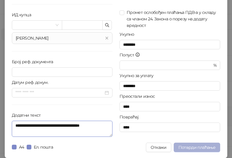
type textarea "**********"
click at [191, 147] on span "Потврди плаћање" at bounding box center [196, 147] width 37 height 5
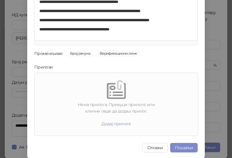
scroll to position [85, 0]
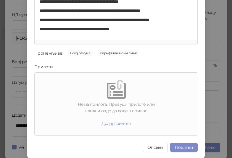
drag, startPoint x: 184, startPoint y: 147, endPoint x: 176, endPoint y: 142, distance: 10.0
click at [184, 148] on button "Пошаљи" at bounding box center [184, 147] width 28 height 9
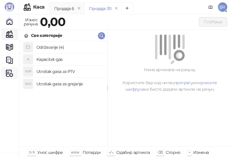
click at [10, 73] on img at bounding box center [9, 73] width 7 height 7
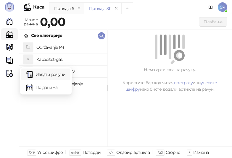
click at [49, 76] on link "Издати рачуни" at bounding box center [46, 75] width 40 height 12
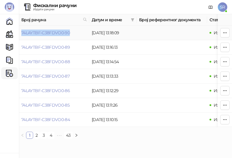
drag, startPoint x: 71, startPoint y: 33, endPoint x: 22, endPoint y: 36, distance: 49.2
click at [22, 36] on td "74LAYTBF-C38FDVO0-90" at bounding box center [54, 33] width 70 height 14
click at [10, 21] on link "Почетна" at bounding box center [10, 21] width 12 height 12
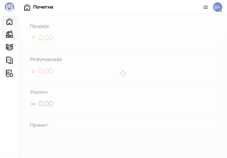
click at [12, 32] on link "Каса" at bounding box center [10, 34] width 12 height 12
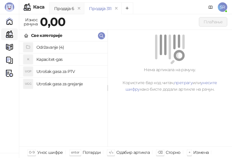
click at [67, 84] on h4 "Utrošak gasa za grejanje" at bounding box center [69, 83] width 66 height 9
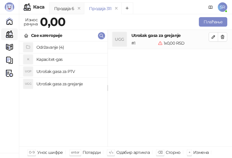
click at [59, 71] on h4 "Utrošak gasa za PTV" at bounding box center [69, 71] width 66 height 9
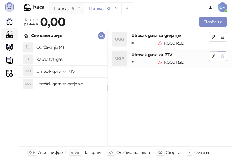
click at [222, 55] on icon "button" at bounding box center [222, 56] width 3 height 4
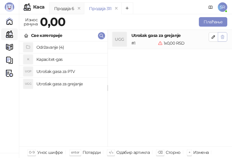
click at [224, 39] on icon "button" at bounding box center [222, 37] width 5 height 5
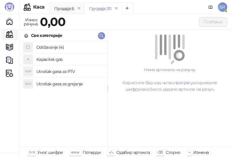
click at [66, 48] on h4 "Održavanje (4)" at bounding box center [69, 47] width 66 height 9
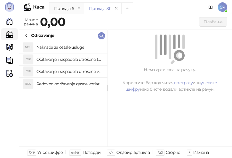
click at [75, 86] on h4 "Redovno održavanje gasne kotlarnice" at bounding box center [69, 83] width 66 height 9
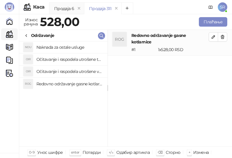
click at [70, 70] on h4 "Očitavanje i raspodela utrošene vode za PTV" at bounding box center [69, 71] width 66 height 9
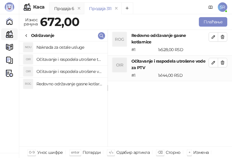
click at [67, 57] on h4 "Očitavanje i raspodela utrošene toplotne energije" at bounding box center [69, 59] width 66 height 9
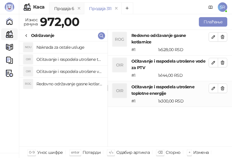
click at [64, 44] on h4 "Naknada za ostale usluge" at bounding box center [69, 47] width 66 height 9
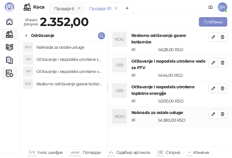
click at [9, 72] on img at bounding box center [9, 73] width 7 height 7
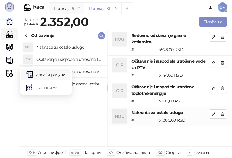
click at [40, 75] on link "Издати рачуни" at bounding box center [46, 75] width 40 height 12
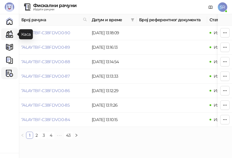
click at [12, 38] on link "Каса" at bounding box center [10, 34] width 12 height 12
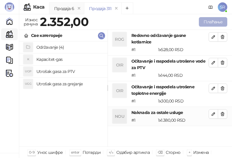
click at [208, 24] on button "Плаћање" at bounding box center [213, 21] width 28 height 9
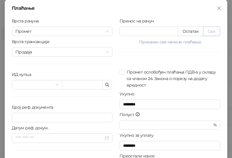
click at [212, 30] on button "Све" at bounding box center [211, 31] width 17 height 9
type input "****"
click at [106, 86] on icon "button" at bounding box center [107, 85] width 5 height 5
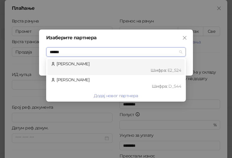
type input "*******"
click at [81, 67] on div "[PERSON_NAME] : Е2_S24" at bounding box center [116, 67] width 130 height 13
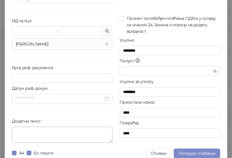
scroll to position [59, 0]
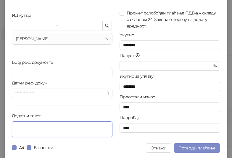
click at [84, 130] on textarea "Додатни текст" at bounding box center [62, 130] width 101 height 16
paste textarea "**********"
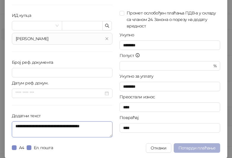
type textarea "**********"
click at [199, 147] on span "Потврди плаћање" at bounding box center [196, 148] width 37 height 5
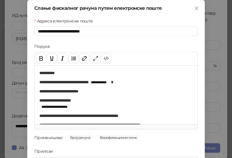
scroll to position [85, 0]
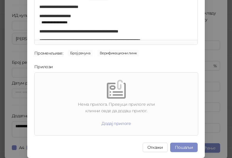
click at [216, 62] on div "**********" at bounding box center [116, 79] width 232 height 158
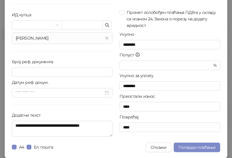
scroll to position [0, 0]
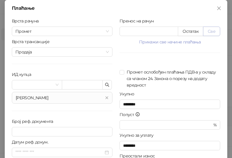
click at [211, 30] on button "Све" at bounding box center [211, 31] width 17 height 9
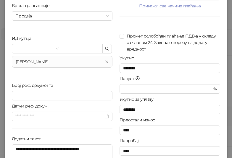
scroll to position [60, 0]
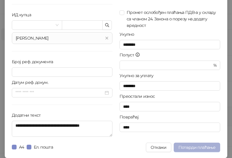
click at [199, 149] on span "Потврди плаћање" at bounding box center [196, 147] width 37 height 5
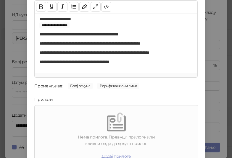
scroll to position [85, 0]
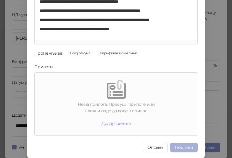
click at [190, 145] on button "Пошаљи" at bounding box center [184, 147] width 28 height 9
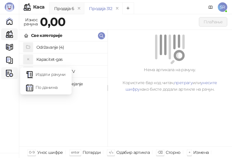
click at [11, 73] on icon at bounding box center [11, 73] width 3 height 0
click at [38, 73] on link "Издати рачуни" at bounding box center [46, 75] width 40 height 12
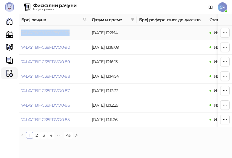
drag, startPoint x: 73, startPoint y: 32, endPoint x: 21, endPoint y: 32, distance: 51.8
click at [21, 32] on td "74LAYTBF-9JGW75O0-75" at bounding box center [54, 33] width 70 height 14
click at [10, 32] on link "Каса" at bounding box center [10, 34] width 12 height 12
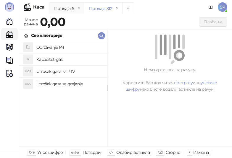
click at [59, 48] on h4 "Održavanje (4)" at bounding box center [69, 47] width 66 height 9
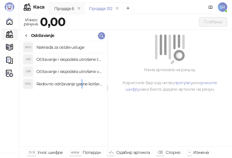
click at [82, 82] on h4 "Redovno održavanje gasne kotlarnice" at bounding box center [69, 83] width 66 height 9
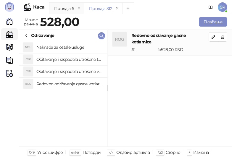
click at [81, 71] on h4 "Očitavanje i raspodela utrošene vode za PTV" at bounding box center [69, 71] width 66 height 9
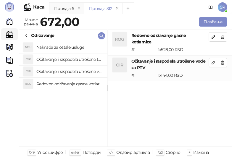
click at [77, 58] on h4 "Očitavanje i raspodela utrošene toplotne energije" at bounding box center [69, 59] width 66 height 9
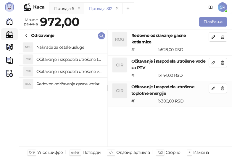
click at [76, 49] on h4 "Naknada za ostale usluge" at bounding box center [69, 47] width 66 height 9
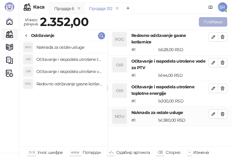
click at [209, 20] on button "Плаћање" at bounding box center [213, 21] width 28 height 9
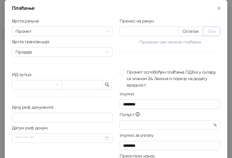
click at [210, 32] on button "Све" at bounding box center [211, 31] width 17 height 9
type input "****"
click at [107, 84] on icon "button" at bounding box center [107, 85] width 5 height 5
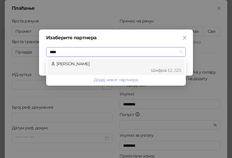
type input "*****"
click at [117, 63] on div "[PERSON_NAME] : Е2_S25" at bounding box center [116, 67] width 130 height 13
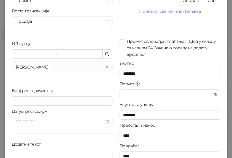
scroll to position [60, 0]
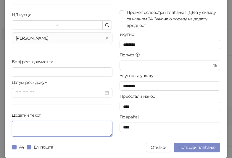
click at [64, 128] on textarea "Додатни текст" at bounding box center [62, 129] width 101 height 16
paste textarea "**********"
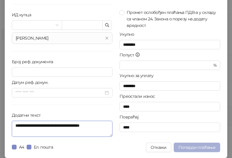
type textarea "**********"
click at [190, 147] on span "Потврди плаћање" at bounding box center [196, 147] width 37 height 5
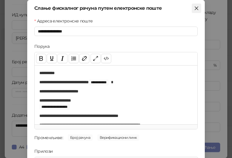
click at [195, 8] on icon "close" at bounding box center [197, 9] width 4 height 4
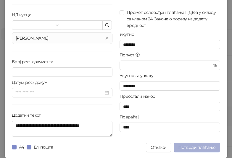
click at [203, 147] on span "Потврди плаћање" at bounding box center [196, 147] width 37 height 5
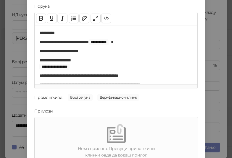
scroll to position [85, 0]
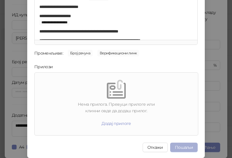
click at [188, 146] on button "Пошаљи" at bounding box center [184, 147] width 28 height 9
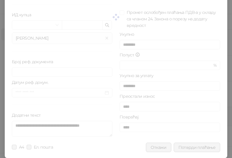
scroll to position [0, 0]
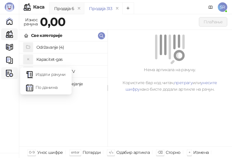
click at [10, 78] on div "Фискални рачуни" at bounding box center [10, 73] width 12 height 12
click at [53, 74] on link "Издати рачуни" at bounding box center [46, 75] width 40 height 12
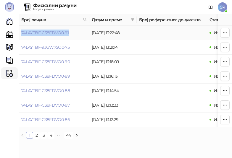
drag, startPoint x: 74, startPoint y: 33, endPoint x: 21, endPoint y: 35, distance: 53.0
click at [21, 35] on td "74LAYTBF-C38FDVO0-91" at bounding box center [54, 33] width 70 height 14
click at [10, 34] on link "Каса" at bounding box center [10, 34] width 12 height 12
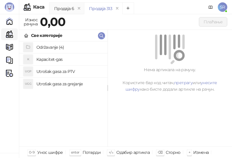
click at [52, 43] on h4 "Održavanje (4)" at bounding box center [69, 47] width 66 height 9
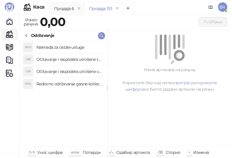
click at [71, 84] on h4 "Redovno održavanje gasne kotlarnice" at bounding box center [69, 83] width 66 height 9
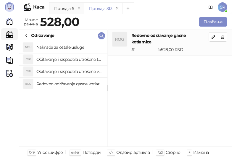
click at [71, 70] on h4 "Očitavanje i raspodela utrošene vode za PTV" at bounding box center [69, 71] width 66 height 9
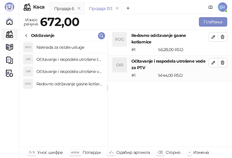
click at [70, 59] on h4 "Očitavanje i raspodela utrošene toplotne energije" at bounding box center [69, 59] width 66 height 9
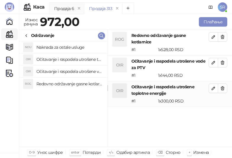
click at [69, 46] on h4 "Naknada za ostale usluge" at bounding box center [69, 47] width 66 height 9
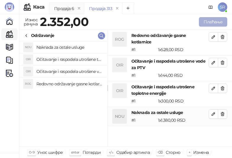
click at [214, 20] on button "Плаћање" at bounding box center [213, 21] width 28 height 9
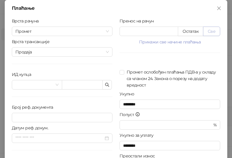
click at [209, 32] on button "Све" at bounding box center [211, 31] width 17 height 9
type input "****"
click at [108, 85] on button "button" at bounding box center [106, 84] width 9 height 9
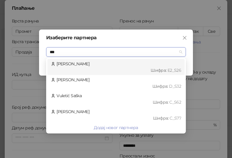
type input "****"
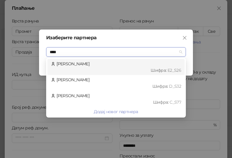
click at [106, 65] on div "[PERSON_NAME] : Е2_S26" at bounding box center [116, 67] width 130 height 13
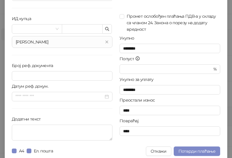
scroll to position [60, 0]
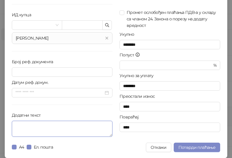
click at [78, 123] on textarea "Додатни текст" at bounding box center [62, 129] width 101 height 16
paste textarea "**********"
type textarea "**********"
drag, startPoint x: 68, startPoint y: 129, endPoint x: 4, endPoint y: 127, distance: 63.6
click at [5, 127] on div "**********" at bounding box center [116, 49] width 222 height 218
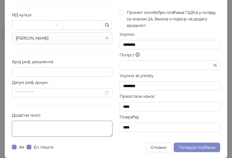
click at [56, 124] on textarea "Додатни текст" at bounding box center [62, 129] width 101 height 16
paste textarea "**********"
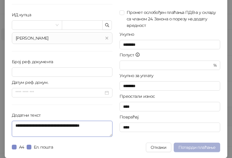
type textarea "**********"
click at [183, 145] on span "Потврди плаћање" at bounding box center [196, 147] width 37 height 5
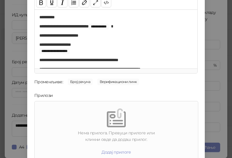
scroll to position [85, 0]
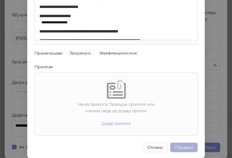
click at [182, 146] on button "Пошаљи" at bounding box center [184, 147] width 28 height 9
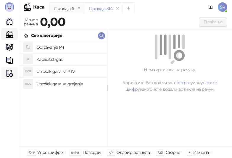
click at [9, 72] on img at bounding box center [9, 73] width 7 height 7
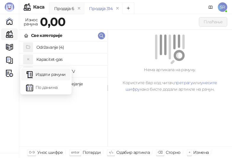
click at [52, 75] on link "Издати рачуни" at bounding box center [46, 75] width 40 height 12
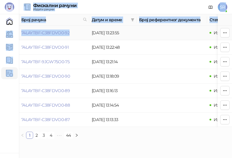
drag, startPoint x: 79, startPoint y: 35, endPoint x: 19, endPoint y: 35, distance: 60.0
click at [19, 35] on div "[PERSON_NAME] 3.11.3-710c028 Почетна Каса Каталог Документи Фискални рачуни HEA…" at bounding box center [116, 72] width 232 height 144
click at [74, 33] on td "74LAYTBF-C38FDVO0-92" at bounding box center [54, 33] width 70 height 14
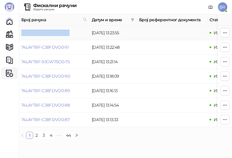
drag, startPoint x: 74, startPoint y: 33, endPoint x: 26, endPoint y: 35, distance: 48.5
click at [26, 35] on td "74LAYTBF-C38FDVO0-92" at bounding box center [54, 33] width 70 height 14
click at [10, 33] on link "Каса" at bounding box center [10, 34] width 12 height 12
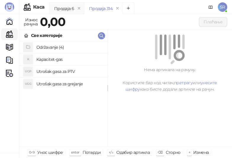
click at [56, 49] on h4 "Održavanje (4)" at bounding box center [69, 47] width 66 height 9
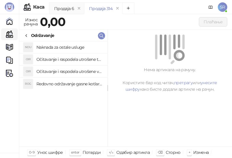
click at [83, 86] on h4 "Redovno održavanje gasne kotlarnice" at bounding box center [69, 83] width 66 height 9
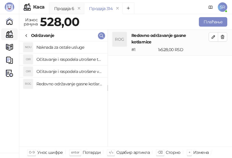
click at [78, 71] on h4 "Očitavanje i raspodela utrošene vode za PTV" at bounding box center [69, 71] width 66 height 9
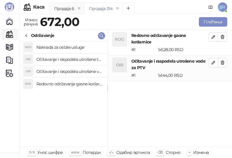
click at [74, 59] on h4 "Očitavanje i raspodela utrošene toplotne energije" at bounding box center [69, 59] width 66 height 9
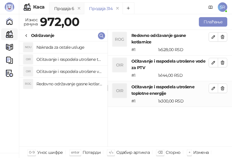
click at [71, 47] on h4 "Naknada za ostale usluge" at bounding box center [69, 47] width 66 height 9
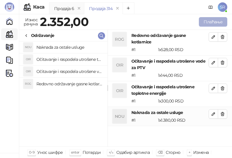
click at [214, 23] on button "Плаћање" at bounding box center [213, 21] width 28 height 9
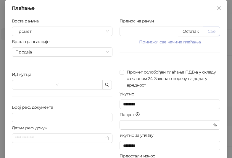
click at [209, 31] on button "Све" at bounding box center [211, 31] width 17 height 9
type input "****"
click at [105, 84] on icon "button" at bounding box center [107, 85] width 5 height 5
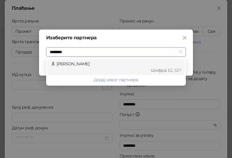
type input "*********"
click at [96, 62] on div "[PERSON_NAME] : Е2_S27" at bounding box center [116, 67] width 130 height 13
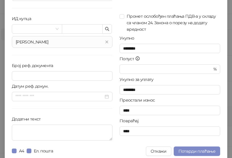
scroll to position [60, 0]
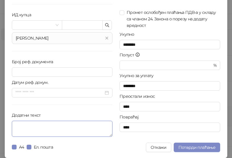
click at [103, 130] on textarea "Додатни текст" at bounding box center [62, 129] width 101 height 16
click at [70, 131] on textarea "Додатни текст" at bounding box center [62, 129] width 101 height 16
paste textarea "**********"
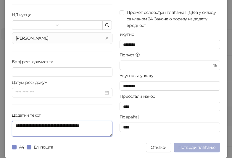
type textarea "**********"
click at [194, 150] on span "Потврди плаћање" at bounding box center [196, 147] width 37 height 5
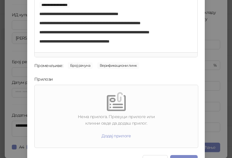
scroll to position [85, 0]
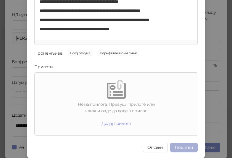
click at [183, 149] on button "Пошаљи" at bounding box center [184, 147] width 28 height 9
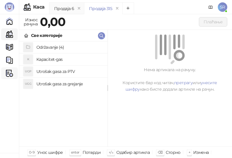
click at [9, 76] on img at bounding box center [9, 73] width 7 height 7
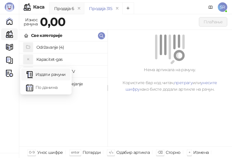
click at [48, 76] on link "Издати рачуни" at bounding box center [46, 75] width 40 height 12
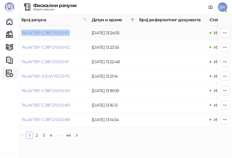
drag, startPoint x: 74, startPoint y: 34, endPoint x: 20, endPoint y: 37, distance: 53.6
click at [20, 37] on td "74LAYTBF-C38FDVO0-93" at bounding box center [54, 33] width 70 height 14
click at [11, 33] on link "Каса" at bounding box center [10, 34] width 12 height 12
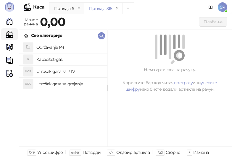
click at [53, 46] on h4 "Održavanje (4)" at bounding box center [69, 47] width 66 height 9
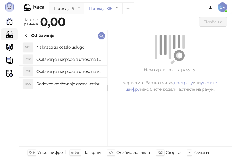
click at [72, 82] on h4 "Redovno održavanje gasne kotlarnice" at bounding box center [69, 83] width 66 height 9
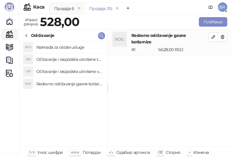
click at [70, 69] on h4 "Očitavanje i raspodela utrošene vode za PTV" at bounding box center [69, 71] width 66 height 9
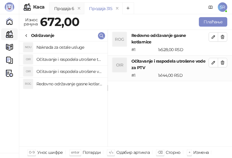
click at [70, 54] on li "OIR Očitavanje i raspodela utrošene toplotne energije" at bounding box center [63, 60] width 88 height 12
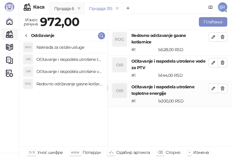
click at [67, 45] on h4 "Naknada za ostale usluge" at bounding box center [69, 47] width 66 height 9
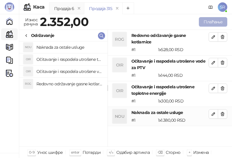
click at [217, 20] on button "Плаћање" at bounding box center [213, 21] width 28 height 9
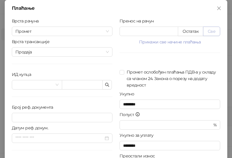
click at [211, 31] on button "Све" at bounding box center [211, 31] width 17 height 9
type input "****"
click at [106, 86] on icon "button" at bounding box center [107, 85] width 5 height 5
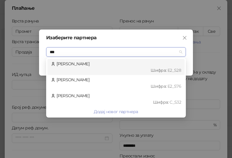
type input "****"
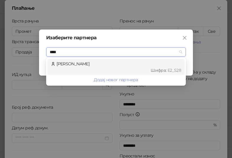
click at [112, 65] on div "[PERSON_NAME] : Е2_S28" at bounding box center [116, 67] width 130 height 13
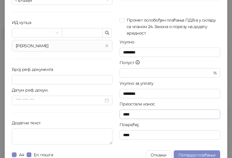
scroll to position [60, 0]
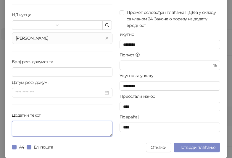
click at [57, 127] on textarea "Додатни текст" at bounding box center [62, 129] width 101 height 16
paste textarea "**********"
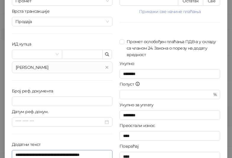
scroll to position [0, 0]
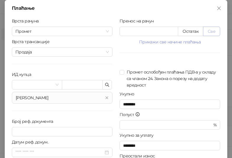
type textarea "**********"
click at [211, 34] on button "Све" at bounding box center [211, 31] width 17 height 9
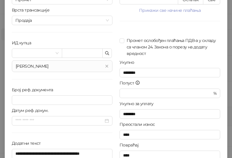
scroll to position [60, 0]
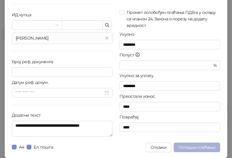
click at [193, 144] on button "Потврди плаћање" at bounding box center [197, 147] width 46 height 9
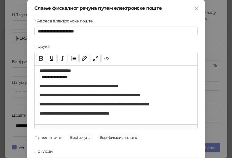
scroll to position [85, 0]
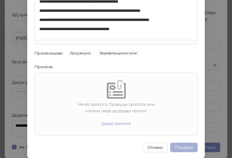
click at [183, 146] on button "Пошаљи" at bounding box center [184, 147] width 28 height 9
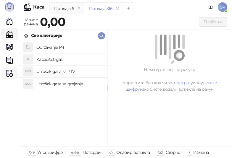
click at [9, 71] on img at bounding box center [9, 73] width 7 height 7
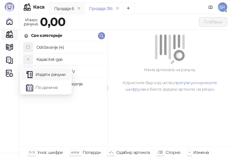
click at [49, 74] on link "Издати рачуни" at bounding box center [46, 75] width 40 height 12
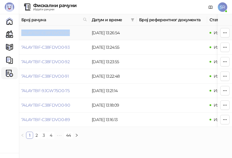
drag, startPoint x: 77, startPoint y: 33, endPoint x: 22, endPoint y: 34, distance: 54.4
click at [22, 34] on td "74LAYTBF-C38FDVO0-94" at bounding box center [54, 33] width 70 height 14
click at [9, 36] on link "Каса" at bounding box center [10, 34] width 12 height 12
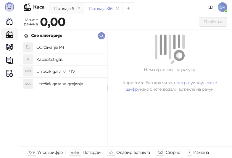
click at [57, 46] on h4 "Održavanje (4)" at bounding box center [69, 47] width 66 height 9
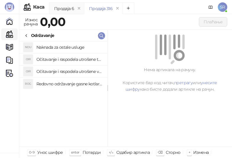
click at [62, 83] on h4 "Redovno održavanje gasne kotlarnice" at bounding box center [69, 83] width 66 height 9
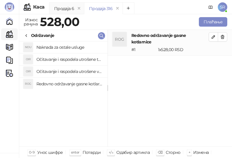
click at [64, 72] on h4 "Očitavanje i raspodela utrošene vode za PTV" at bounding box center [69, 71] width 66 height 9
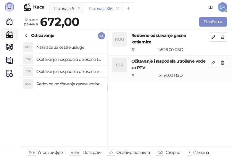
click at [64, 60] on h4 "Očitavanje i raspodela utrošene toplotne energije" at bounding box center [69, 59] width 66 height 9
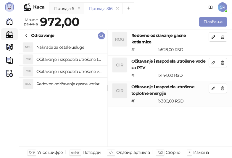
click at [64, 48] on h4 "Naknada za ostale usluge" at bounding box center [69, 47] width 66 height 9
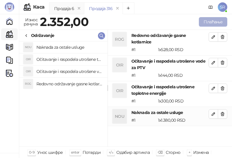
click at [207, 22] on button "Плаћање" at bounding box center [213, 21] width 28 height 9
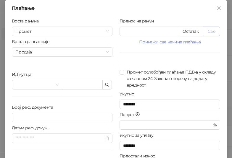
click at [211, 32] on button "Све" at bounding box center [211, 31] width 17 height 9
type input "****"
click at [105, 86] on icon "button" at bounding box center [107, 85] width 4 height 4
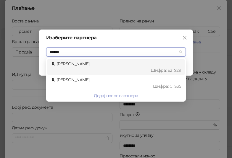
type input "*******"
click at [104, 70] on div "Шифра : Е2_S29" at bounding box center [118, 70] width 125 height 7
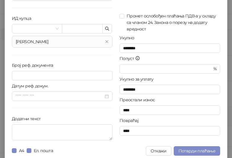
scroll to position [60, 0]
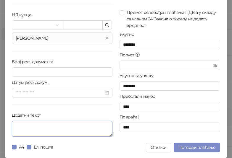
click at [67, 127] on textarea "Додатни текст" at bounding box center [62, 129] width 101 height 16
paste textarea "**********"
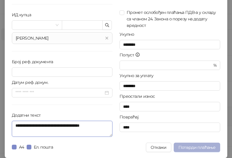
type textarea "**********"
click at [201, 148] on span "Потврди плаћање" at bounding box center [196, 147] width 37 height 5
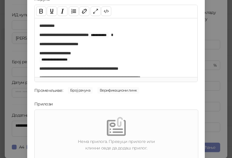
scroll to position [85, 0]
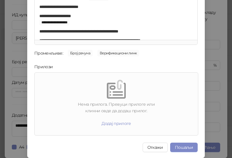
click at [179, 145] on button "Пошаљи" at bounding box center [184, 147] width 28 height 9
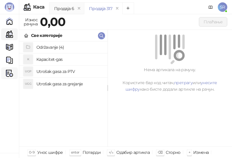
click at [9, 76] on img at bounding box center [9, 73] width 7 height 7
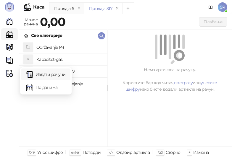
click at [41, 75] on link "Издати рачуни" at bounding box center [46, 75] width 40 height 12
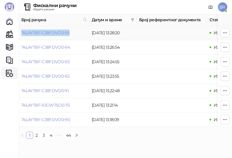
drag, startPoint x: 72, startPoint y: 31, endPoint x: 21, endPoint y: 34, distance: 51.2
click at [21, 34] on td "74LAYTBF-C38FDVO0-95" at bounding box center [54, 33] width 70 height 14
click at [9, 34] on link "Каса" at bounding box center [10, 34] width 12 height 12
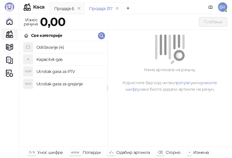
click at [50, 47] on h4 "Održavanje (4)" at bounding box center [69, 47] width 66 height 9
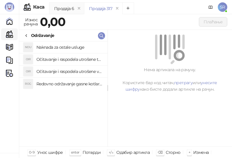
click at [76, 83] on h4 "Redovno održavanje gasne kotlarnice" at bounding box center [69, 83] width 66 height 9
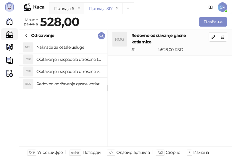
click at [70, 69] on h4 "Očitavanje i raspodela utrošene vode za PTV" at bounding box center [69, 71] width 66 height 9
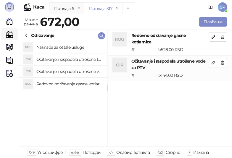
click at [68, 56] on h4 "Očitavanje i raspodela utrošene toplotne energije" at bounding box center [69, 59] width 66 height 9
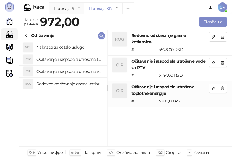
click at [66, 49] on h4 "Naknada za ostale usluge" at bounding box center [69, 47] width 66 height 9
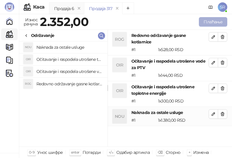
click at [209, 22] on button "Плаћање" at bounding box center [213, 21] width 28 height 9
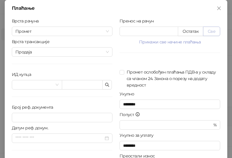
click at [210, 32] on button "Све" at bounding box center [211, 31] width 17 height 9
type input "****"
click at [105, 86] on icon "button" at bounding box center [107, 85] width 5 height 5
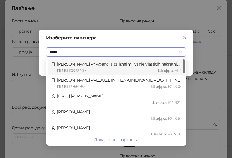
type input "*****"
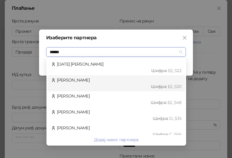
click at [96, 80] on div "[PERSON_NAME] : Е2_S30" at bounding box center [116, 83] width 130 height 13
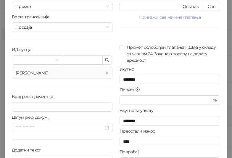
scroll to position [60, 0]
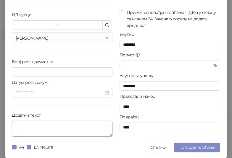
click at [55, 128] on textarea "Додатни текст" at bounding box center [62, 129] width 101 height 16
paste textarea "**********"
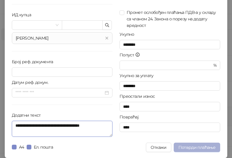
type textarea "**********"
click at [189, 147] on span "Потврди плаћање" at bounding box center [196, 147] width 37 height 5
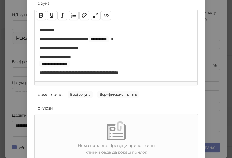
scroll to position [85, 0]
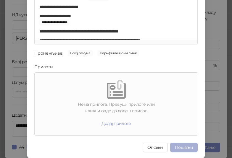
click at [191, 145] on button "Пошаљи" at bounding box center [184, 147] width 28 height 9
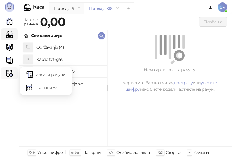
click at [7, 71] on img at bounding box center [9, 73] width 7 height 7
click at [39, 71] on link "Издати рачуни" at bounding box center [46, 75] width 40 height 12
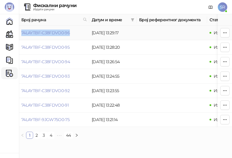
drag, startPoint x: 73, startPoint y: 34, endPoint x: 21, endPoint y: 38, distance: 52.2
click at [21, 38] on td "74LAYTBF-C38FDVO0-96" at bounding box center [54, 33] width 70 height 14
click at [8, 31] on link "Каса" at bounding box center [10, 34] width 12 height 12
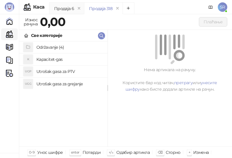
click at [53, 46] on h4 "Održavanje (4)" at bounding box center [69, 47] width 66 height 9
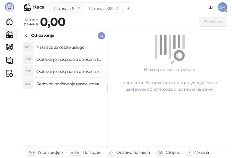
click at [73, 85] on h4 "Redovno održavanje gasne kotlarnice" at bounding box center [69, 83] width 66 height 9
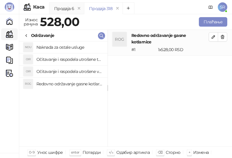
click at [68, 67] on h4 "Očitavanje i raspodela utrošene vode za PTV" at bounding box center [69, 71] width 66 height 9
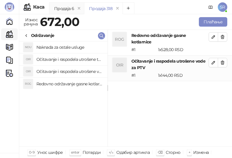
click at [67, 59] on h4 "Očitavanje i raspodela utrošene toplotne energije" at bounding box center [69, 59] width 66 height 9
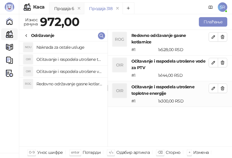
click at [65, 50] on h4 "Naknada za ostale usluge" at bounding box center [69, 47] width 66 height 9
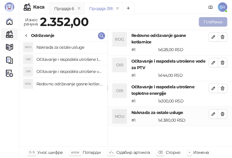
click at [204, 22] on button "Плаћање" at bounding box center [213, 21] width 28 height 9
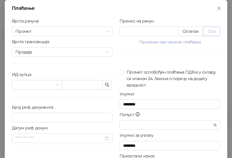
click at [215, 30] on button "Све" at bounding box center [211, 31] width 17 height 9
type input "****"
click at [105, 87] on span "button" at bounding box center [107, 85] width 5 height 6
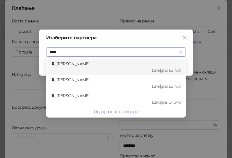
type input "*****"
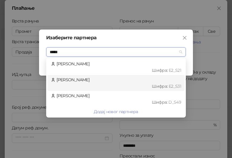
click at [105, 83] on div "Шифра : Е2_S31" at bounding box center [118, 86] width 125 height 7
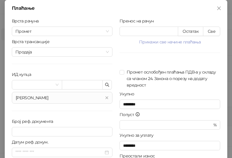
scroll to position [60, 0]
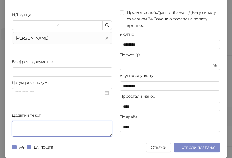
click at [69, 129] on textarea "Додатни текст" at bounding box center [62, 129] width 101 height 16
paste textarea "**********"
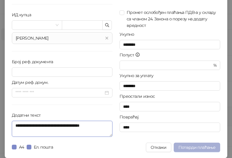
type textarea "**********"
click at [203, 148] on span "Потврди плаћање" at bounding box center [196, 147] width 37 height 5
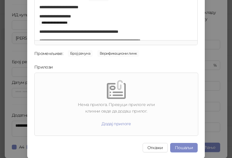
scroll to position [85, 0]
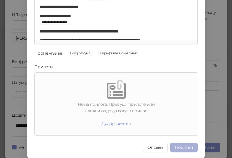
click at [184, 147] on button "Пошаљи" at bounding box center [184, 147] width 28 height 9
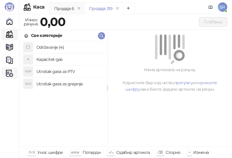
click at [6, 77] on div "Фискални рачуни" at bounding box center [10, 73] width 12 height 12
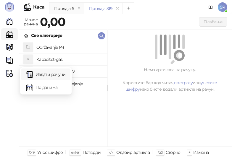
click at [32, 77] on link "Издати рачуни" at bounding box center [46, 75] width 40 height 12
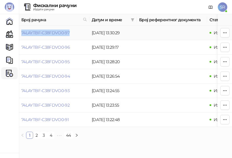
drag, startPoint x: 77, startPoint y: 33, endPoint x: 21, endPoint y: 33, distance: 55.6
click at [21, 33] on td "74LAYTBF-C38FDVO0-97" at bounding box center [54, 33] width 70 height 14
click at [9, 32] on link "Каса" at bounding box center [10, 34] width 12 height 12
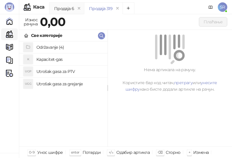
click at [55, 46] on h4 "Održavanje (4)" at bounding box center [69, 47] width 66 height 9
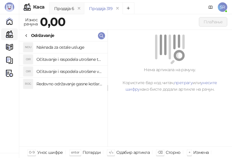
click at [64, 82] on h4 "Redovno održavanje gasne kotlarnice" at bounding box center [69, 83] width 66 height 9
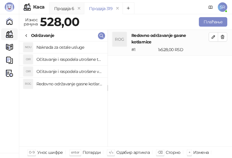
click at [66, 71] on h4 "Očitavanje i raspodela utrošene vode za PTV" at bounding box center [69, 71] width 66 height 9
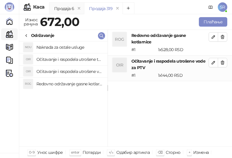
click at [67, 58] on h4 "Očitavanje i raspodela utrošene toplotne energije" at bounding box center [69, 59] width 66 height 9
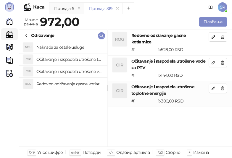
click at [66, 48] on h4 "Naknada za ostale usluge" at bounding box center [69, 47] width 66 height 9
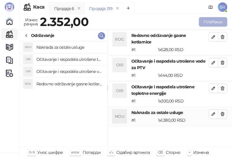
click at [208, 22] on button "Плаћање" at bounding box center [213, 21] width 28 height 9
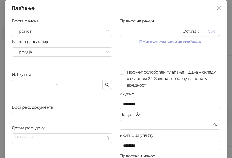
click at [211, 29] on button "Све" at bounding box center [211, 31] width 17 height 9
type input "****"
click at [105, 86] on icon "button" at bounding box center [107, 85] width 4 height 4
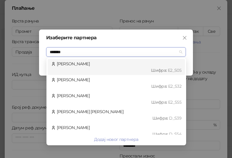
type input "********"
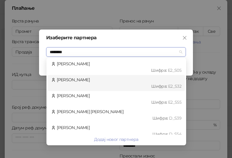
click at [91, 82] on div "[PERSON_NAME] : Е2_S32" at bounding box center [116, 83] width 130 height 13
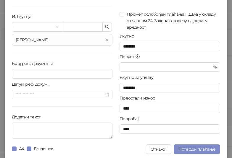
scroll to position [60, 0]
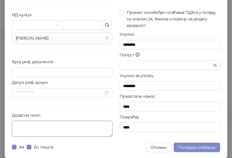
click at [46, 127] on textarea "Додатни текст" at bounding box center [62, 129] width 101 height 16
paste textarea "**********"
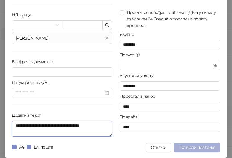
type textarea "**********"
click at [195, 146] on span "Потврди плаћање" at bounding box center [196, 147] width 37 height 5
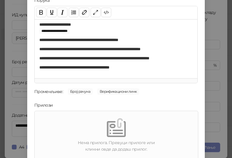
scroll to position [85, 0]
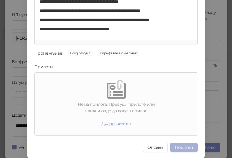
click at [184, 148] on button "Пошаљи" at bounding box center [184, 147] width 28 height 9
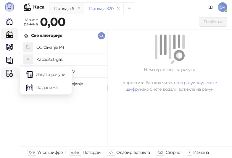
click at [8, 75] on img at bounding box center [9, 73] width 7 height 7
click at [44, 72] on link "Издати рачуни" at bounding box center [46, 75] width 40 height 12
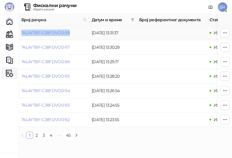
drag, startPoint x: 75, startPoint y: 33, endPoint x: 21, endPoint y: 35, distance: 54.2
click at [21, 35] on td "74LAYTBF-C38FDVO0-98" at bounding box center [54, 33] width 70 height 14
drag, startPoint x: 10, startPoint y: 35, endPoint x: 26, endPoint y: 33, distance: 16.4
click at [10, 35] on link "Каса" at bounding box center [10, 34] width 12 height 12
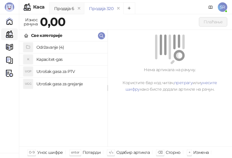
click at [59, 48] on h4 "Održavanje (4)" at bounding box center [69, 47] width 66 height 9
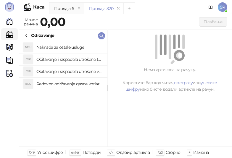
click at [66, 83] on h4 "Redovno održavanje gasne kotlarnice" at bounding box center [69, 83] width 66 height 9
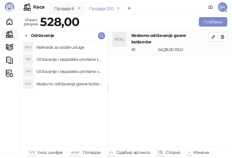
click at [63, 67] on li "OIR Očitavanje i raspodela utrošene vode za PTV" at bounding box center [63, 72] width 88 height 12
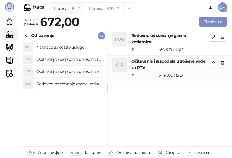
click at [63, 57] on h4 "Očitavanje i raspodela utrošene toplotne energije" at bounding box center [69, 59] width 66 height 9
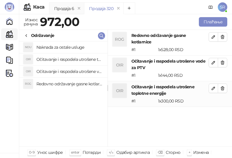
click at [59, 46] on h4 "Naknada za ostale usluge" at bounding box center [69, 47] width 66 height 9
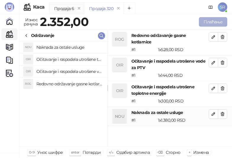
click at [216, 21] on button "Плаћање" at bounding box center [213, 21] width 28 height 9
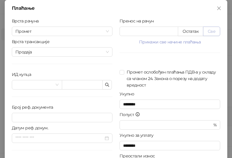
click at [209, 28] on button "Све" at bounding box center [211, 31] width 17 height 9
type input "****"
click at [106, 85] on icon "button" at bounding box center [107, 85] width 4 height 4
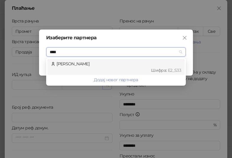
type input "*****"
click at [100, 66] on div "[PERSON_NAME] : Е2_S33" at bounding box center [116, 67] width 130 height 13
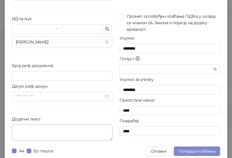
scroll to position [60, 0]
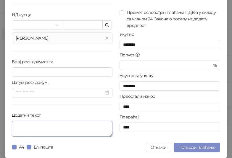
click at [72, 131] on textarea "Додатни текст" at bounding box center [62, 129] width 101 height 16
click at [51, 123] on textarea "Додатни текст" at bounding box center [62, 129] width 101 height 16
paste textarea "**********"
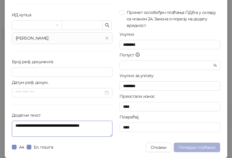
type textarea "**********"
click at [200, 146] on span "Потврди плаћање" at bounding box center [196, 147] width 37 height 5
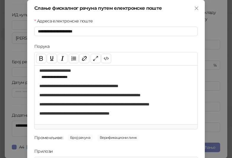
scroll to position [85, 0]
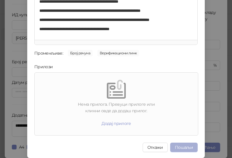
click at [182, 145] on button "Пошаљи" at bounding box center [184, 147] width 28 height 9
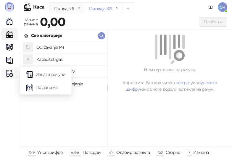
click at [7, 74] on img at bounding box center [9, 73] width 7 height 7
click at [31, 71] on link "Издати рачуни" at bounding box center [46, 75] width 40 height 12
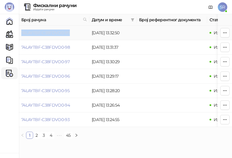
drag, startPoint x: 75, startPoint y: 33, endPoint x: 22, endPoint y: 33, distance: 52.6
click at [22, 33] on td "74LAYTBF-C38FDVO0-99" at bounding box center [54, 33] width 70 height 14
click at [11, 35] on link "Каса" at bounding box center [10, 34] width 12 height 12
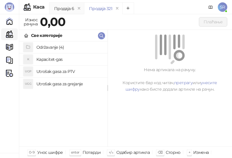
click at [44, 43] on h4 "Održavanje (4)" at bounding box center [69, 47] width 66 height 9
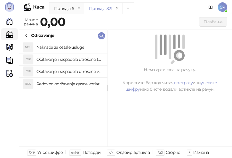
click at [68, 83] on h4 "Redovno održavanje gasne kotlarnice" at bounding box center [69, 83] width 66 height 9
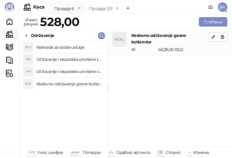
click at [69, 69] on h4 "Očitavanje i raspodela utrošene vode za PTV" at bounding box center [69, 71] width 66 height 9
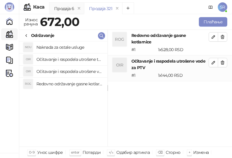
click at [68, 60] on h4 "Očitavanje i raspodela utrošene toplotne energije" at bounding box center [69, 59] width 66 height 9
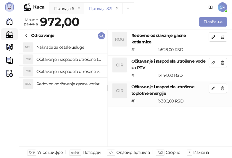
click at [68, 47] on h4 "Naknada za ostale usluge" at bounding box center [69, 47] width 66 height 9
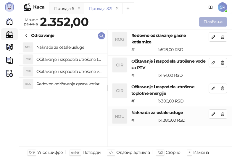
click at [209, 19] on button "Плаћање" at bounding box center [213, 21] width 28 height 9
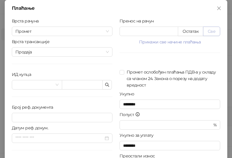
click at [214, 30] on button "Све" at bounding box center [211, 31] width 17 height 9
click at [107, 86] on icon "button" at bounding box center [107, 85] width 5 height 5
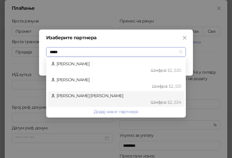
click at [88, 94] on div "[PERSON_NAME] [PERSON_NAME] : Е2_S34" at bounding box center [116, 99] width 130 height 13
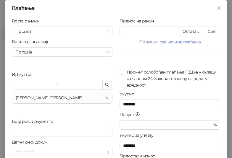
scroll to position [60, 0]
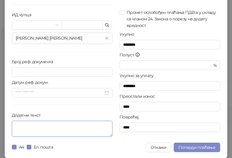
click at [75, 132] on textarea "Додатни текст" at bounding box center [62, 129] width 101 height 16
paste textarea "**********"
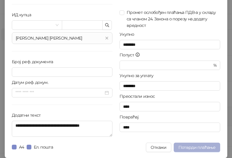
click at [189, 149] on span "Потврди плаћање" at bounding box center [196, 147] width 37 height 5
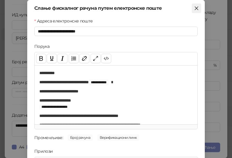
click at [195, 9] on icon "close" at bounding box center [197, 9] width 4 height 4
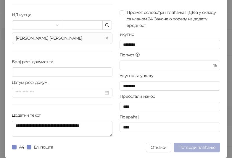
click at [199, 149] on span "Потврди плаћање" at bounding box center [196, 147] width 37 height 5
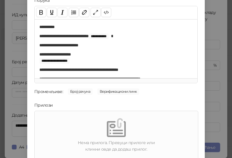
scroll to position [85, 0]
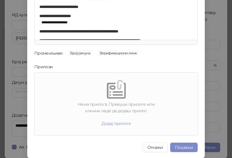
click at [178, 144] on button "Пошаљи" at bounding box center [184, 147] width 28 height 9
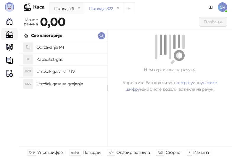
click at [14, 34] on link "Каса" at bounding box center [10, 34] width 12 height 12
click at [11, 70] on img at bounding box center [9, 73] width 7 height 7
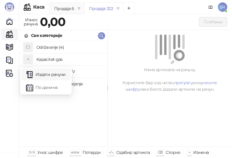
click at [53, 72] on link "Издати рачуни" at bounding box center [46, 75] width 40 height 12
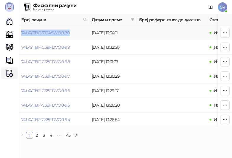
drag, startPoint x: 75, startPoint y: 31, endPoint x: 21, endPoint y: 33, distance: 54.5
click at [21, 33] on td "74LAYTBF-372A5WO0-70" at bounding box center [54, 33] width 70 height 14
click at [12, 32] on link "Каса" at bounding box center [10, 34] width 12 height 12
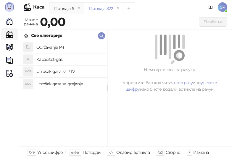
click at [55, 47] on h4 "Održavanje (4)" at bounding box center [69, 47] width 66 height 9
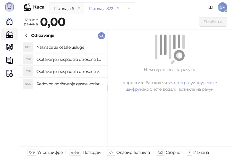
click at [83, 83] on h4 "Redovno održavanje gasne kotlarnice" at bounding box center [69, 83] width 66 height 9
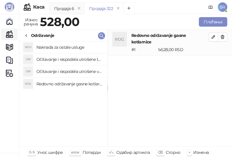
click at [79, 71] on h4 "Očitavanje i raspodela utrošene vode za PTV" at bounding box center [69, 71] width 66 height 9
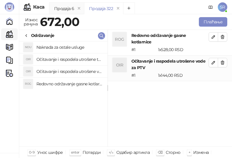
click at [78, 57] on h4 "Očitavanje i raspodela utrošene toplotne energije" at bounding box center [69, 59] width 66 height 9
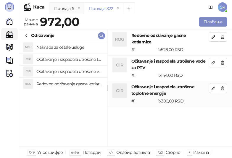
click at [77, 46] on h4 "Naknada za ostale usluge" at bounding box center [69, 47] width 66 height 9
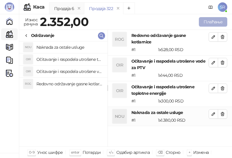
click at [212, 19] on button "Плаћање" at bounding box center [213, 21] width 28 height 9
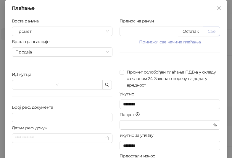
click at [211, 28] on button "Све" at bounding box center [211, 31] width 17 height 9
click at [105, 85] on icon "button" at bounding box center [107, 85] width 5 height 5
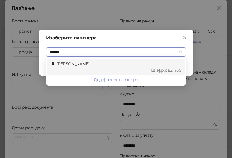
click at [82, 67] on div "[PERSON_NAME] : Е2_S35" at bounding box center [116, 67] width 130 height 13
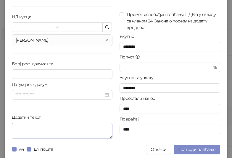
scroll to position [60, 0]
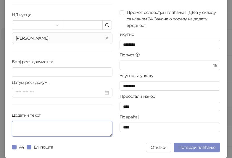
click at [63, 129] on textarea "Додатни текст" at bounding box center [62, 129] width 101 height 16
paste textarea "**********"
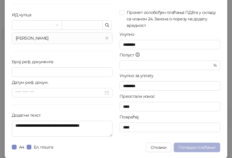
click at [188, 148] on span "Потврди плаћање" at bounding box center [196, 147] width 37 height 5
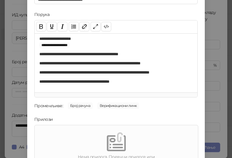
scroll to position [85, 0]
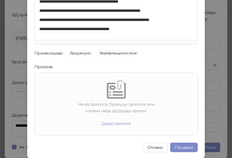
click at [183, 148] on button "Пошаљи" at bounding box center [184, 147] width 28 height 9
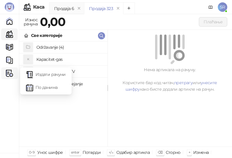
click at [10, 73] on icon at bounding box center [11, 73] width 3 height 0
click at [49, 75] on link "Издати рачуни" at bounding box center [46, 75] width 40 height 12
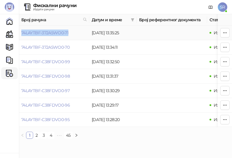
drag, startPoint x: 70, startPoint y: 28, endPoint x: 19, endPoint y: 35, distance: 51.7
click at [19, 35] on td "74LAYTBF-372A5WO0-71" at bounding box center [54, 33] width 70 height 14
click at [12, 35] on link "Каса" at bounding box center [10, 34] width 12 height 12
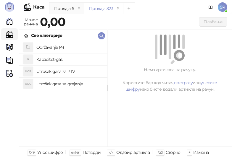
click at [59, 47] on h4 "Održavanje (4)" at bounding box center [69, 47] width 66 height 9
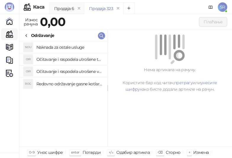
click at [71, 85] on h4 "Redovno održavanje gasne kotlarnice" at bounding box center [69, 83] width 66 height 9
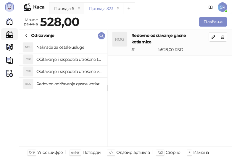
click at [65, 73] on h4 "Očitavanje i raspodela utrošene vode za PTV" at bounding box center [69, 71] width 66 height 9
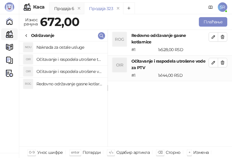
click at [61, 58] on h4 "Očitavanje i raspodela utrošene toplotne energije" at bounding box center [69, 59] width 66 height 9
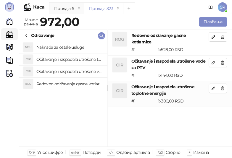
click at [60, 48] on h4 "Naknada za ostale usluge" at bounding box center [69, 47] width 66 height 9
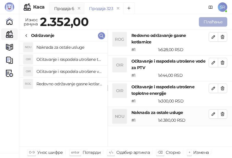
click at [211, 22] on button "Плаћање" at bounding box center [213, 21] width 28 height 9
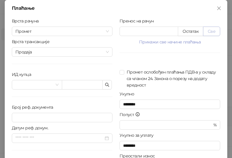
click at [207, 30] on button "Све" at bounding box center [211, 31] width 17 height 9
click at [105, 85] on icon "button" at bounding box center [107, 85] width 5 height 5
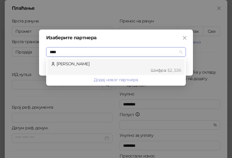
click at [123, 68] on div "Шифра : Е2_S36" at bounding box center [118, 70] width 125 height 7
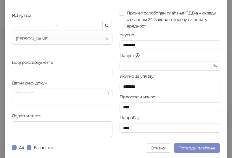
scroll to position [60, 0]
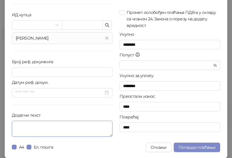
click at [72, 127] on textarea "Додатни текст" at bounding box center [62, 129] width 101 height 16
click at [76, 125] on textarea "Додатни текст" at bounding box center [62, 129] width 101 height 16
paste textarea "**********"
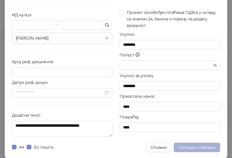
click at [190, 150] on button "Потврди плаћање" at bounding box center [197, 147] width 46 height 9
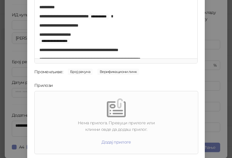
scroll to position [85, 0]
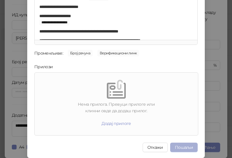
click at [187, 151] on button "Пошаљи" at bounding box center [184, 147] width 28 height 9
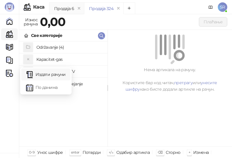
click at [35, 72] on link "Издати рачуни" at bounding box center [46, 75] width 40 height 12
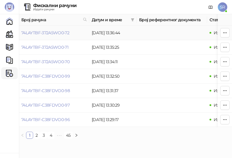
click at [53, 35] on td "74LAYTBF-372A5WO0-72" at bounding box center [54, 33] width 70 height 14
click at [226, 34] on icon "button" at bounding box center [224, 32] width 5 height 5
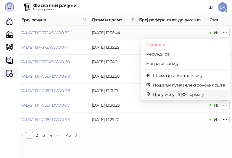
click at [182, 95] on span "Преузми у ПДФ формату" at bounding box center [189, 94] width 72 height 7
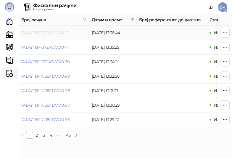
click at [46, 35] on link "74LAYTBF-372A5WO0-72" at bounding box center [45, 32] width 48 height 5
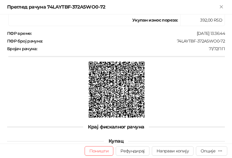
scroll to position [258, 0]
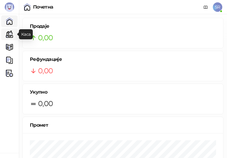
click at [10, 36] on link "Каса" at bounding box center [10, 34] width 12 height 12
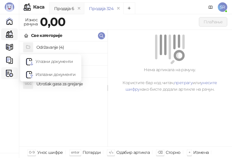
click at [12, 72] on img at bounding box center [9, 73] width 7 height 7
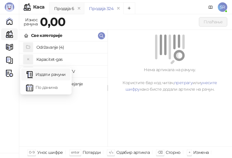
click at [50, 73] on link "Издати рачуни" at bounding box center [46, 75] width 40 height 12
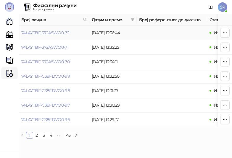
click at [49, 31] on link "74LAYTBF-372A5WO0-72" at bounding box center [45, 32] width 48 height 5
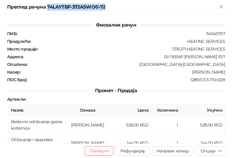
drag, startPoint x: 108, startPoint y: 6, endPoint x: 47, endPoint y: 5, distance: 60.9
click at [47, 5] on div "Преглед рачуна 74LAYTBF-372A5WO0-72" at bounding box center [112, 7] width 211 height 7
copy div "74LAYTBF-372A5WO0-72"
drag, startPoint x: 220, startPoint y: 7, endPoint x: 190, endPoint y: 15, distance: 31.7
click at [220, 7] on icon "Close" at bounding box center [221, 6] width 5 height 5
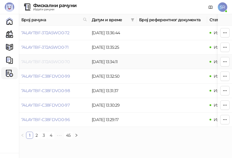
click at [55, 62] on link "74LAYTBF-372A5WO0-70" at bounding box center [45, 61] width 48 height 5
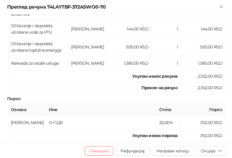
scroll to position [110, 0]
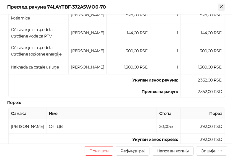
click at [221, 8] on icon "Close" at bounding box center [221, 6] width 5 height 5
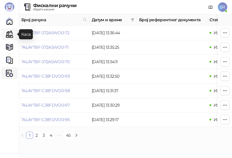
click at [8, 36] on link "Каса" at bounding box center [10, 34] width 12 height 12
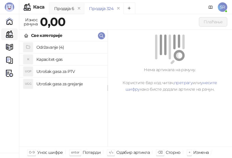
click at [53, 46] on h4 "Održavanje (4)" at bounding box center [69, 47] width 66 height 9
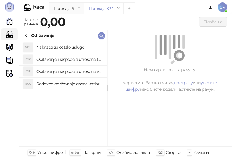
click at [72, 83] on h4 "Redovno održavanje gasne kotlarnice" at bounding box center [69, 83] width 66 height 9
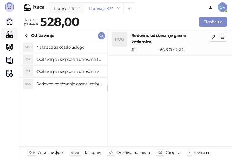
click at [72, 71] on h4 "Očitavanje i raspodela utrošene vode za PTV" at bounding box center [69, 71] width 66 height 9
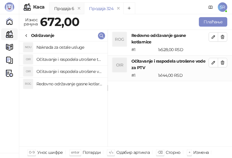
click at [69, 55] on h4 "Očitavanje i raspodela utrošene toplotne energije" at bounding box center [69, 59] width 66 height 9
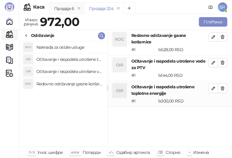
click at [67, 48] on h4 "Naknada za ostale usluge" at bounding box center [69, 47] width 66 height 9
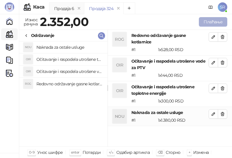
click at [215, 22] on button "Плаћање" at bounding box center [213, 21] width 28 height 9
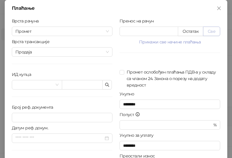
click at [212, 31] on button "Све" at bounding box center [211, 31] width 17 height 9
type input "****"
click at [106, 88] on span "button" at bounding box center [107, 85] width 5 height 6
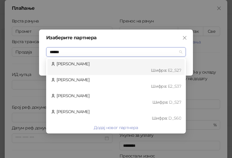
type input "*******"
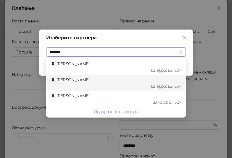
click at [82, 79] on div "Andrejić Nebojša Шифра : Е2_S37" at bounding box center [116, 83] width 130 height 13
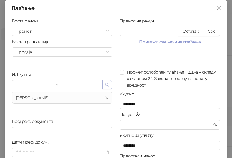
click at [105, 85] on icon "button" at bounding box center [107, 85] width 5 height 5
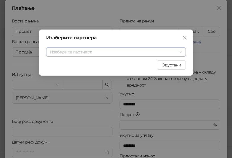
click at [94, 52] on input "search" at bounding box center [113, 52] width 127 height 9
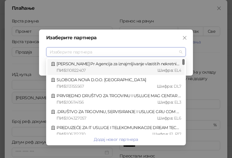
type input "*"
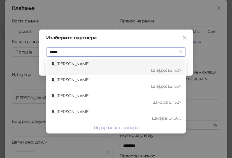
type input "******"
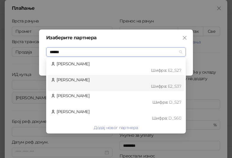
click at [97, 81] on div "Andrejić Nebojša Шифра : Е2_S37" at bounding box center [116, 83] width 130 height 13
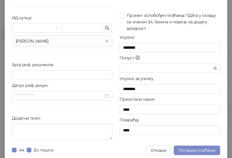
scroll to position [60, 0]
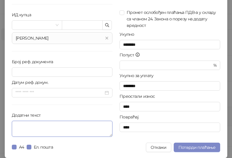
click at [64, 126] on textarea "Додатни текст" at bounding box center [62, 129] width 101 height 16
paste textarea "**********"
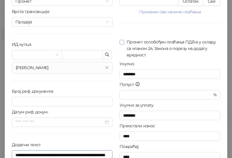
scroll to position [0, 0]
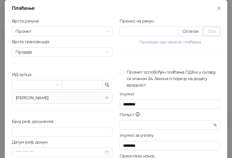
type textarea "**********"
click at [209, 31] on button "Све" at bounding box center [211, 31] width 17 height 9
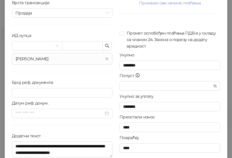
scroll to position [60, 0]
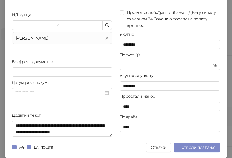
click at [196, 142] on div "**********" at bounding box center [116, 49] width 222 height 218
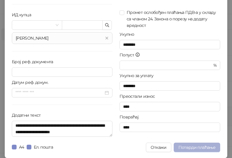
click at [196, 147] on span "Потврди плаћање" at bounding box center [196, 147] width 37 height 5
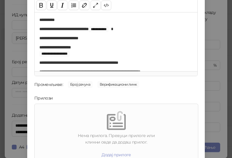
scroll to position [85, 0]
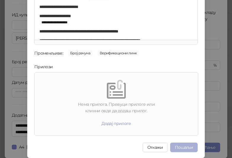
click at [185, 147] on button "Пошаљи" at bounding box center [184, 147] width 28 height 9
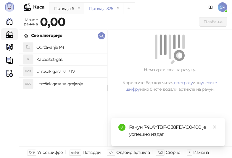
click at [62, 49] on h4 "Održavanje (4)" at bounding box center [69, 47] width 66 height 9
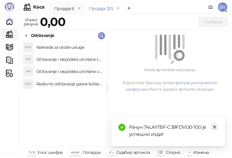
click at [215, 128] on icon "close" at bounding box center [214, 127] width 4 height 4
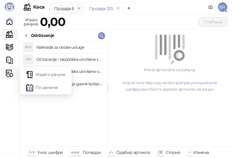
click at [7, 74] on img at bounding box center [9, 73] width 7 height 7
click at [53, 71] on link "Издати рачуни" at bounding box center [46, 75] width 40 height 12
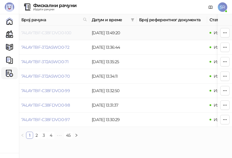
click at [50, 32] on link "74LAYTBF-C38FDVO0-100" at bounding box center [46, 32] width 50 height 5
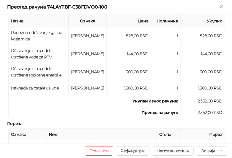
scroll to position [89, 0]
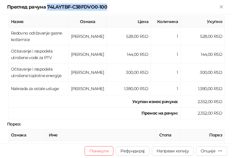
drag, startPoint x: 113, startPoint y: 8, endPoint x: 47, endPoint y: 9, distance: 66.0
click at [47, 9] on div "Преглед рачуна 74LAYTBF-C38FDVO0-100" at bounding box center [112, 7] width 211 height 7
copy div "74LAYTBF-C38FDVO0-100"
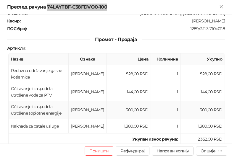
scroll to position [0, 0]
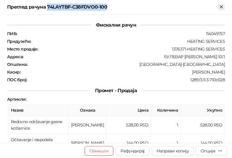
click at [221, 5] on icon "Close" at bounding box center [221, 6] width 5 height 5
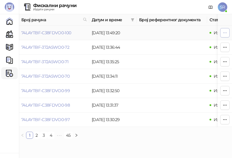
click at [224, 30] on button "button" at bounding box center [224, 32] width 9 height 9
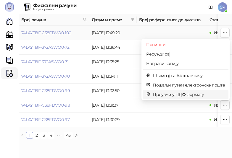
click at [178, 96] on span "Преузми у ПДФ формату" at bounding box center [189, 94] width 72 height 7
